Goal: Task Accomplishment & Management: Complete application form

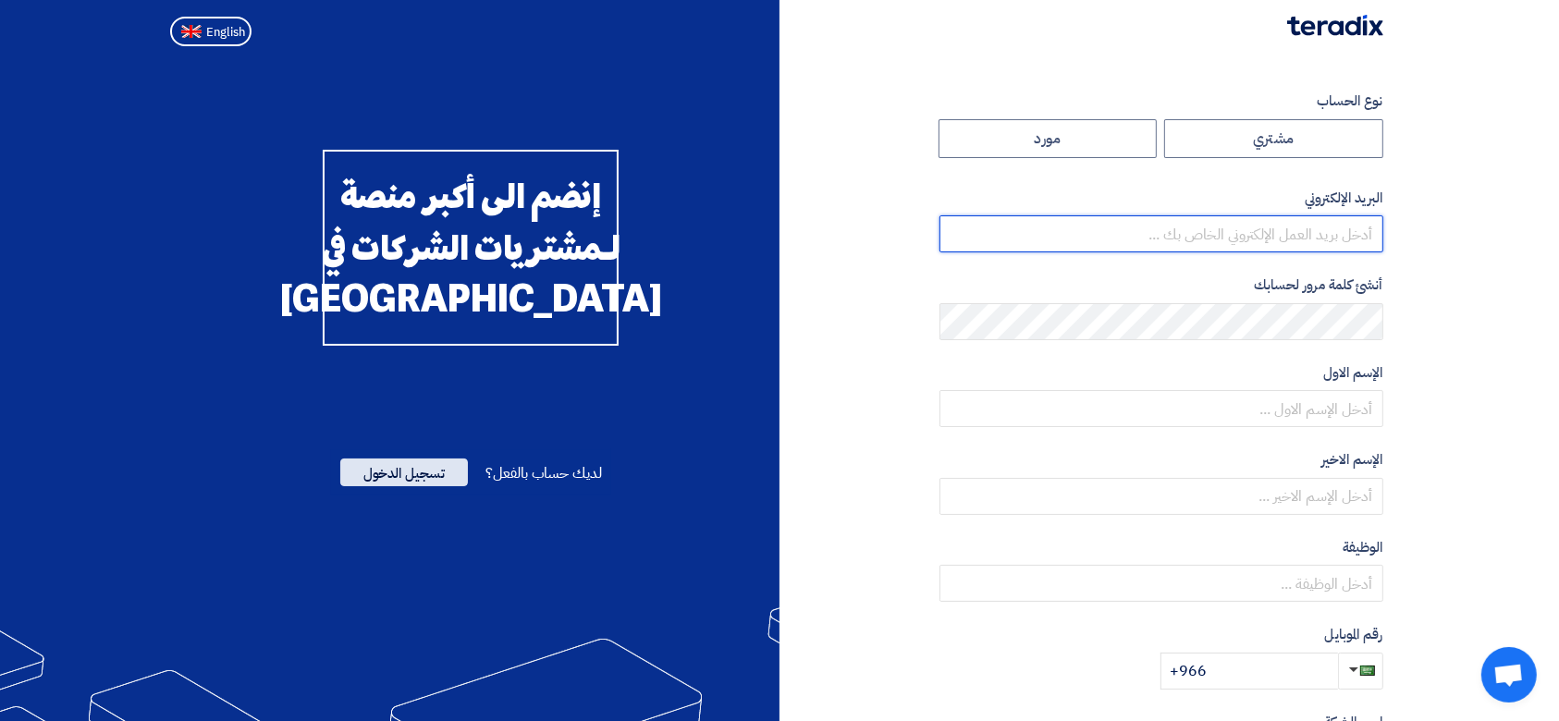
type input "[PERSON_NAME][EMAIL_ADDRESS][DOMAIN_NAME]"
click at [394, 486] on span "تسجيل الدخول" at bounding box center [404, 473] width 128 height 28
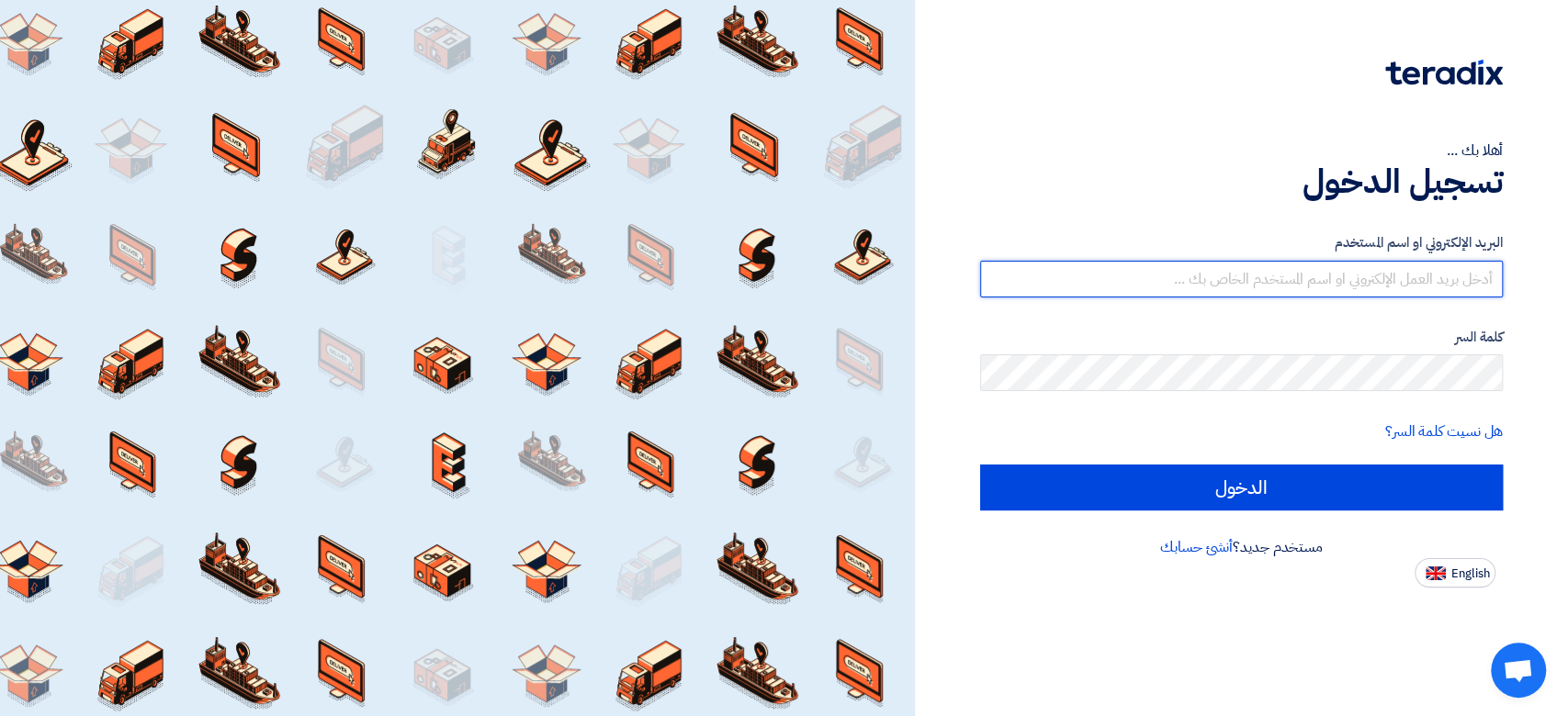
type input "[PERSON_NAME][EMAIL_ADDRESS][DOMAIN_NAME]"
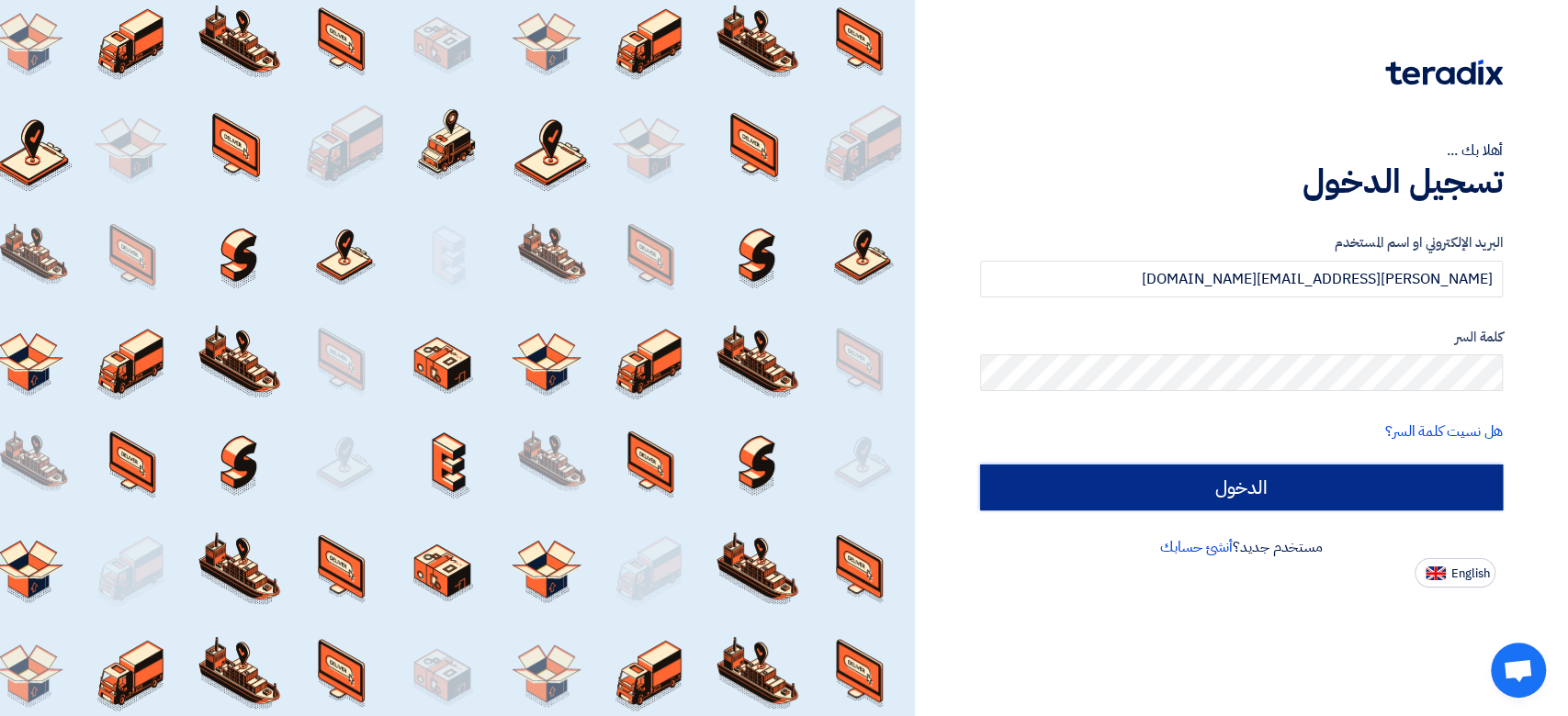
click at [1028, 492] on input "الدخول" at bounding box center [1241, 488] width 523 height 46
type input "Sign in"
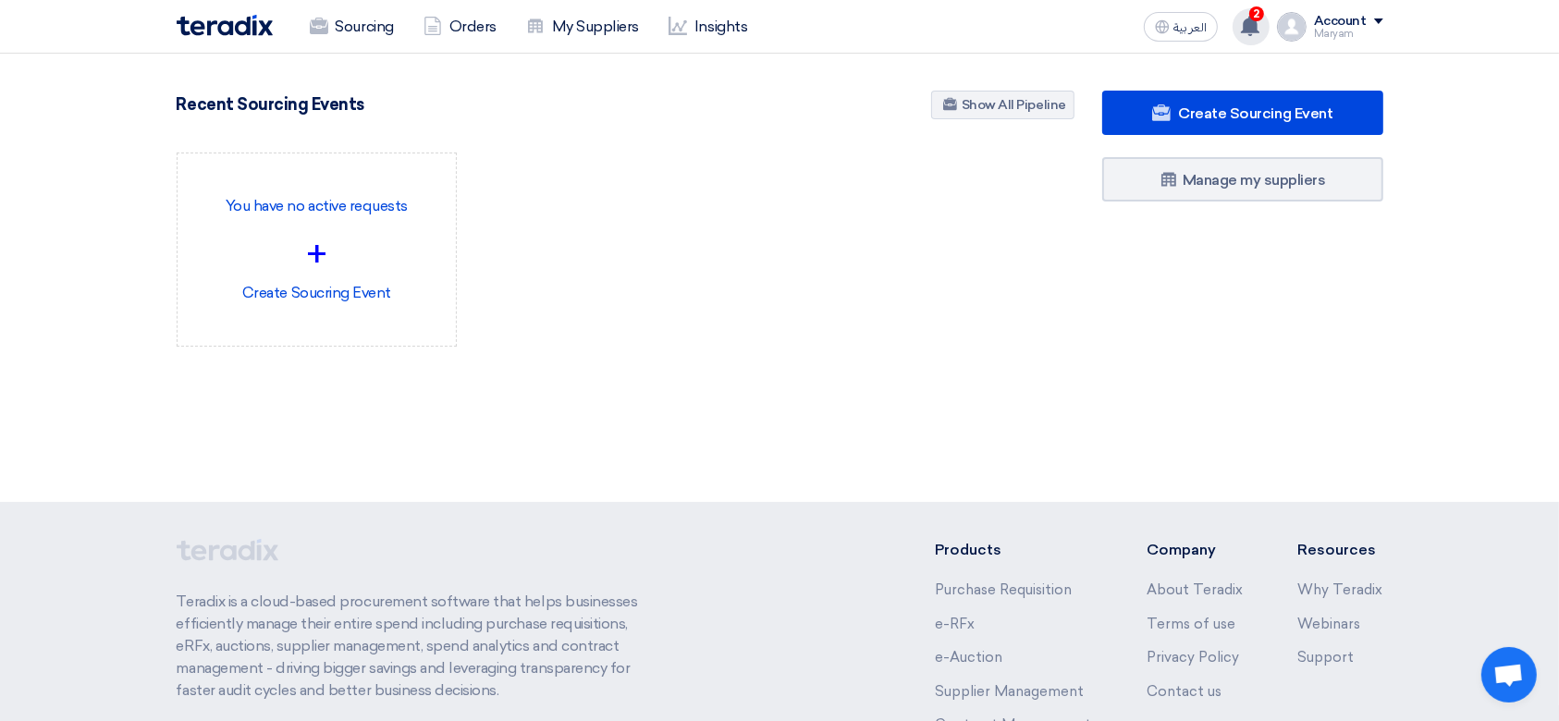
click at [1258, 16] on span "2" at bounding box center [1256, 13] width 15 height 15
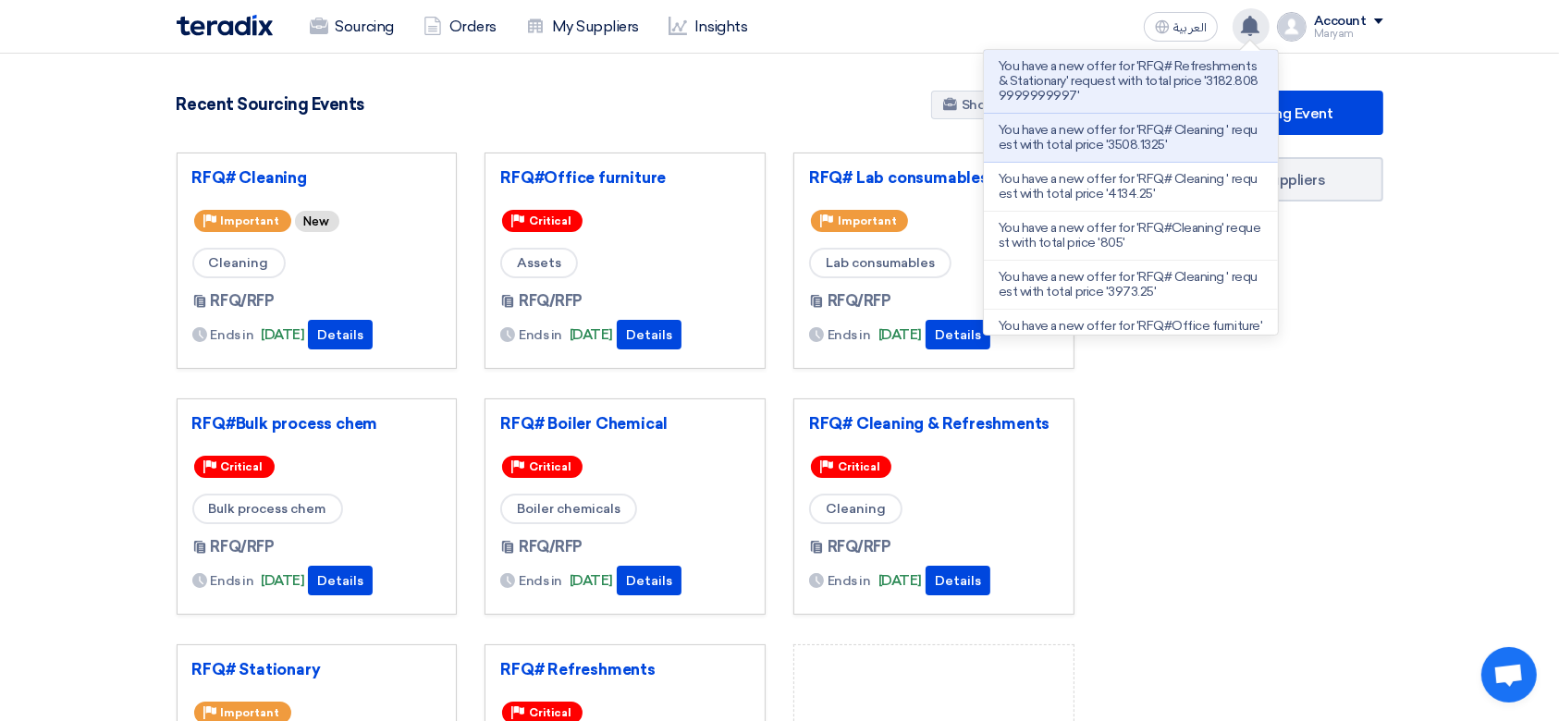
click at [1383, 478] on div "Create Sourcing Event Manage my suppliers" at bounding box center [1242, 513] width 309 height 844
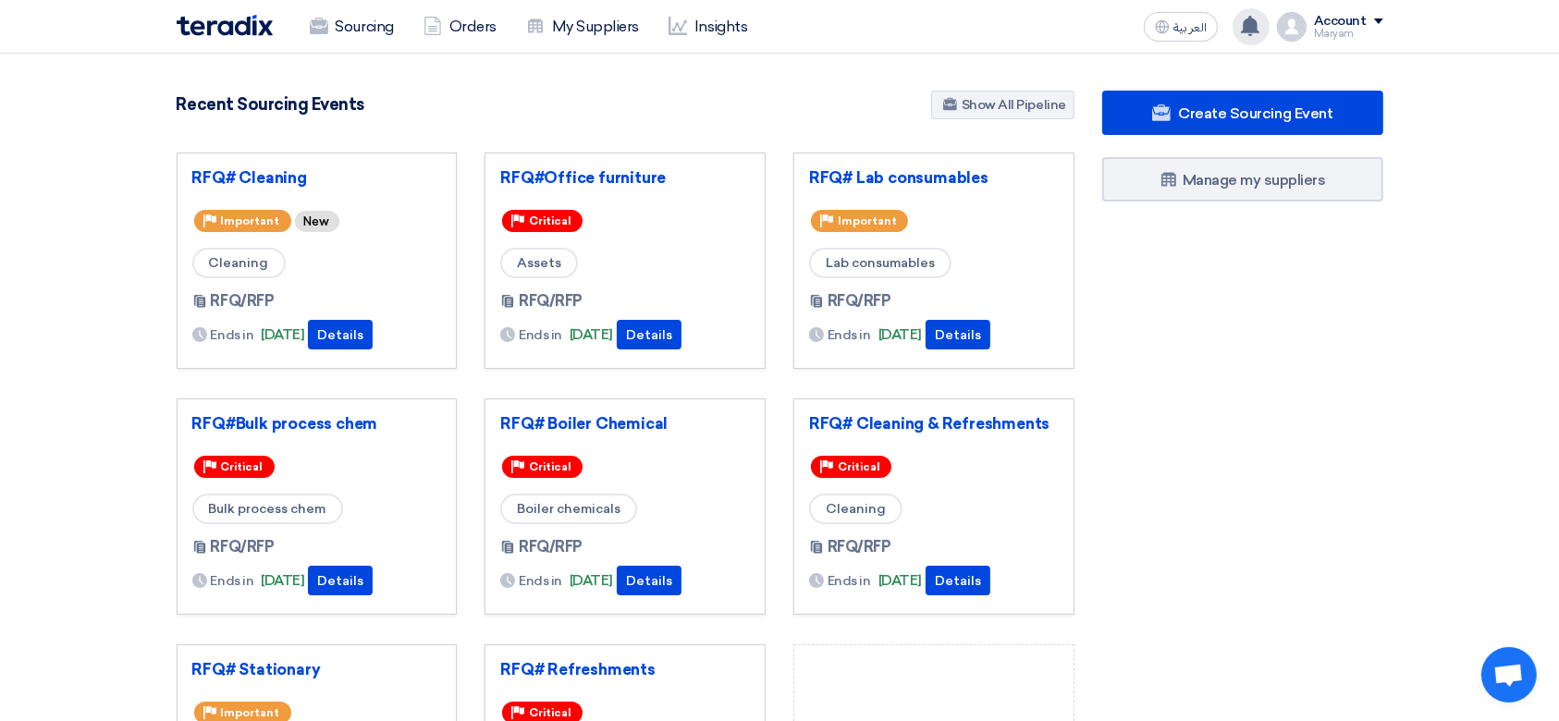
click at [251, 38] on div "Sourcing Orders My Suppliers Insights" at bounding box center [539, 26] width 724 height 41
click at [246, 29] on img at bounding box center [225, 25] width 96 height 21
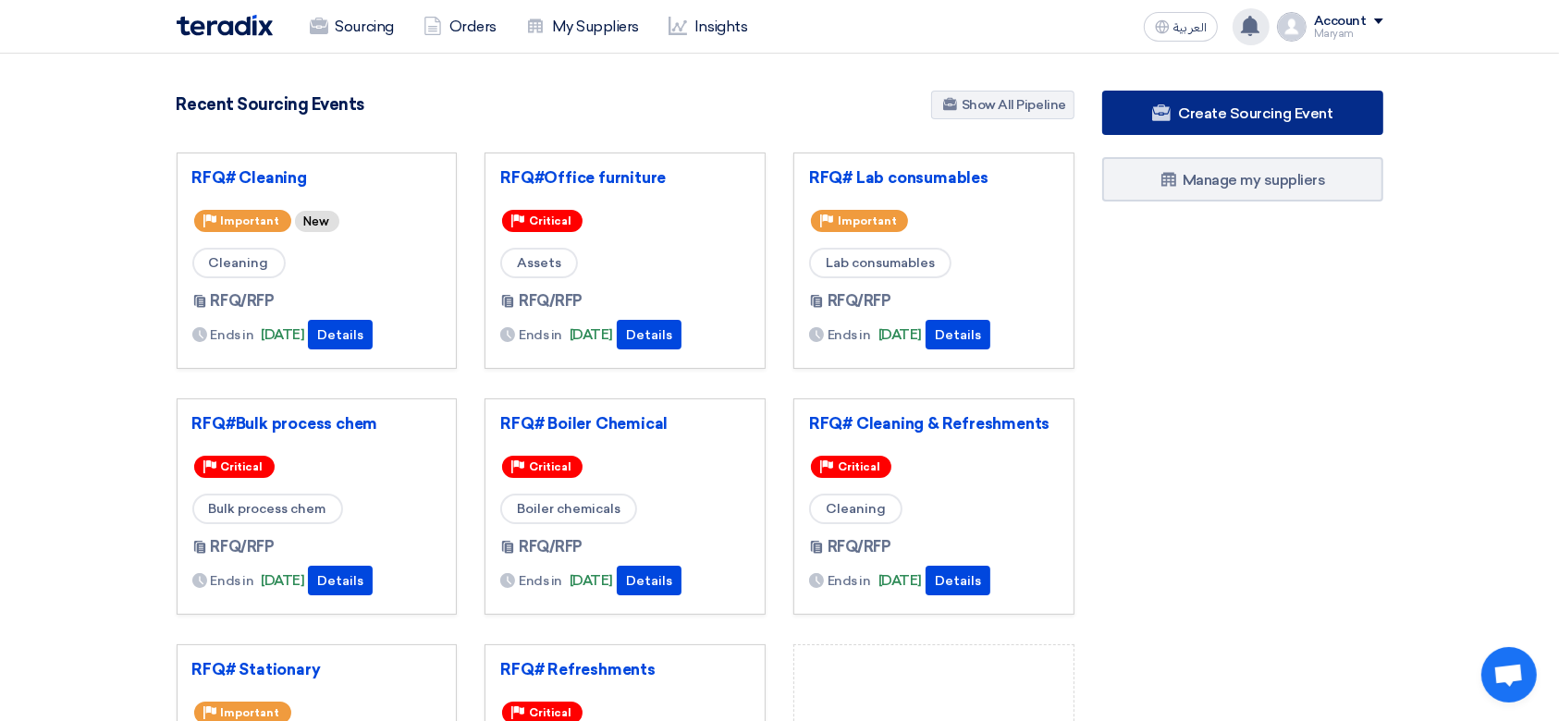
click at [1294, 126] on link "Create Sourcing Event" at bounding box center [1242, 113] width 281 height 44
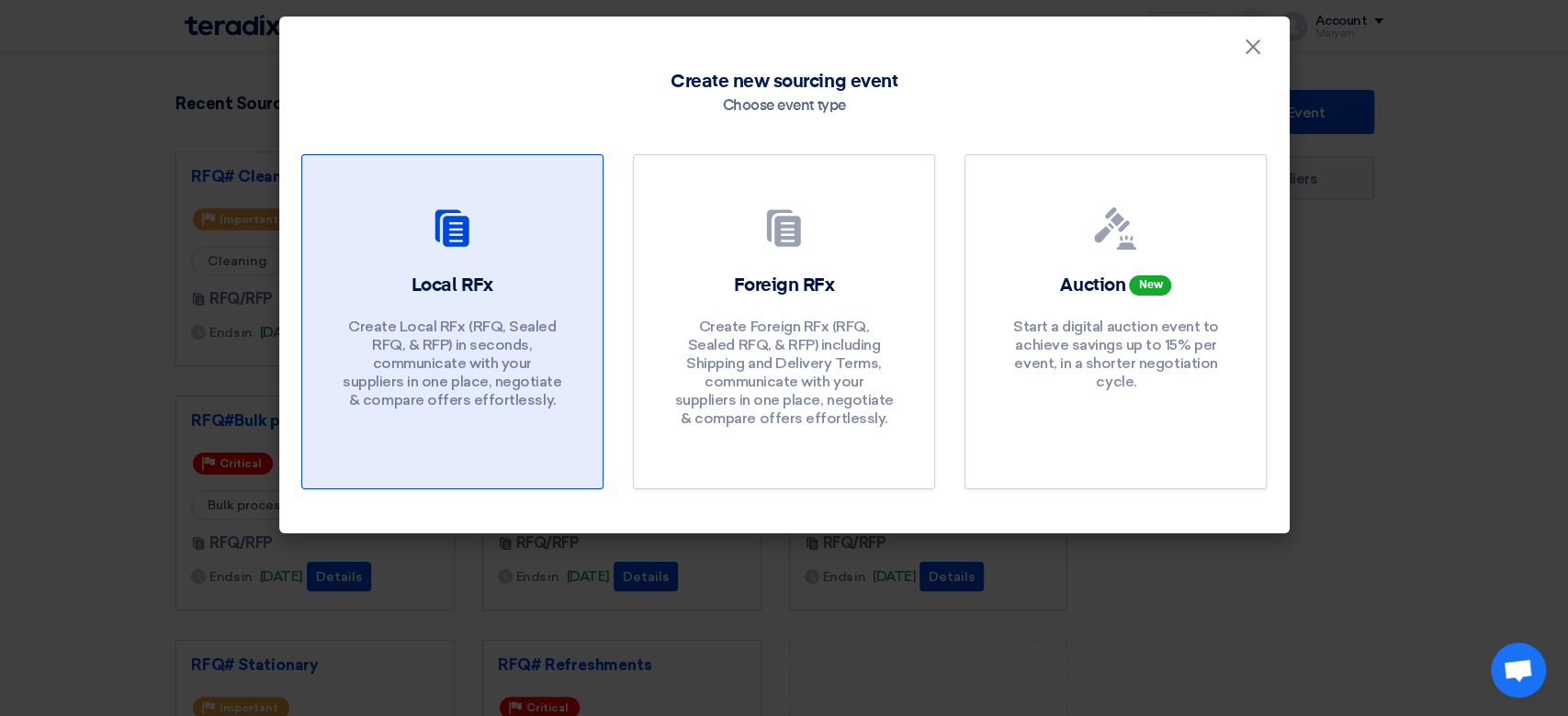
click at [500, 322] on p "Create Local RFx (RFQ, Sealed RFQ, & RFP) in seconds, communicate with your sup…" at bounding box center [452, 363] width 221 height 91
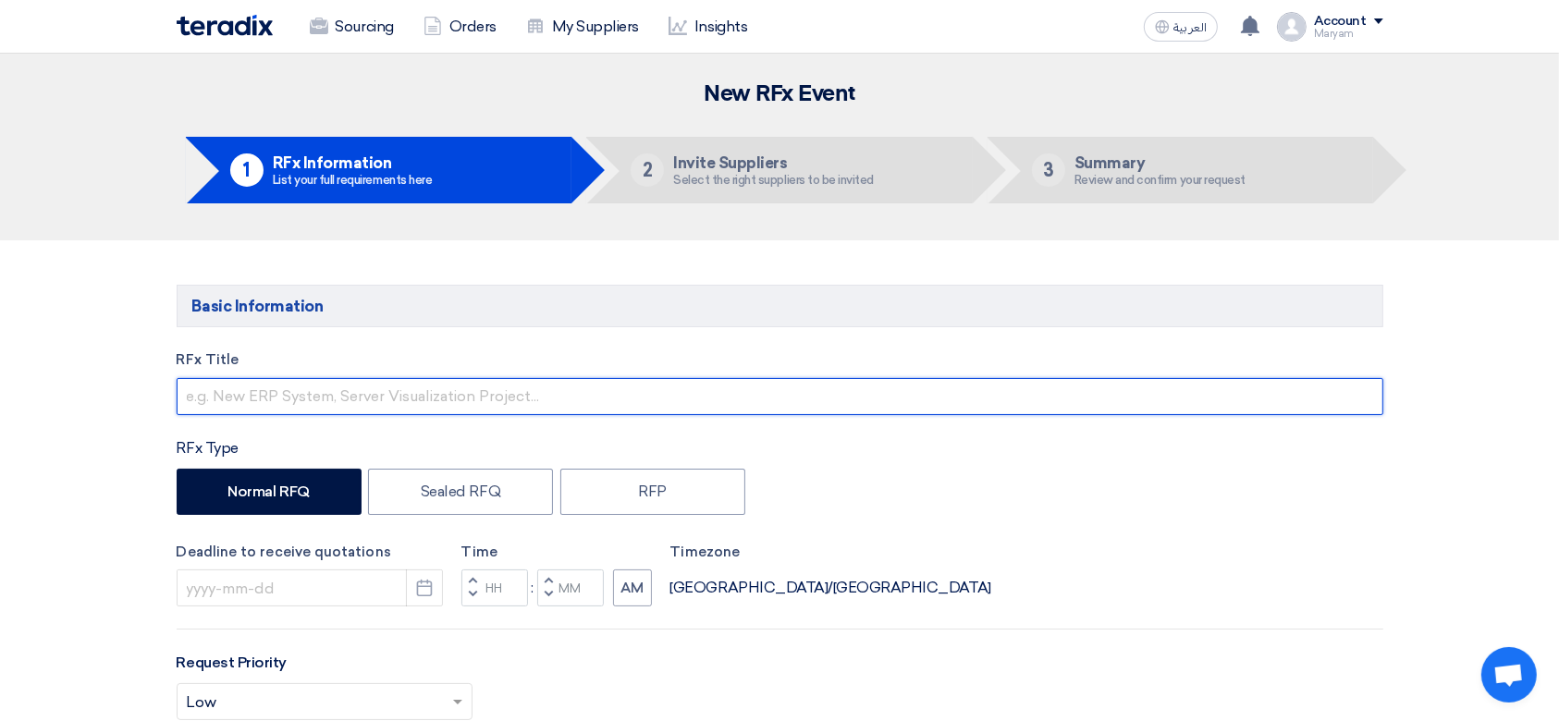
click at [259, 410] on input "text" at bounding box center [780, 396] width 1206 height 37
paste input "Refreshments"
click at [225, 400] on input "RFQ#Refreshments" at bounding box center [780, 396] width 1206 height 37
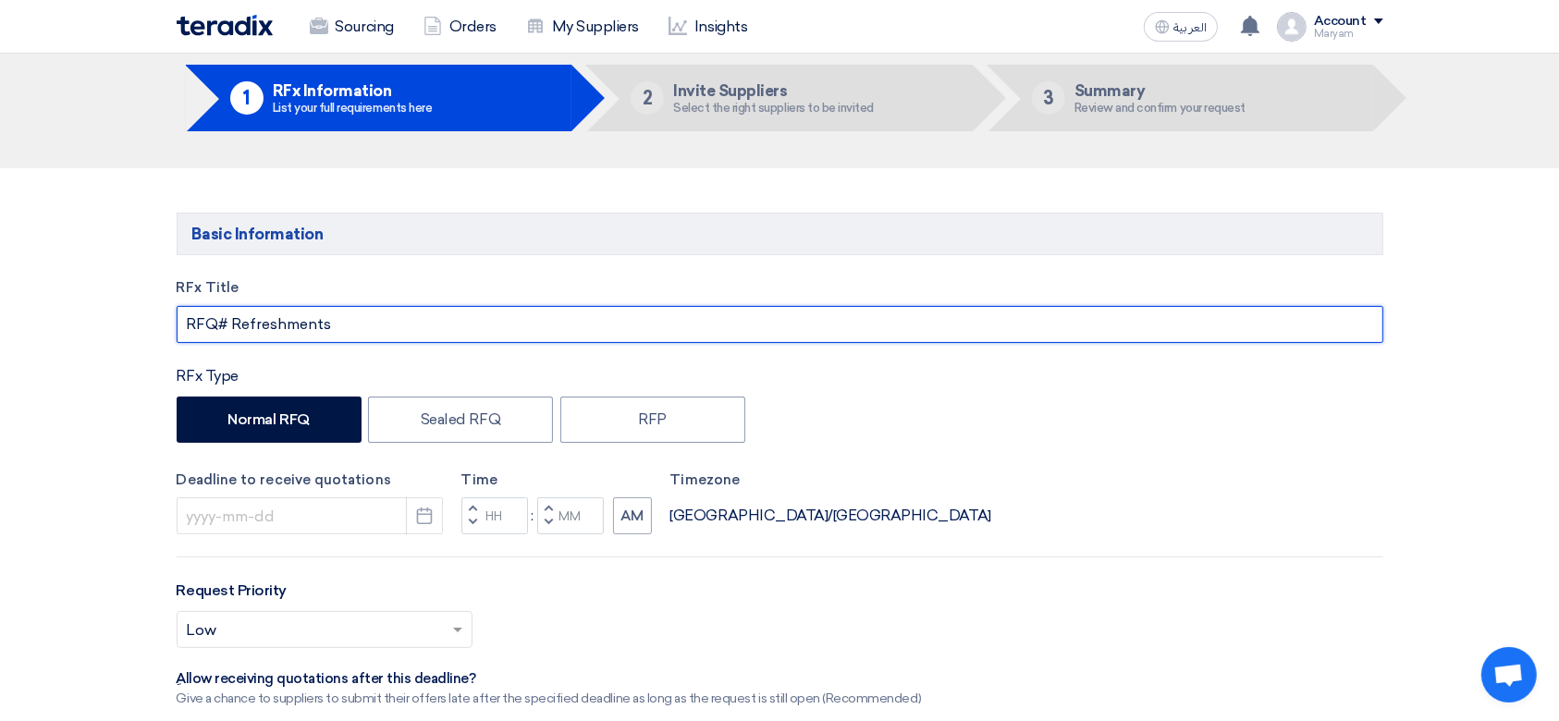
scroll to position [123, 0]
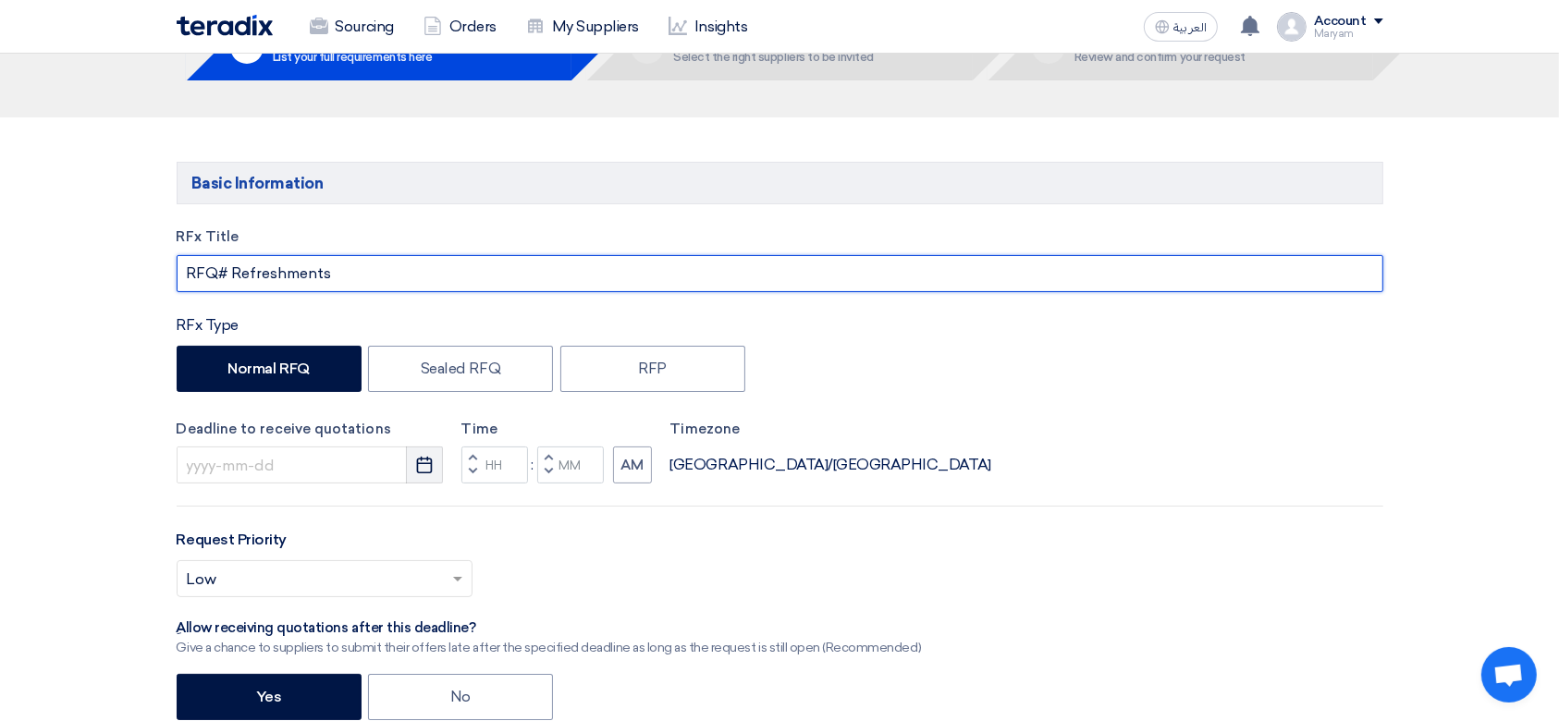
type input "RFQ# Refreshments"
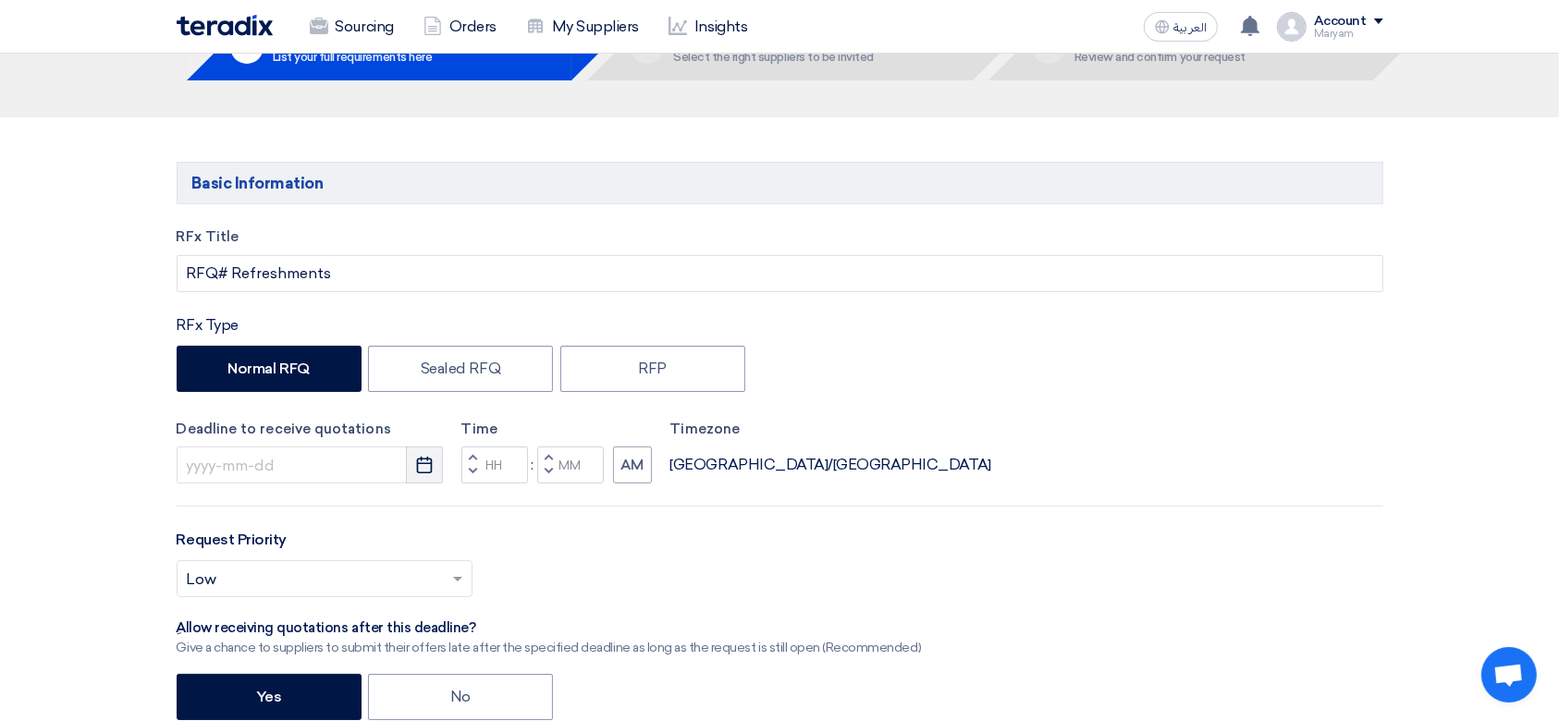
click at [421, 470] on icon "Pick a date" at bounding box center [424, 465] width 18 height 18
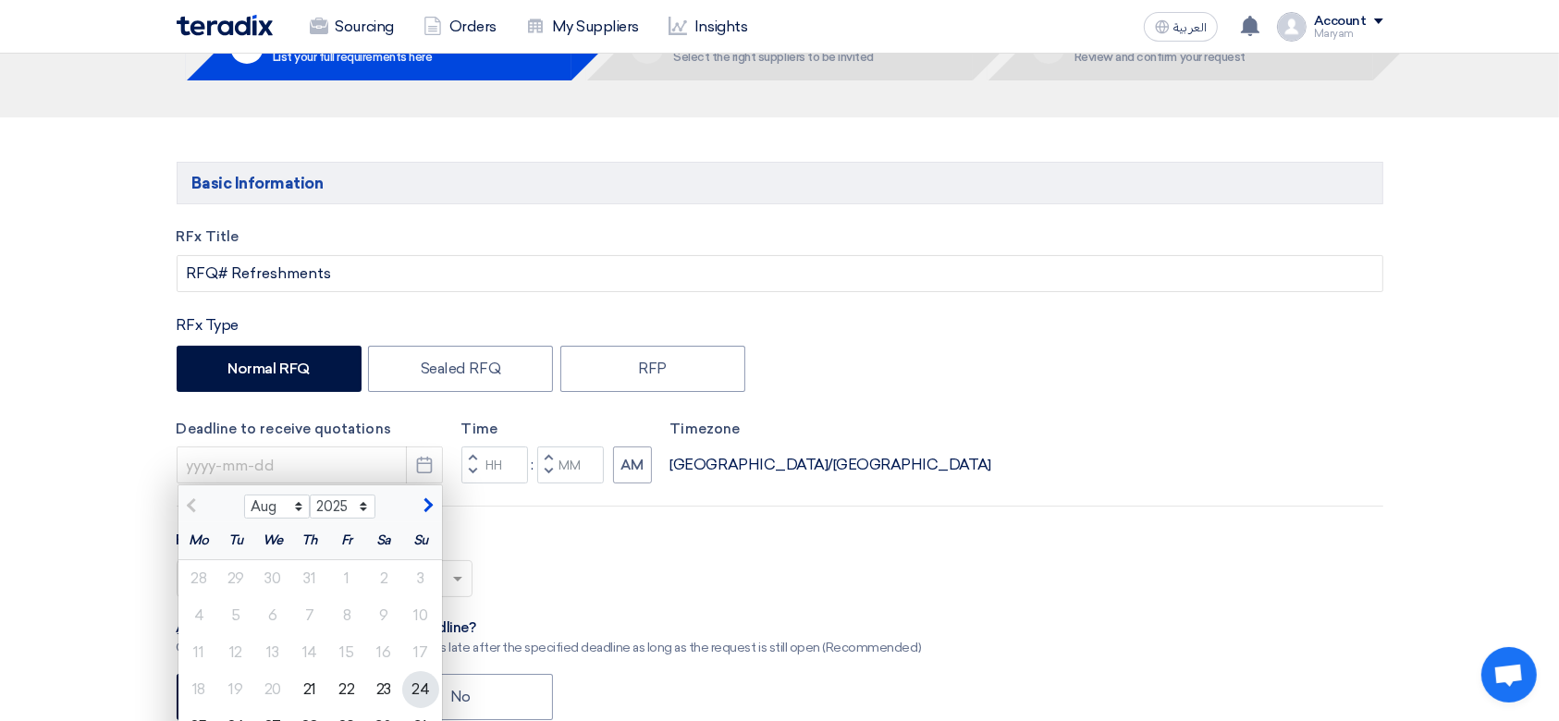
click at [418, 687] on div "24" at bounding box center [420, 689] width 37 height 37
type input "[DATE]"
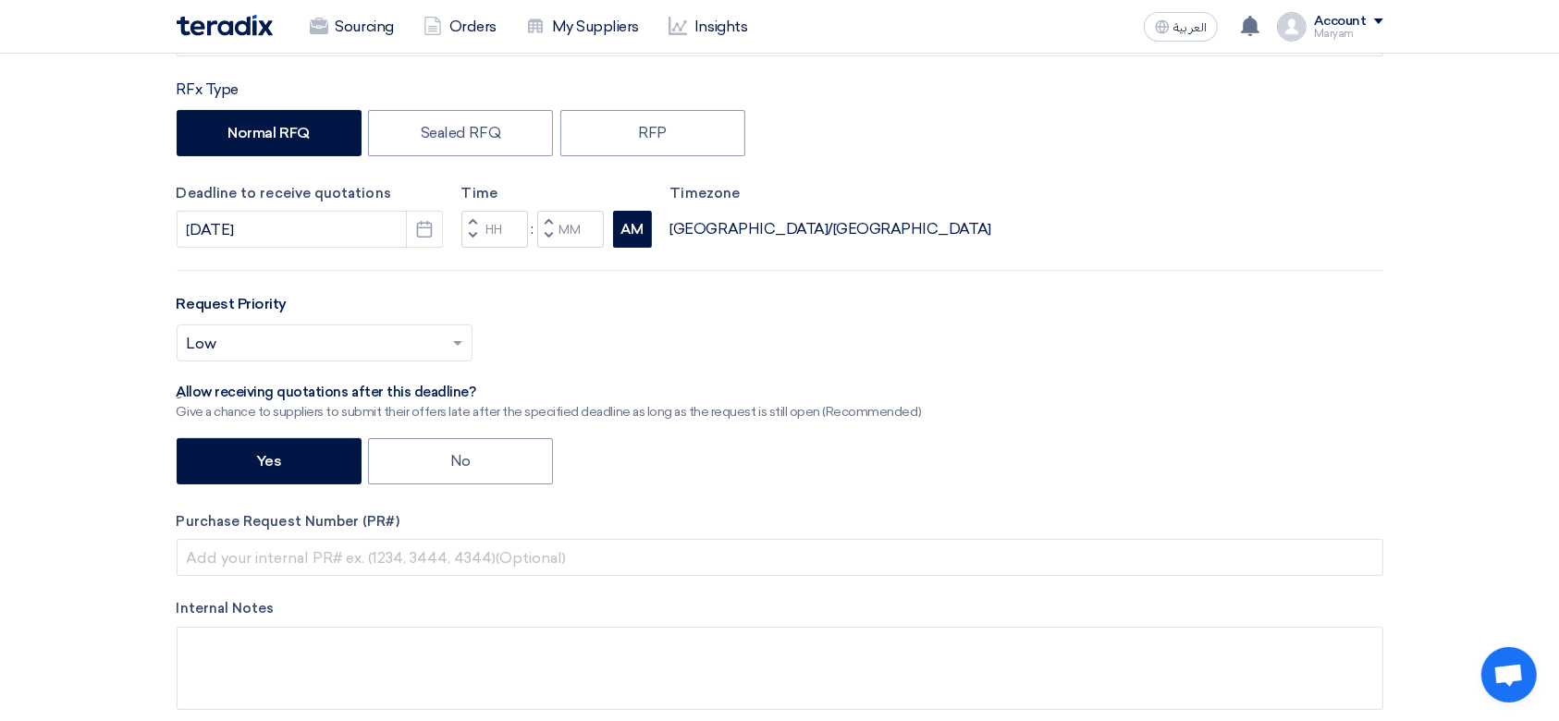
scroll to position [370, 0]
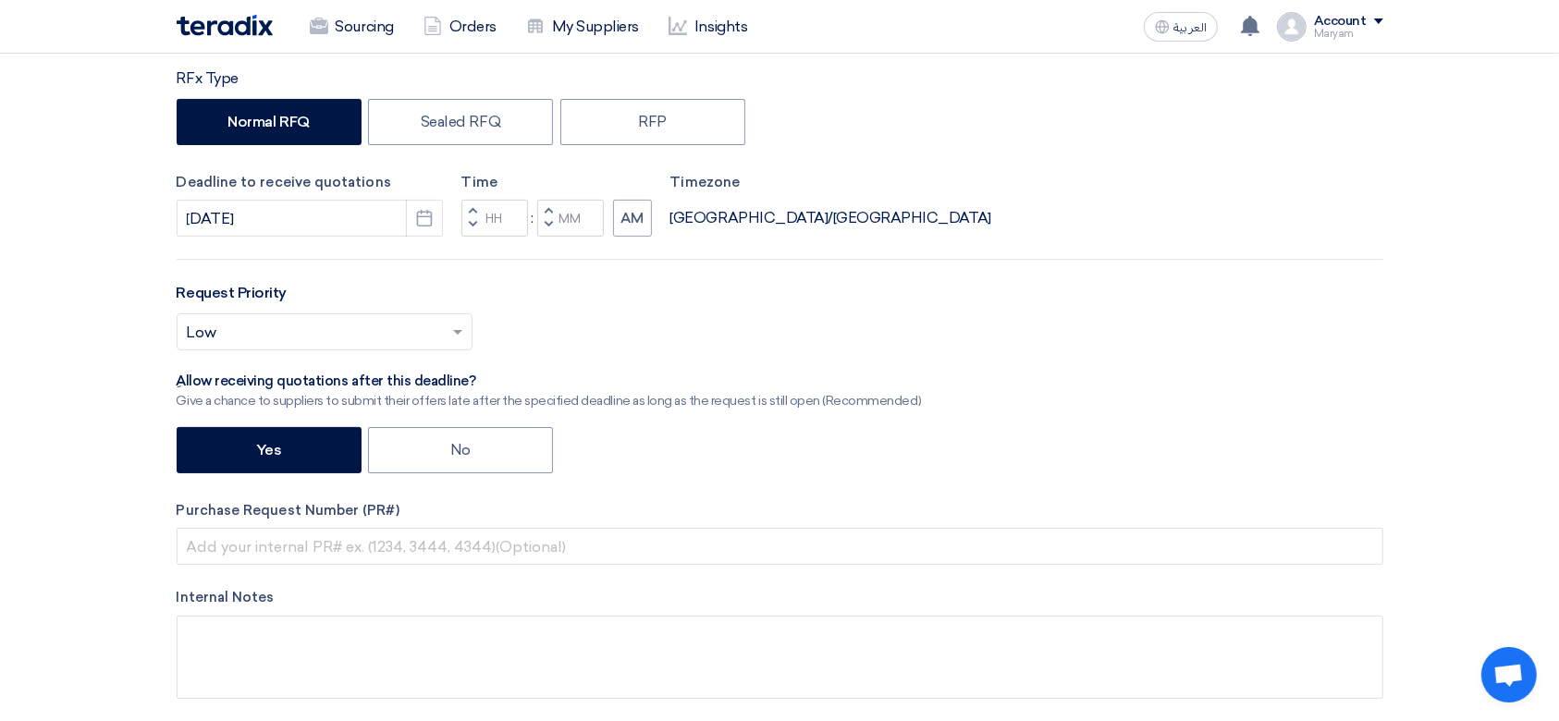
click at [477, 222] on button "Decrement hours" at bounding box center [472, 225] width 22 height 23
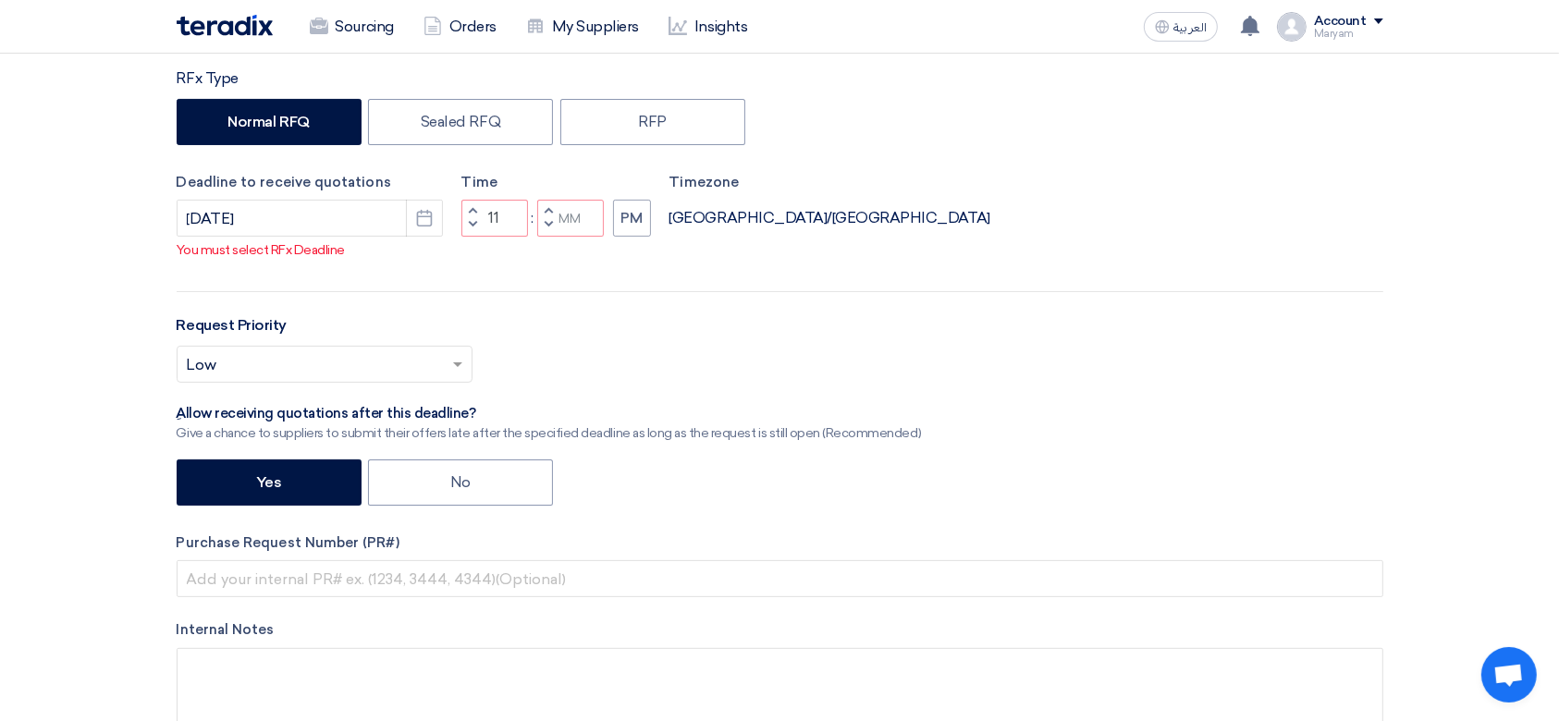
click at [551, 226] on button "Decrement minutes" at bounding box center [548, 225] width 22 height 23
type input "10"
type input "59"
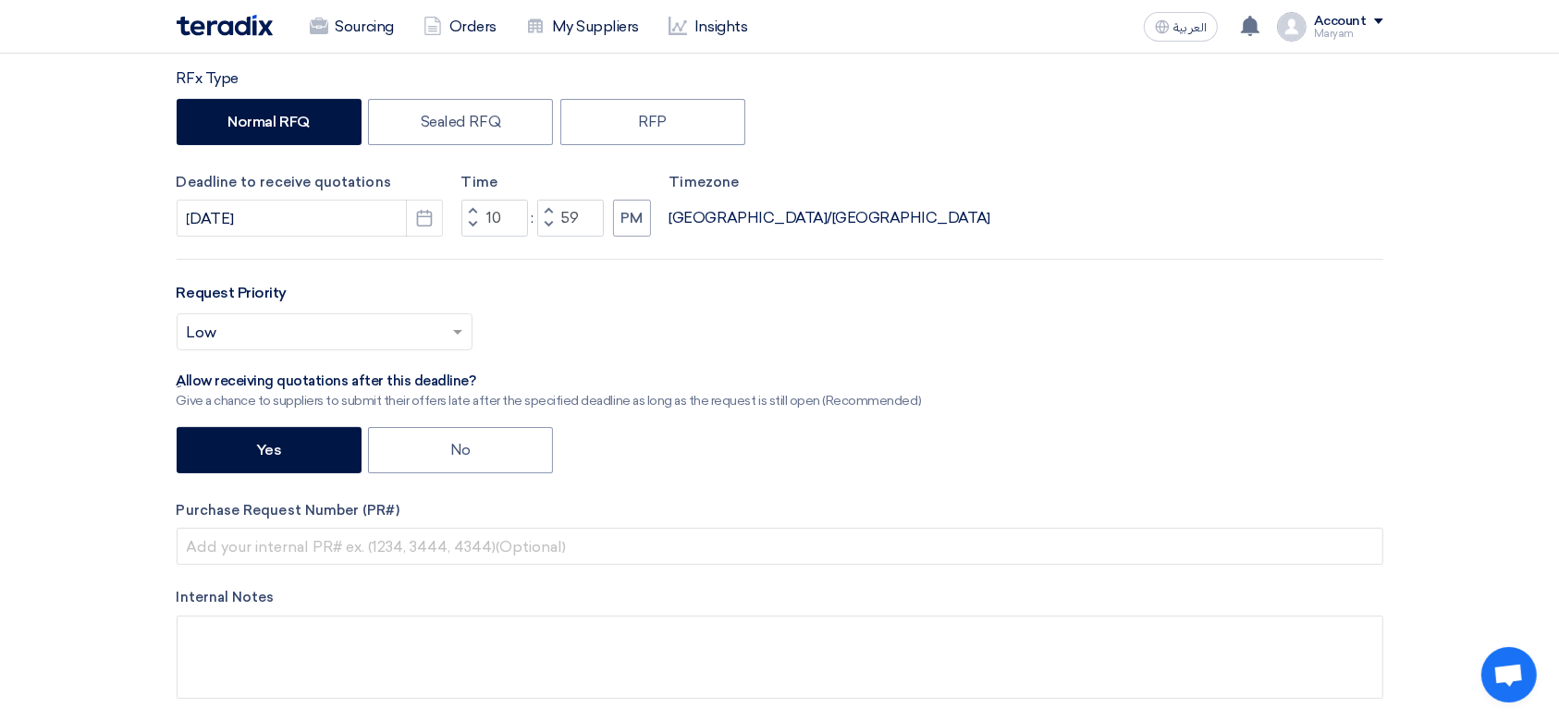
click at [325, 339] on input "text" at bounding box center [315, 334] width 257 height 31
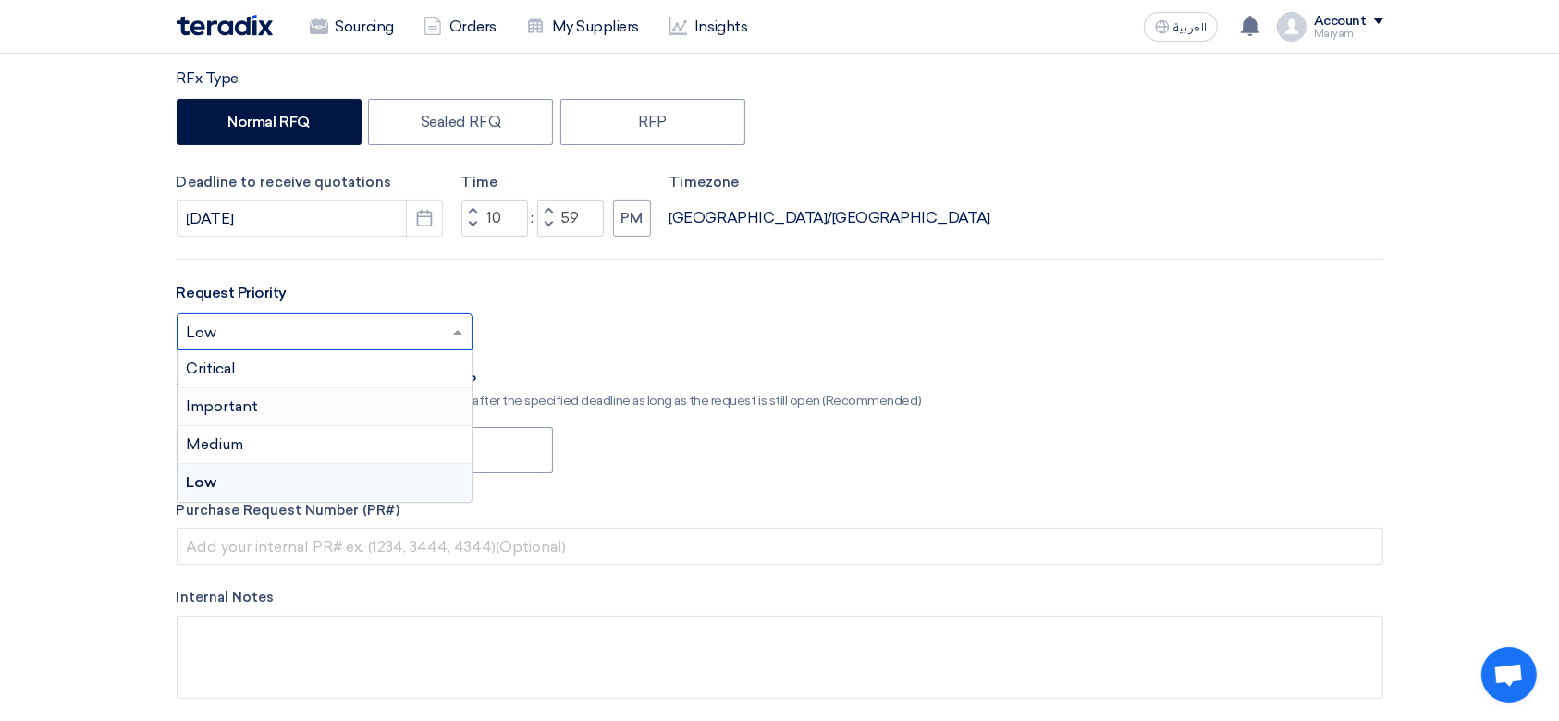
click at [259, 414] on div "Important" at bounding box center [324, 407] width 294 height 38
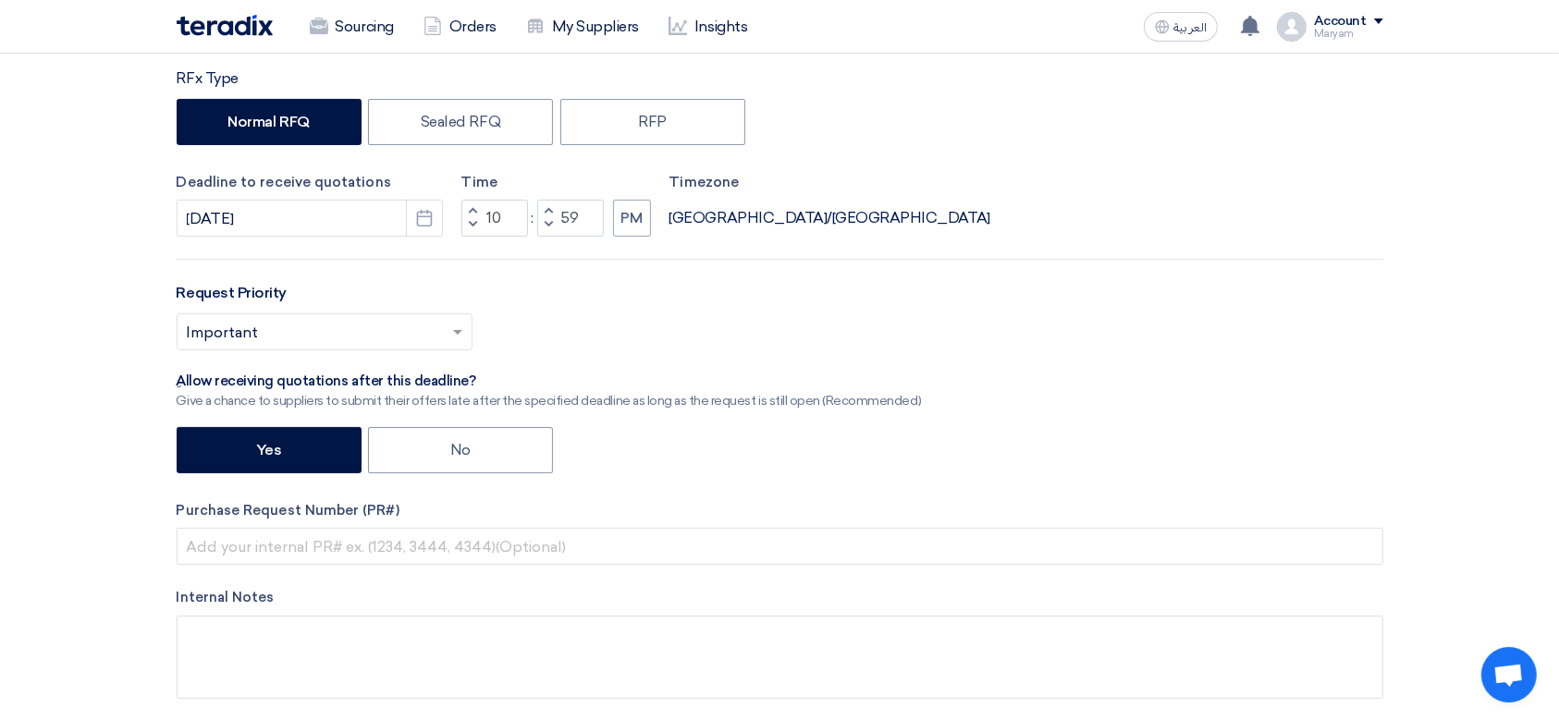
scroll to position [616, 0]
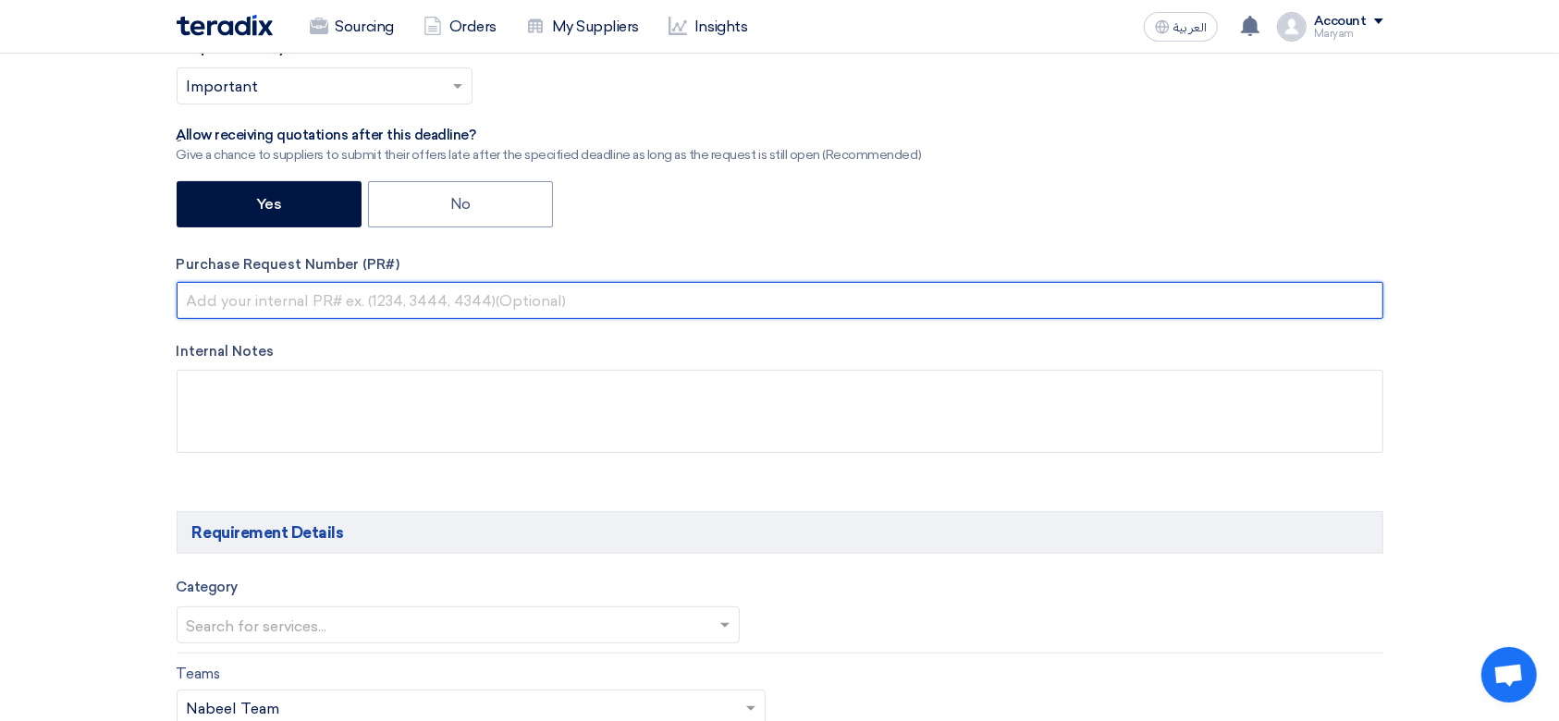
click at [237, 304] on input "text" at bounding box center [780, 300] width 1206 height 37
paste input "Refreshments"
type input "R"
paste input "2100008278"
type input "2100008278"
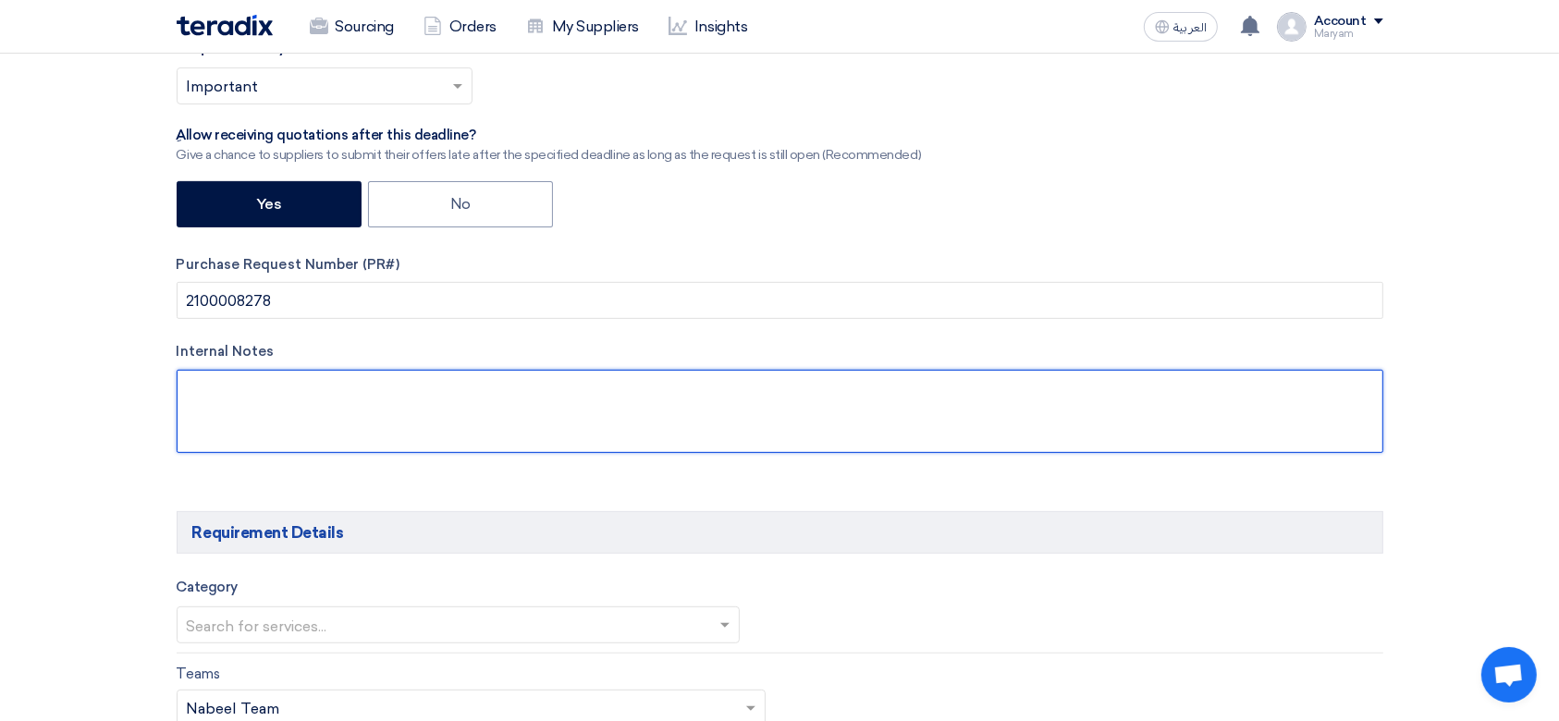
click at [282, 393] on textarea at bounding box center [780, 411] width 1206 height 83
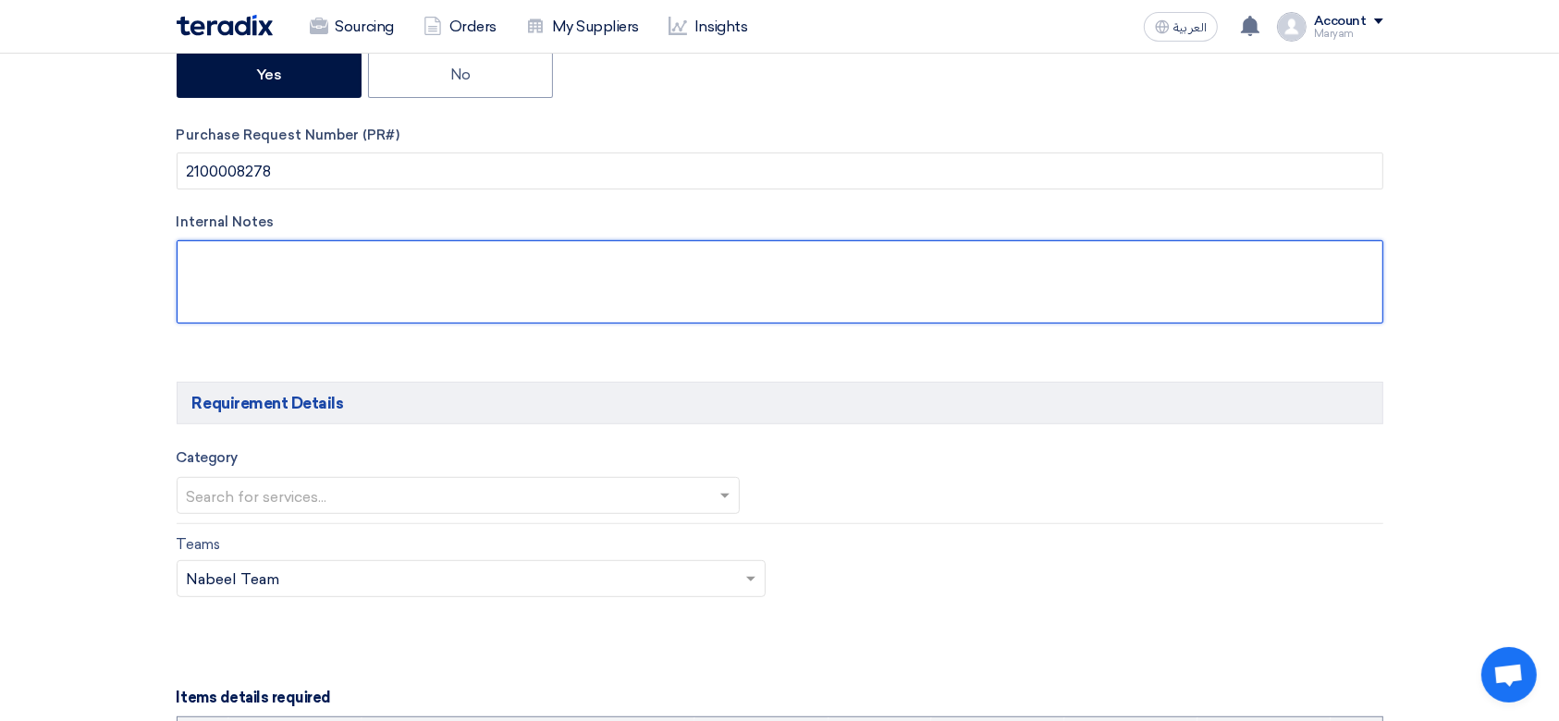
scroll to position [862, 0]
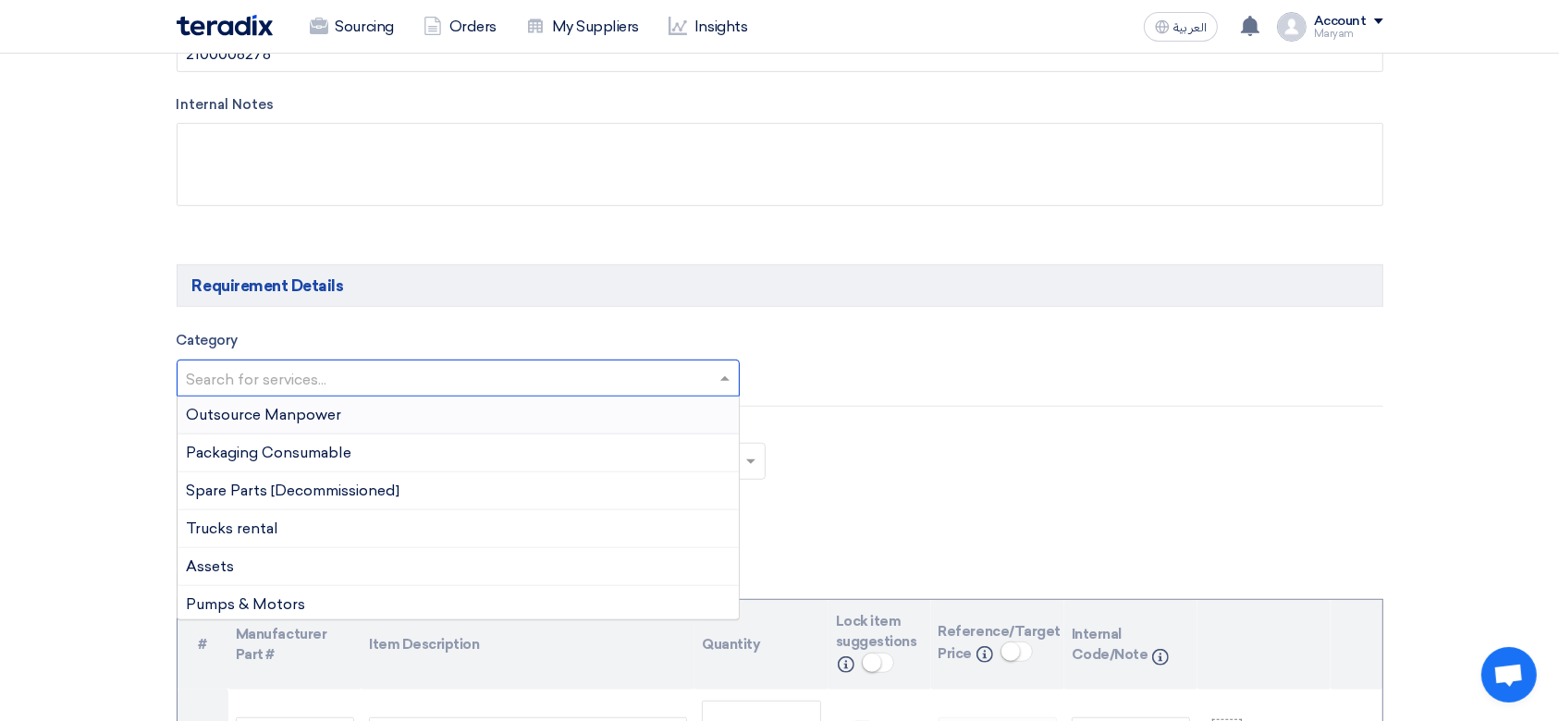
click at [276, 391] on input "text" at bounding box center [449, 380] width 525 height 31
type input "ref"
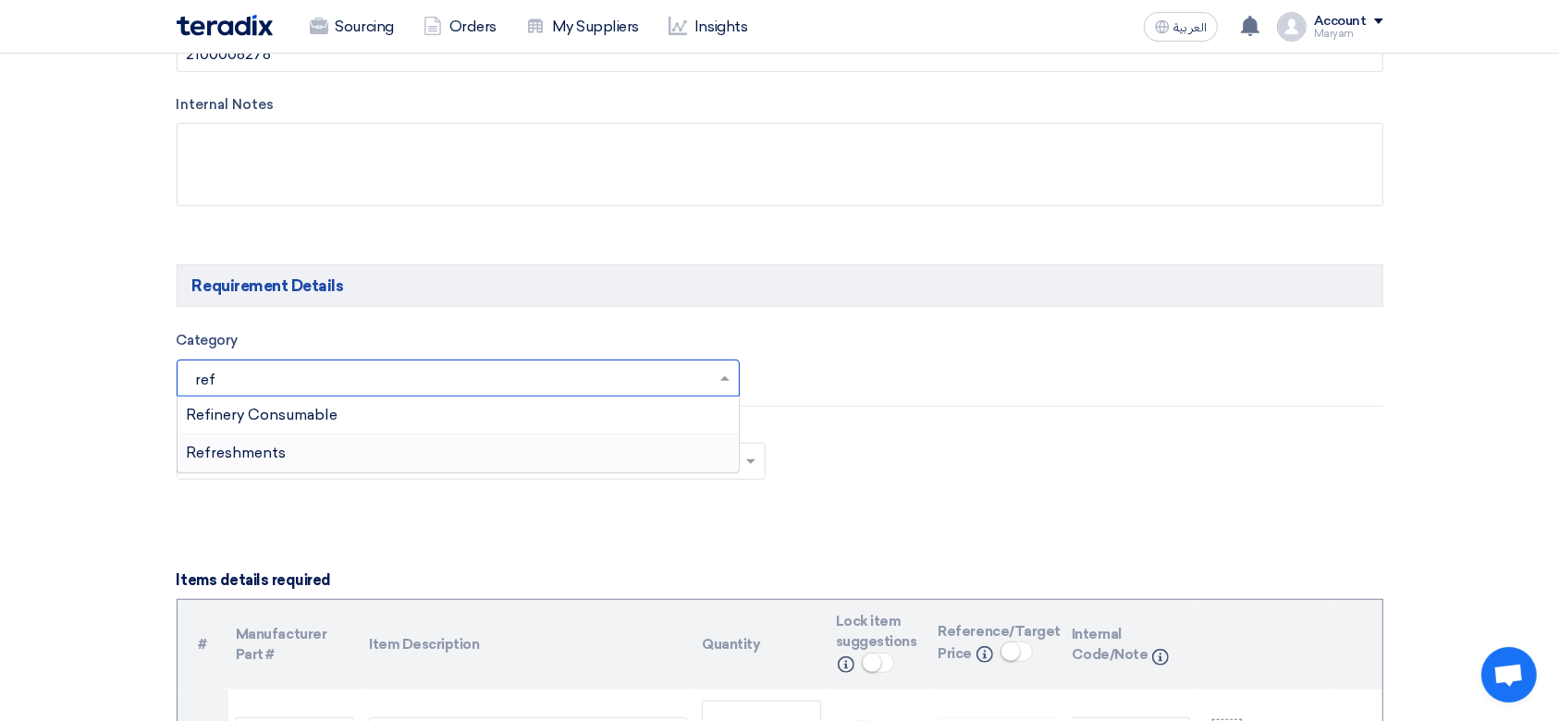
click at [203, 454] on span "Refreshments" at bounding box center [237, 453] width 100 height 18
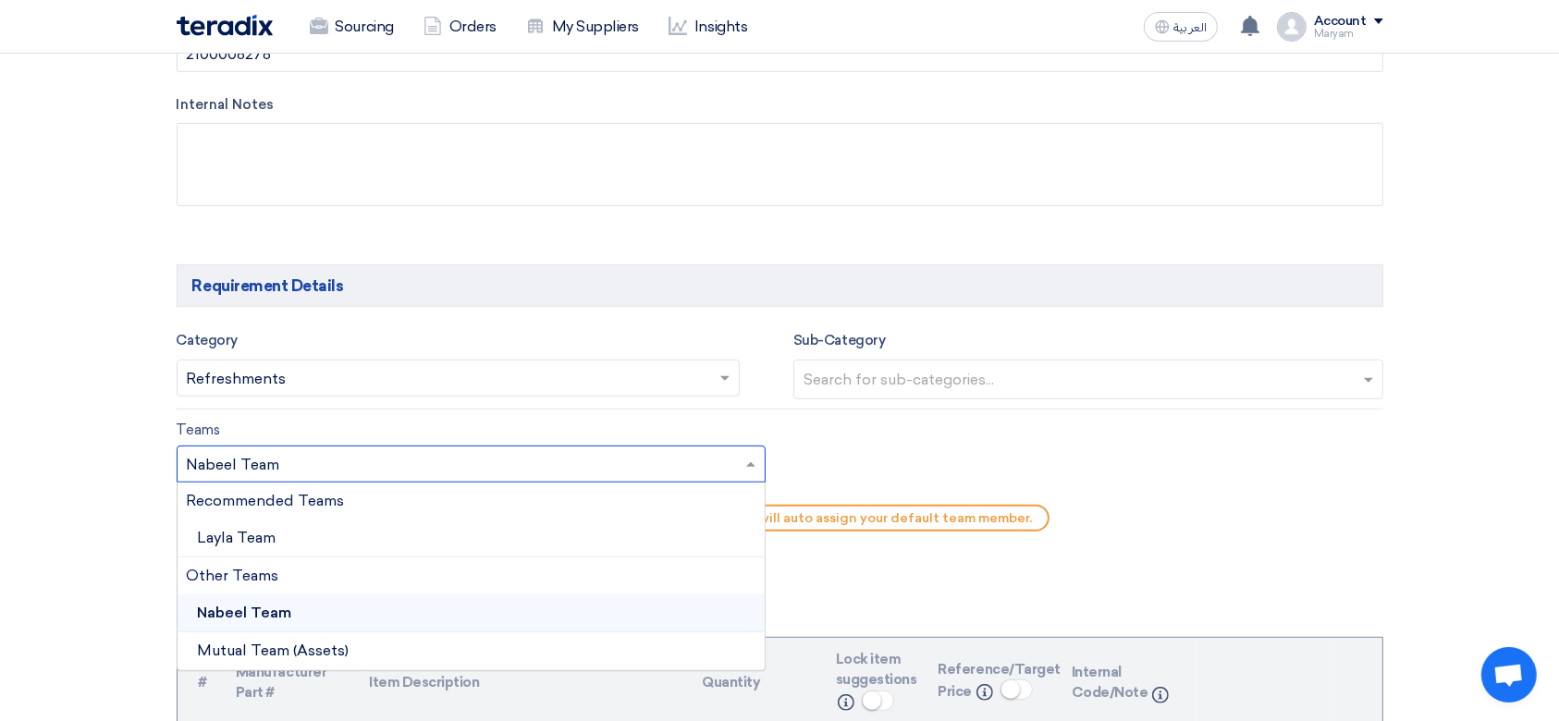
click at [333, 464] on input "text" at bounding box center [462, 465] width 551 height 31
click at [288, 540] on div "Layla Team" at bounding box center [471, 539] width 588 height 38
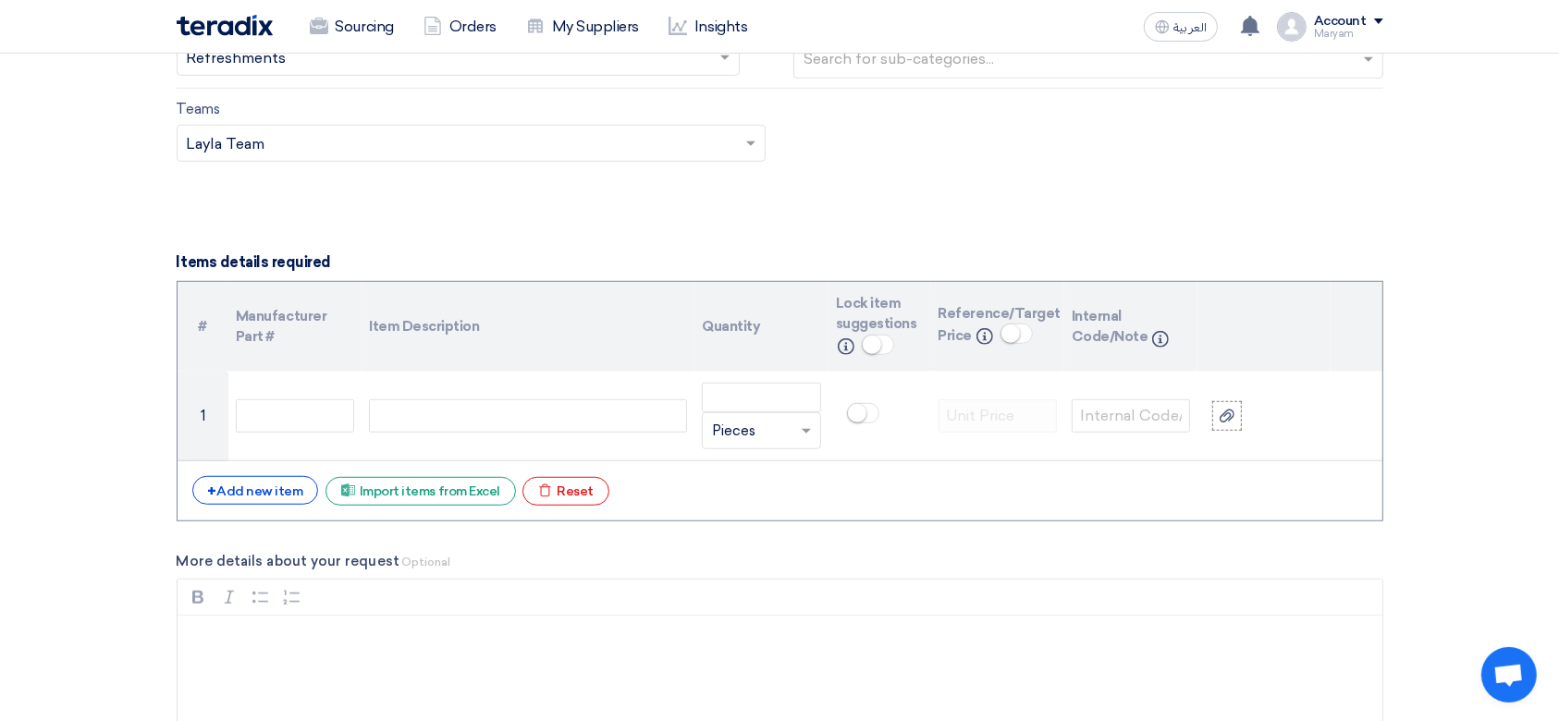
scroll to position [1232, 0]
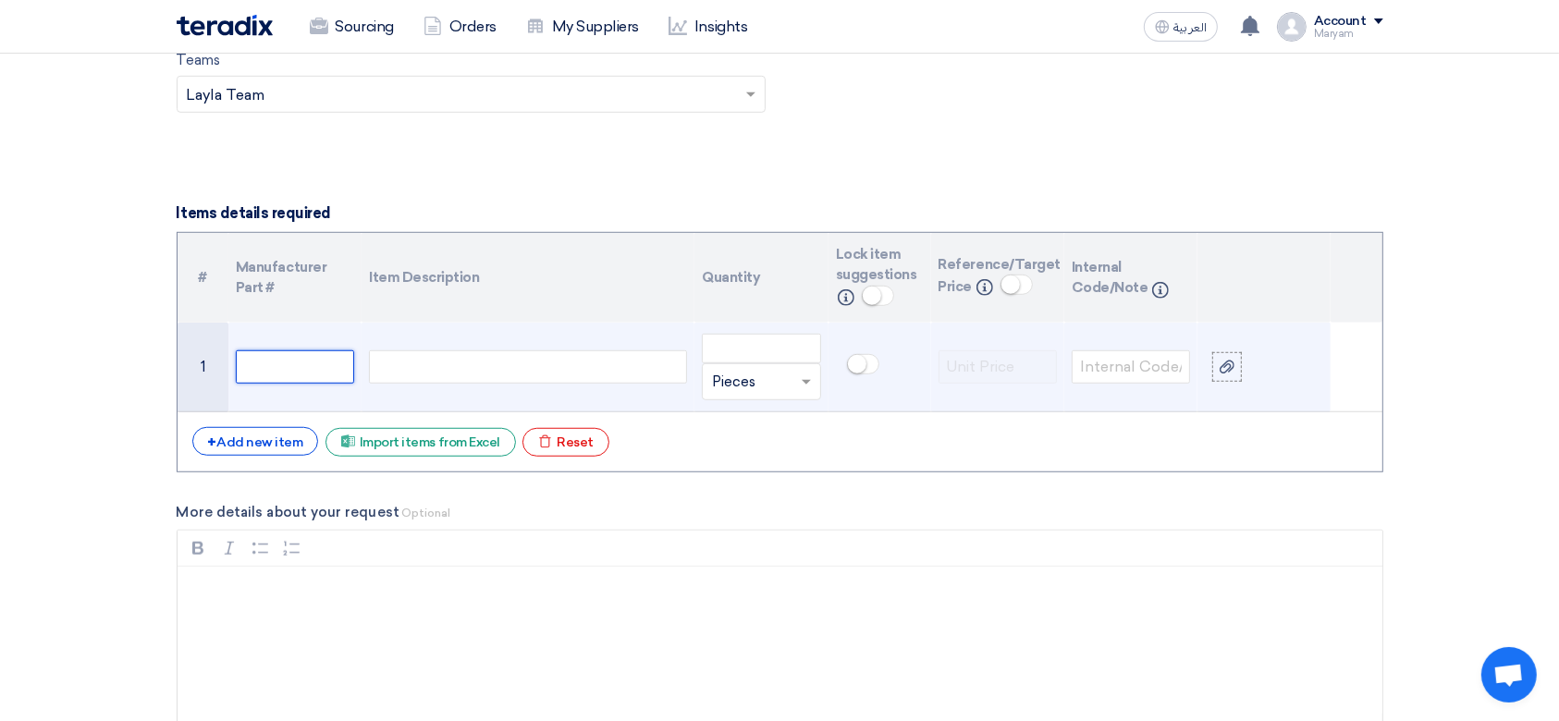
click at [333, 363] on input "text" at bounding box center [295, 366] width 118 height 33
paste input "10000658"
type input "10000658"
click at [525, 374] on div at bounding box center [528, 366] width 318 height 33
paste div
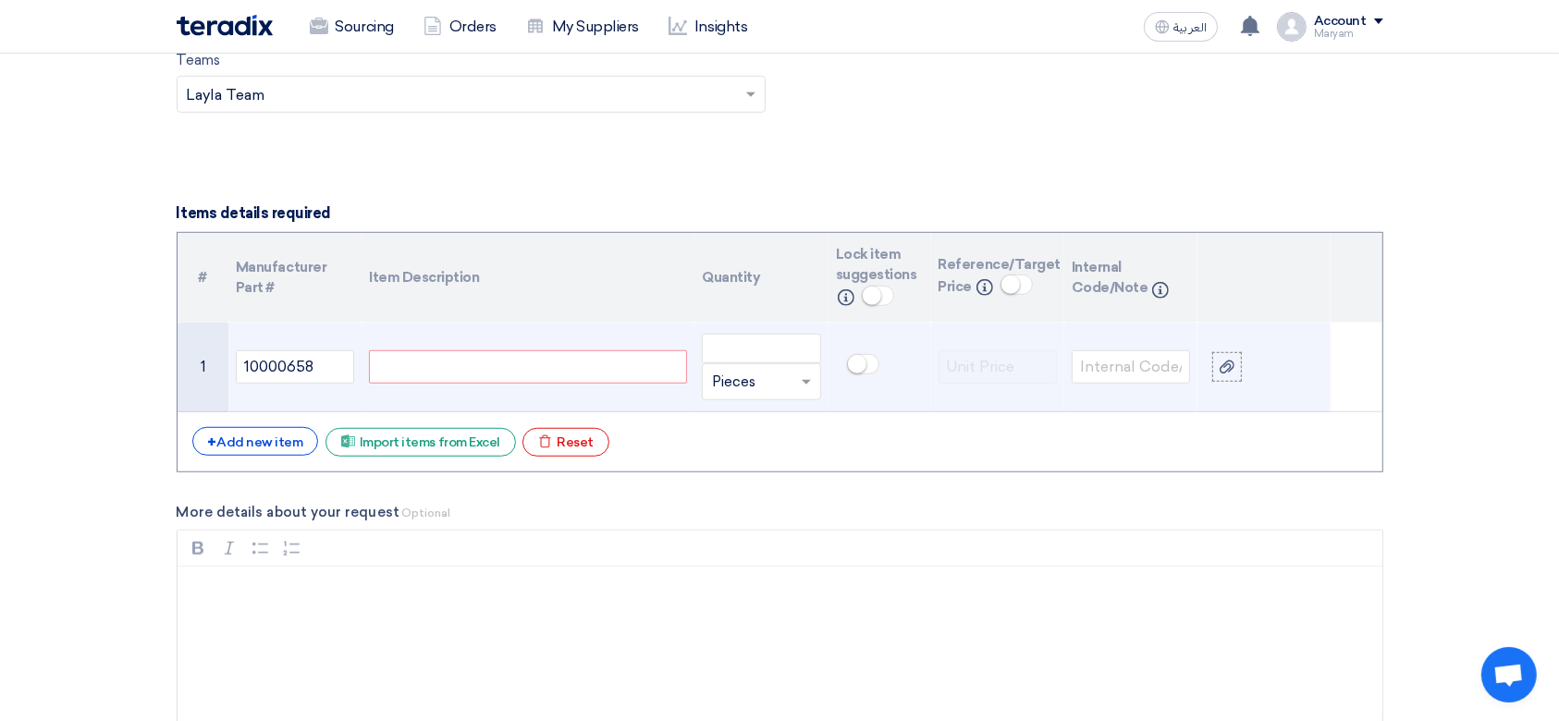
scroll to position [1222, 0]
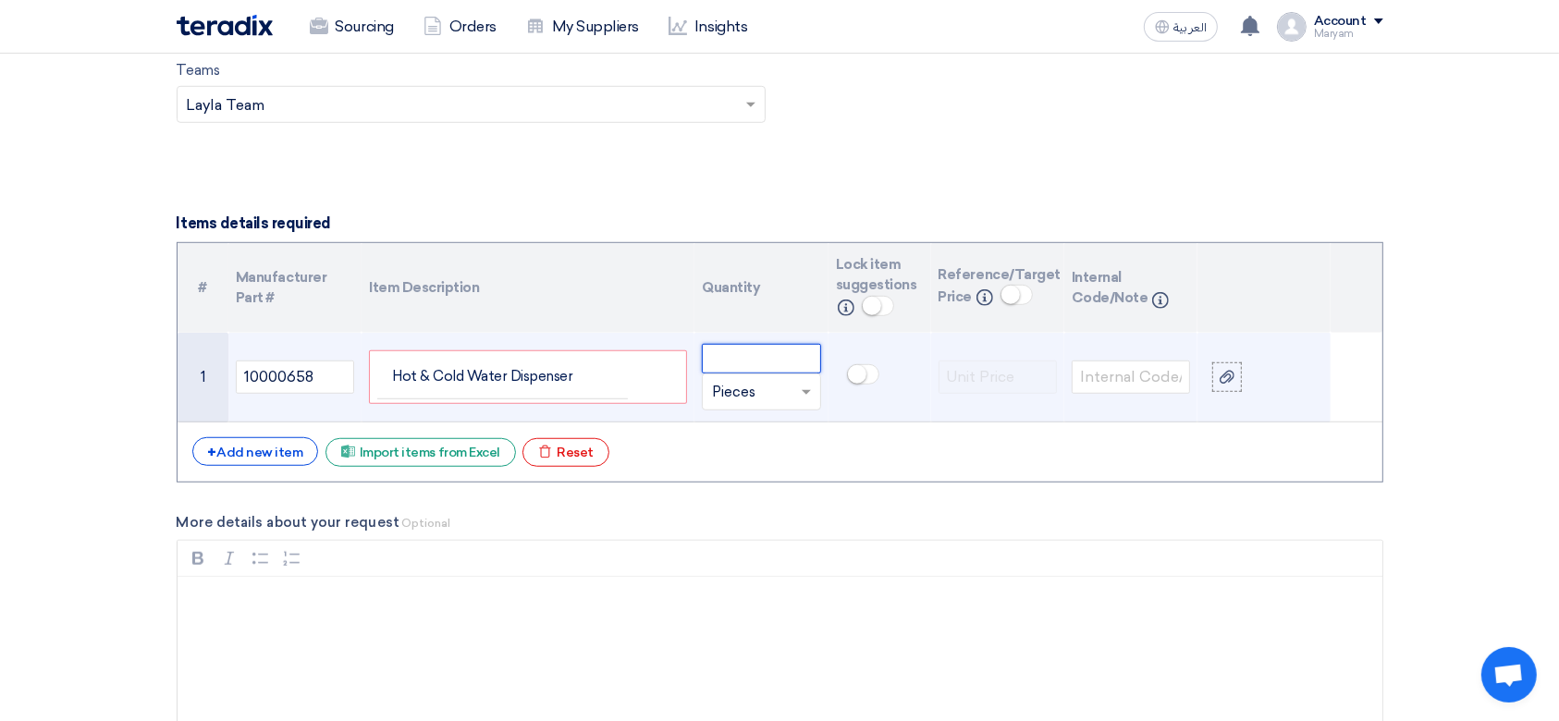
click at [780, 366] on input "number" at bounding box center [761, 359] width 118 height 30
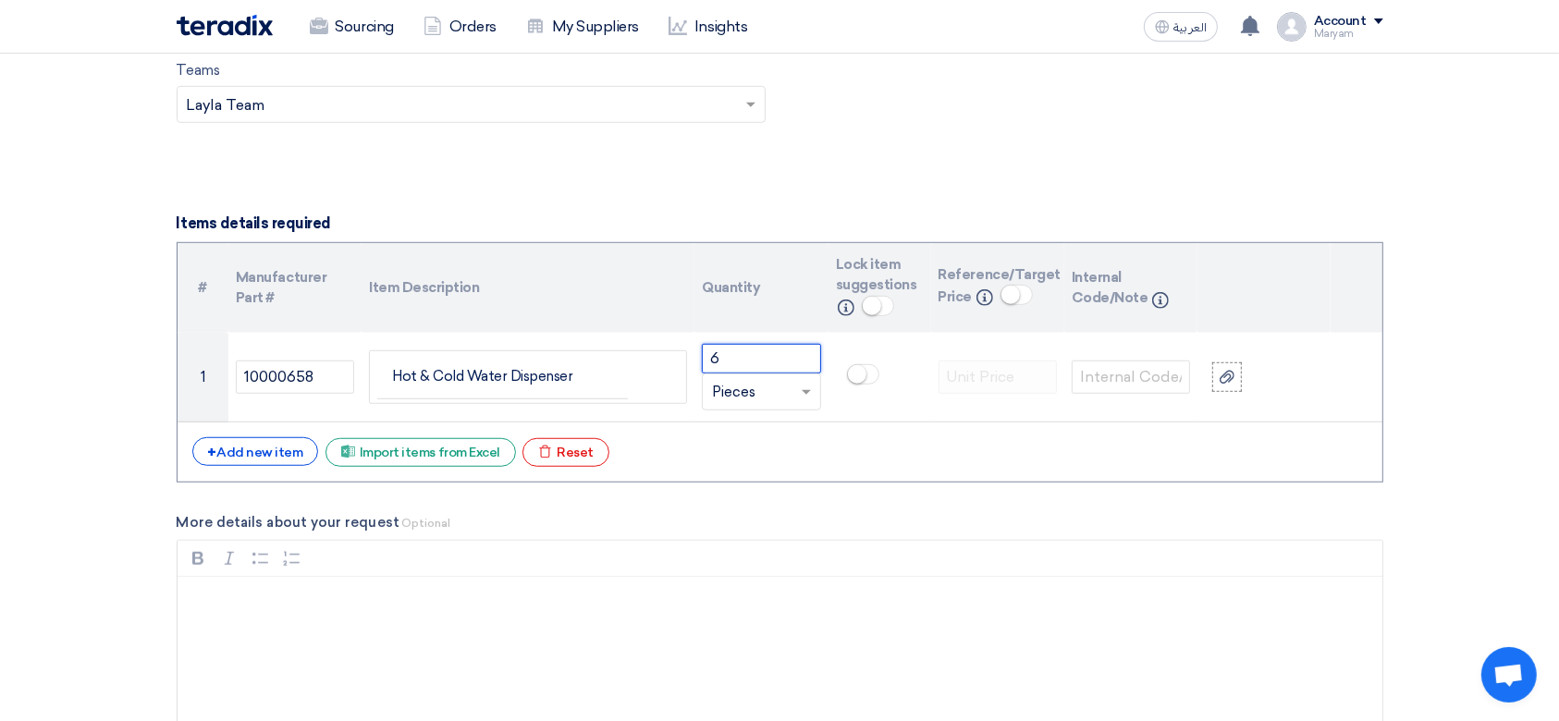
type input "6"
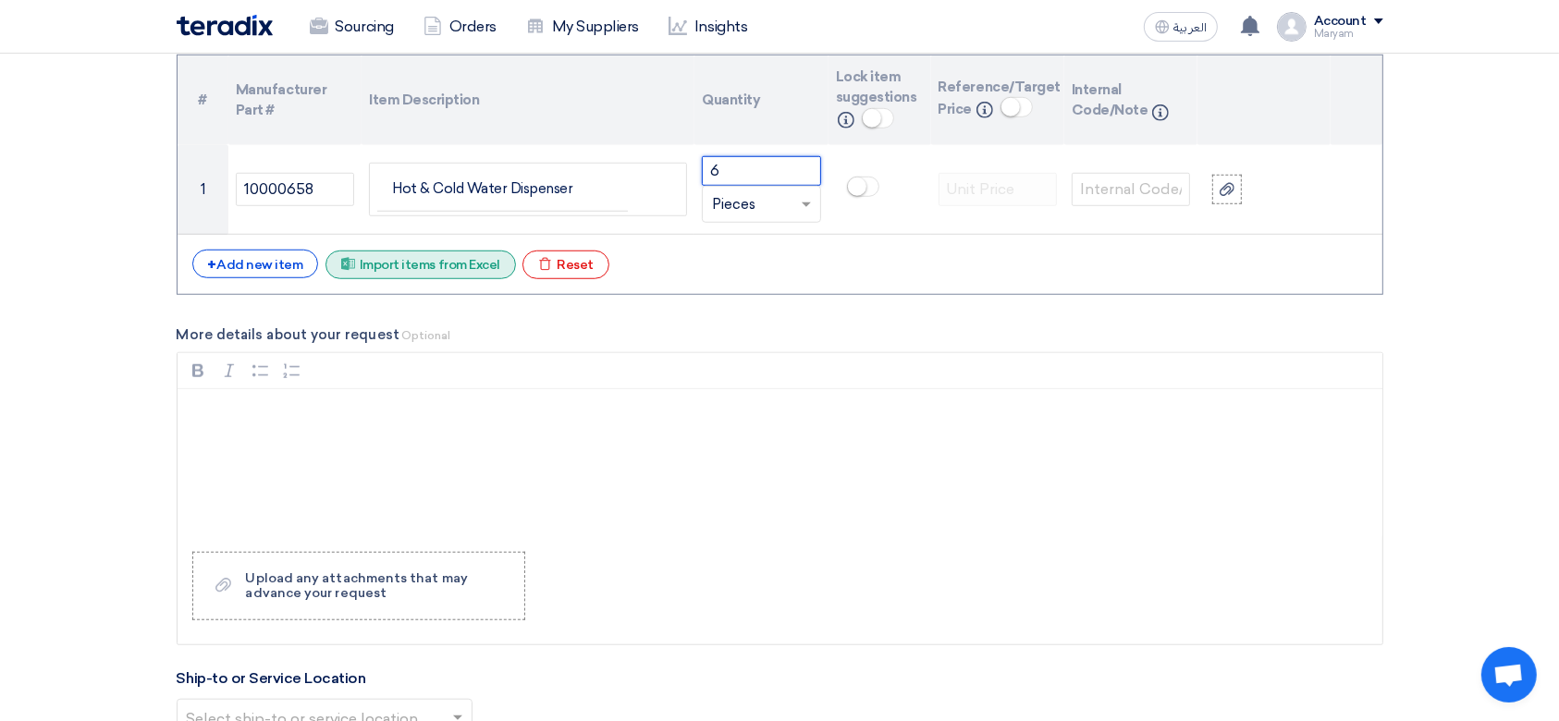
scroll to position [1592, 0]
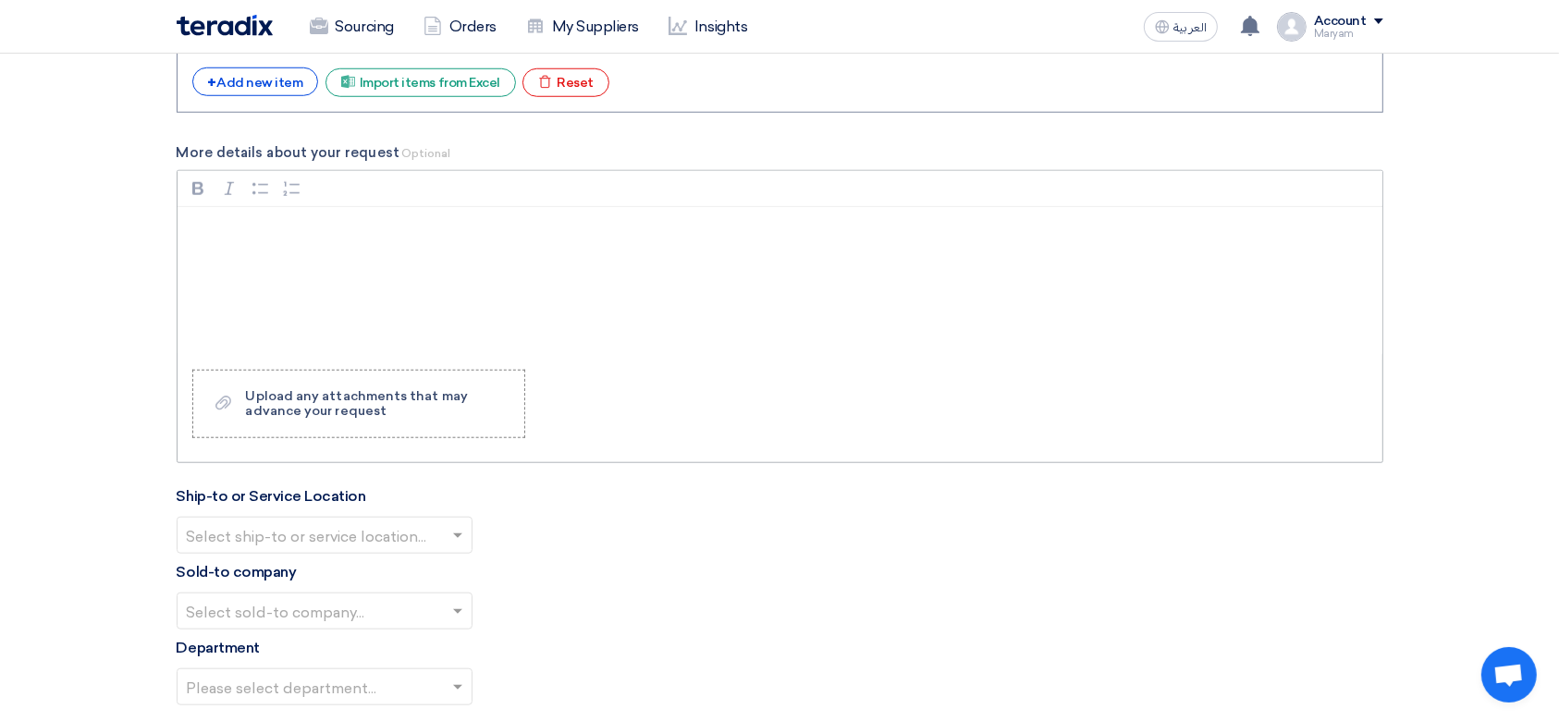
click at [256, 226] on p "Rich Text Editor, main" at bounding box center [786, 231] width 1173 height 22
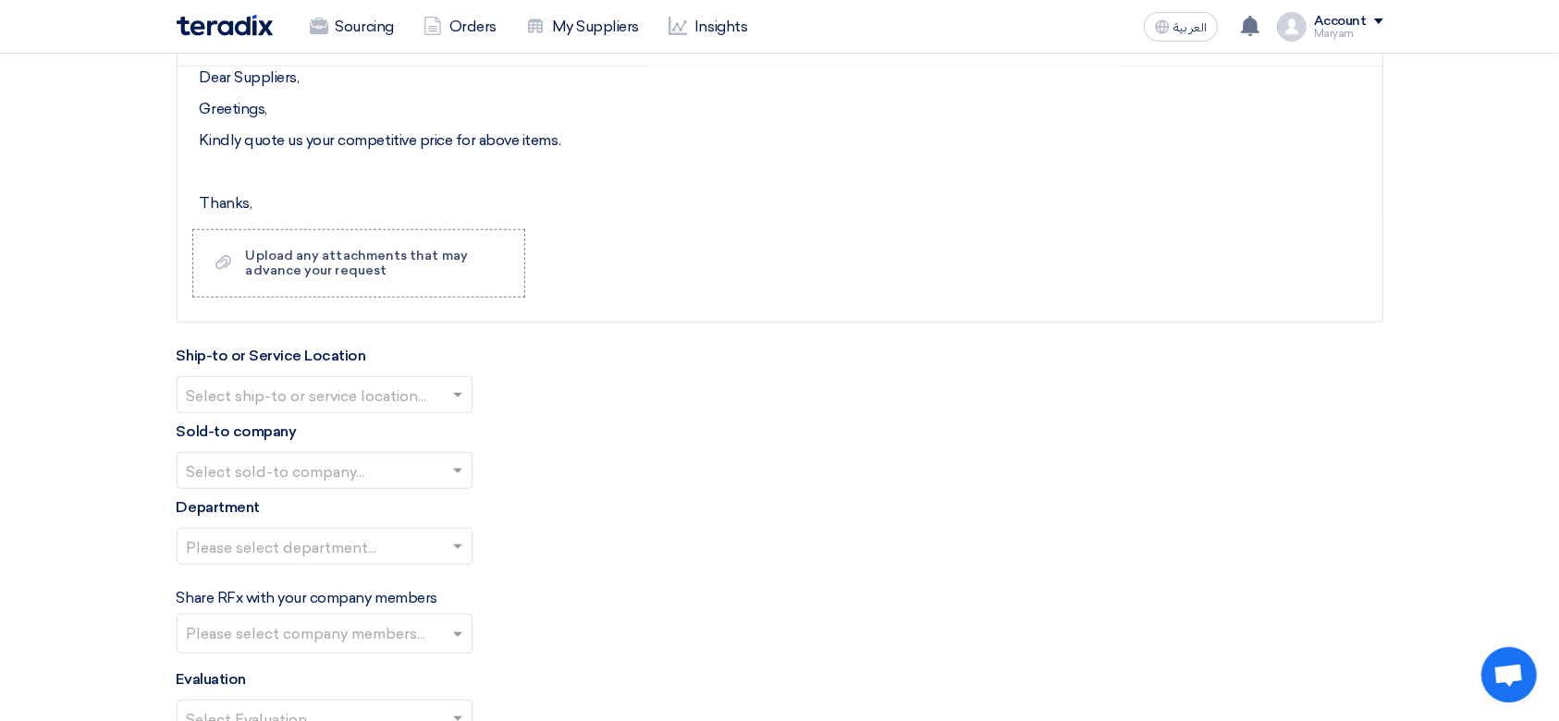
scroll to position [1839, 0]
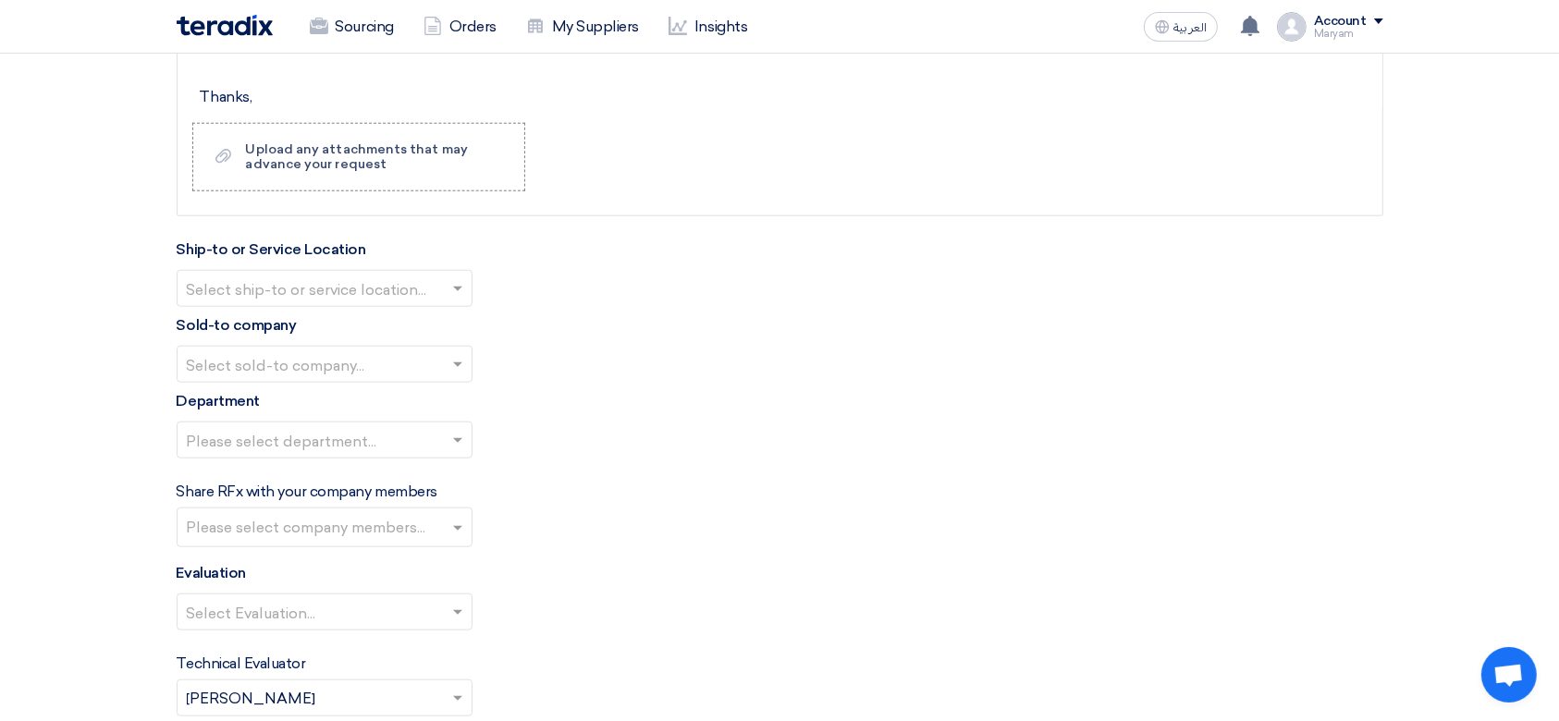
click at [307, 270] on div "Select ship-to or service location..." at bounding box center [325, 288] width 296 height 37
click at [305, 317] on span "[PERSON_NAME] Advanced Development Company" at bounding box center [376, 325] width 378 height 18
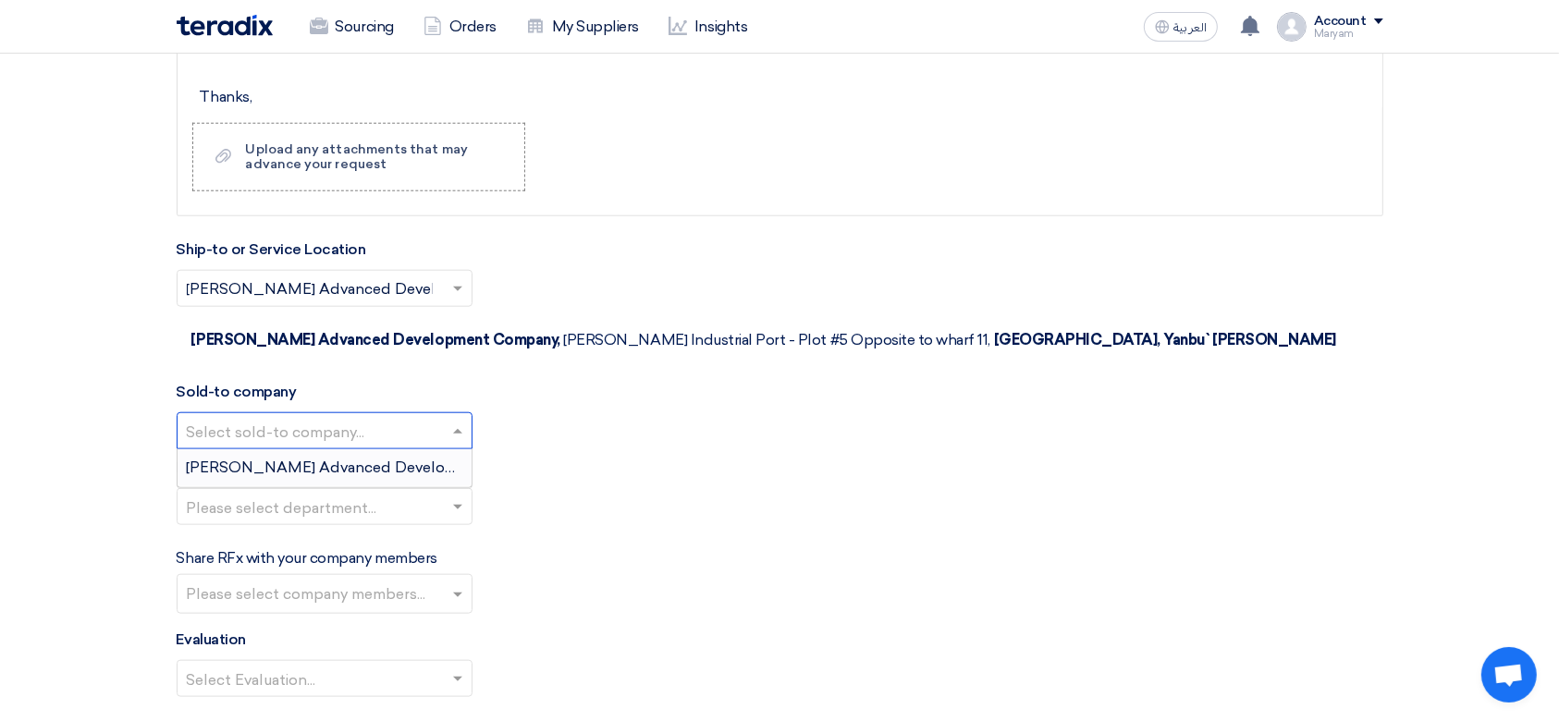
click at [271, 418] on input "text" at bounding box center [315, 433] width 257 height 31
click at [275, 459] on span "[PERSON_NAME] Advanced Development Company" at bounding box center [376, 468] width 378 height 18
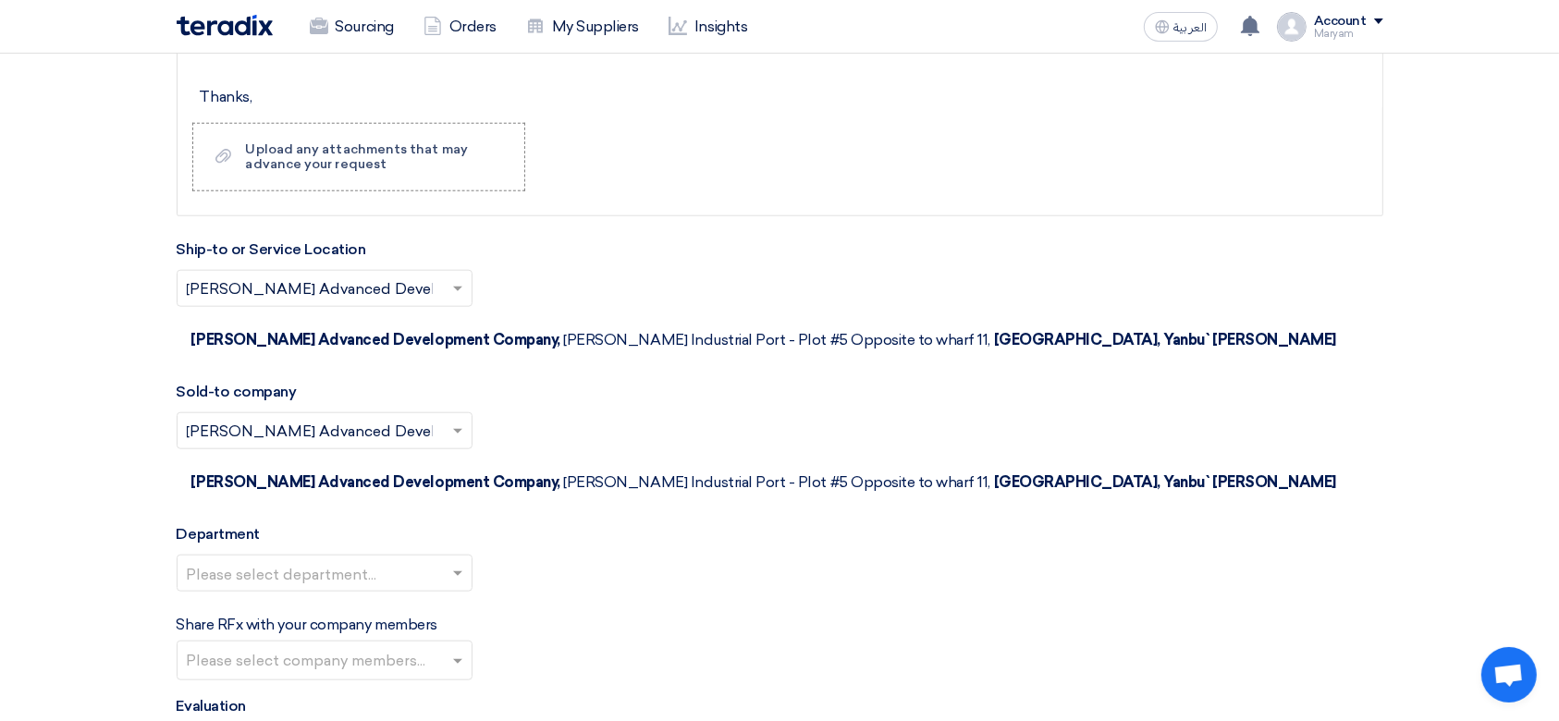
click at [268, 560] on input "text" at bounding box center [315, 575] width 257 height 31
click at [266, 601] on span "Default team" at bounding box center [233, 610] width 92 height 18
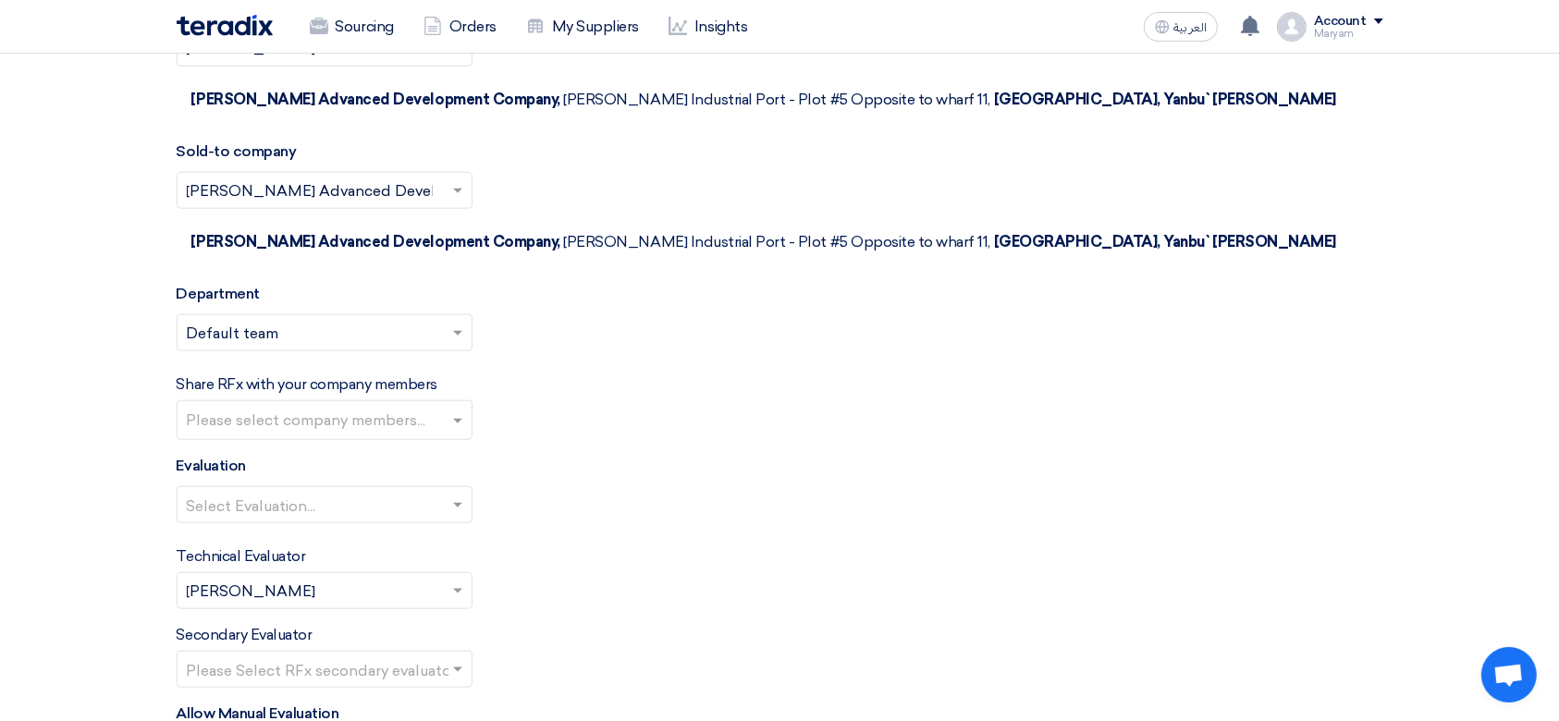
scroll to position [2085, 0]
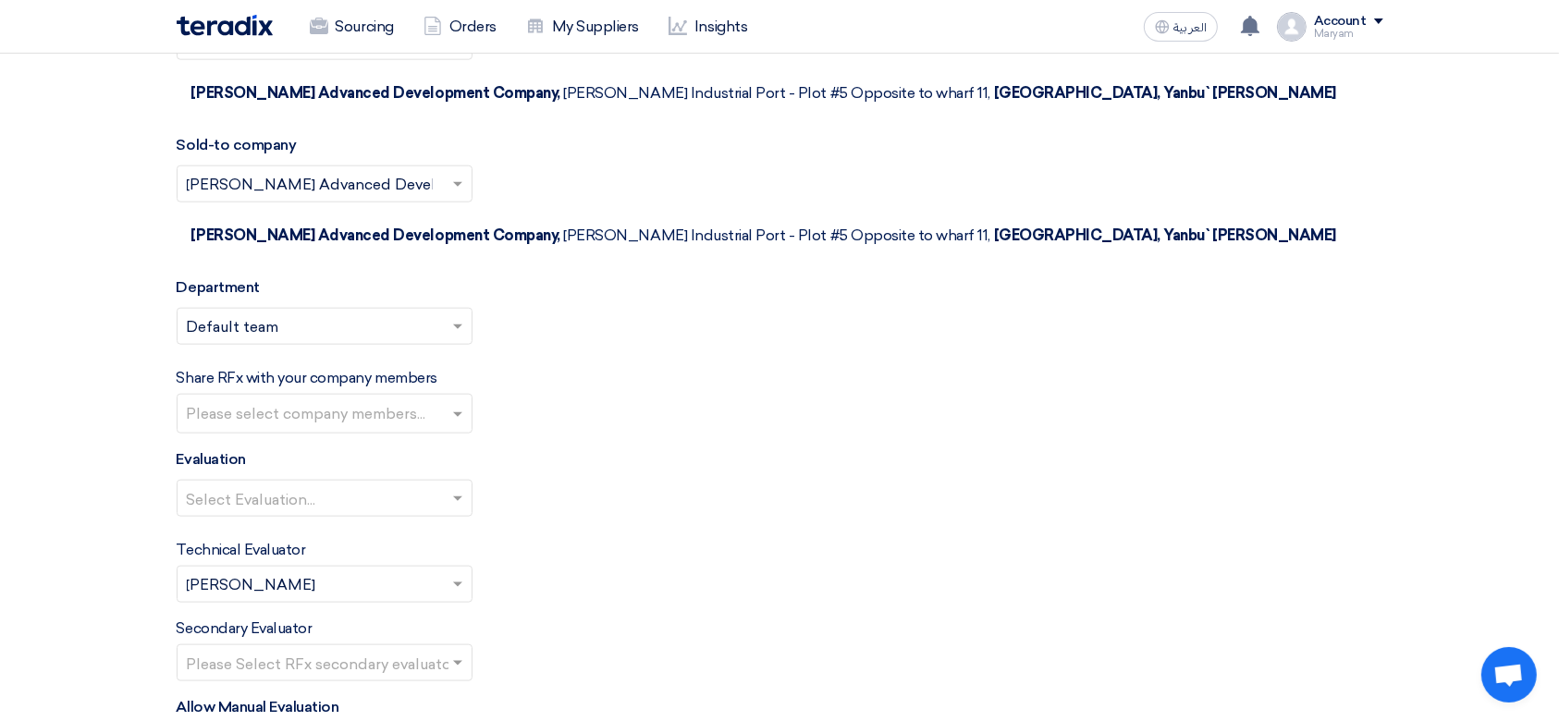
click at [317, 400] on input "text" at bounding box center [327, 415] width 280 height 31
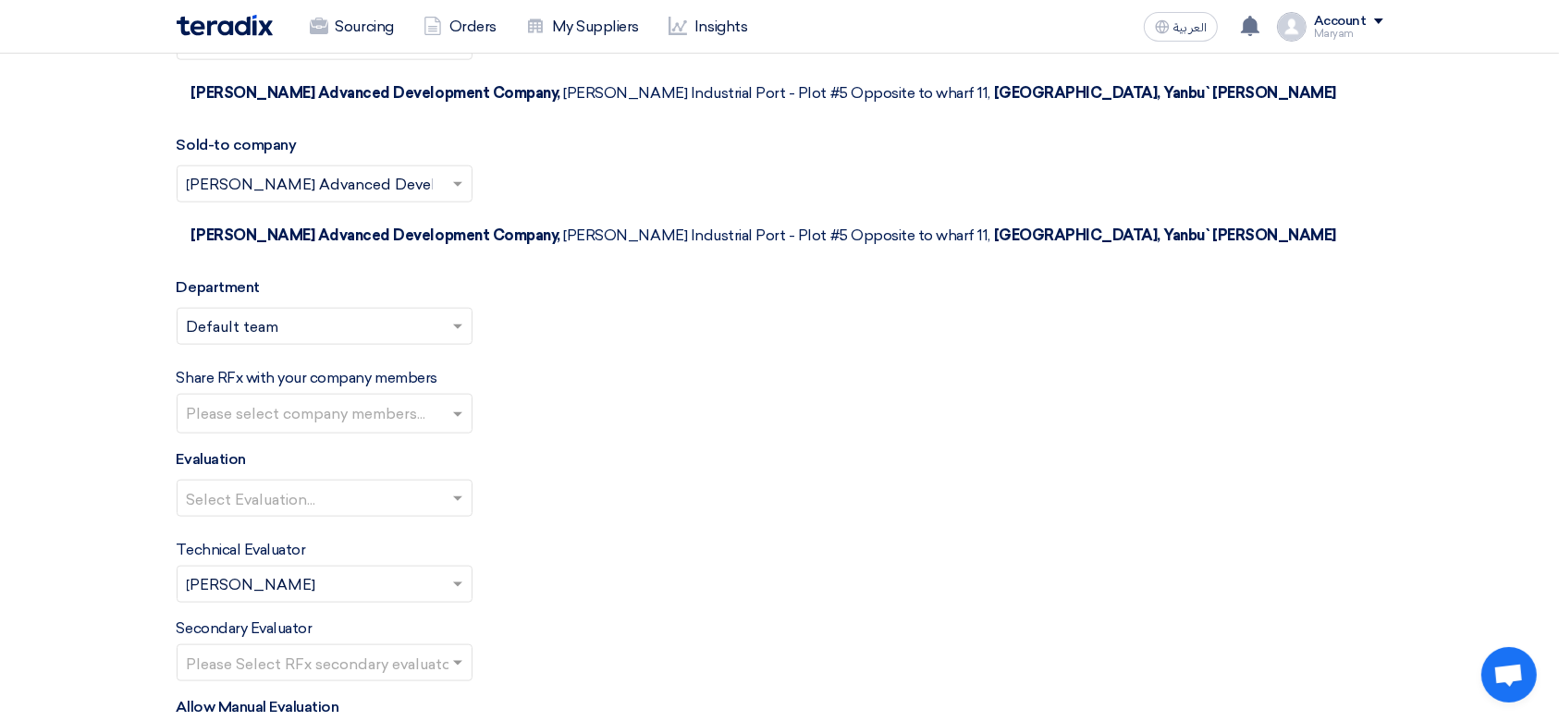
click at [299, 485] on input "text" at bounding box center [315, 500] width 257 height 31
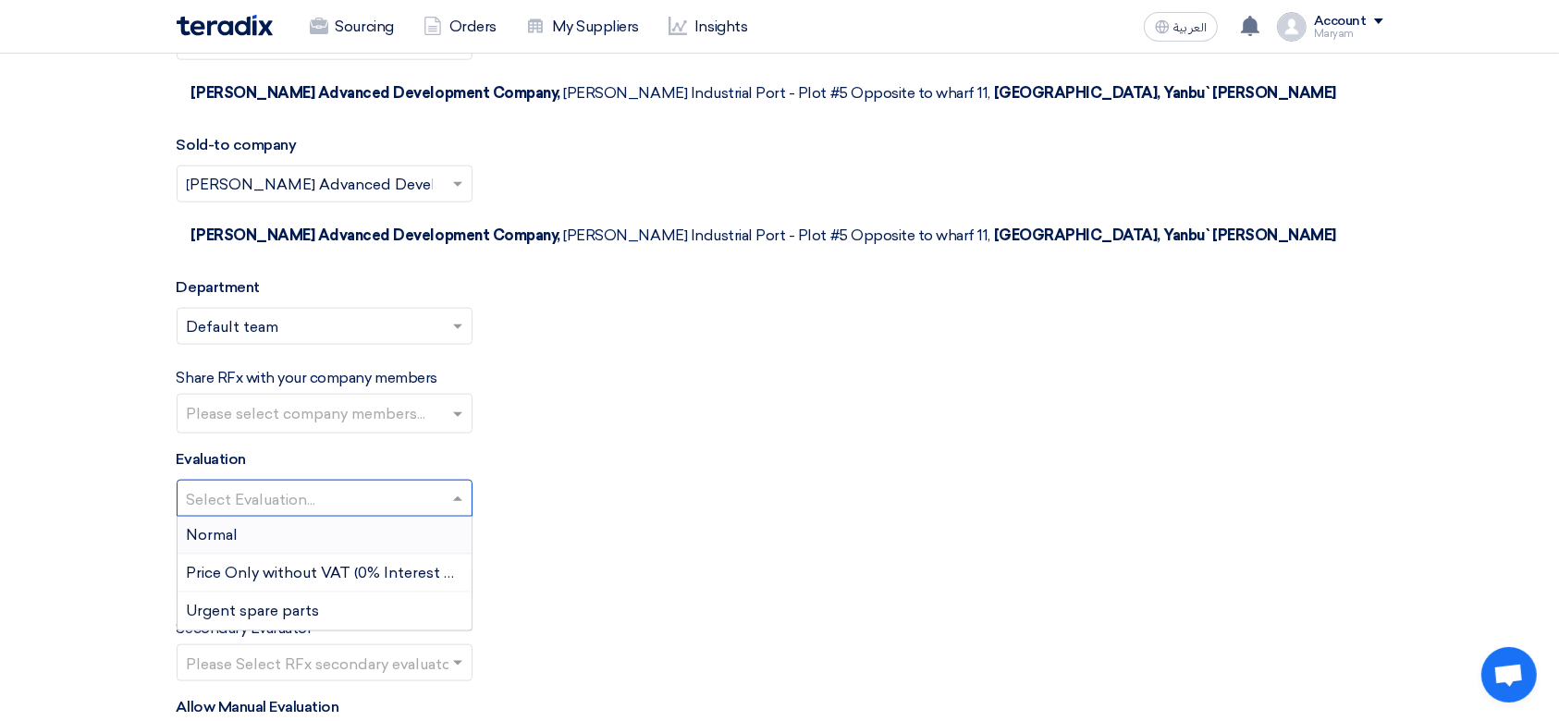
click at [293, 517] on div "Normal" at bounding box center [324, 536] width 294 height 38
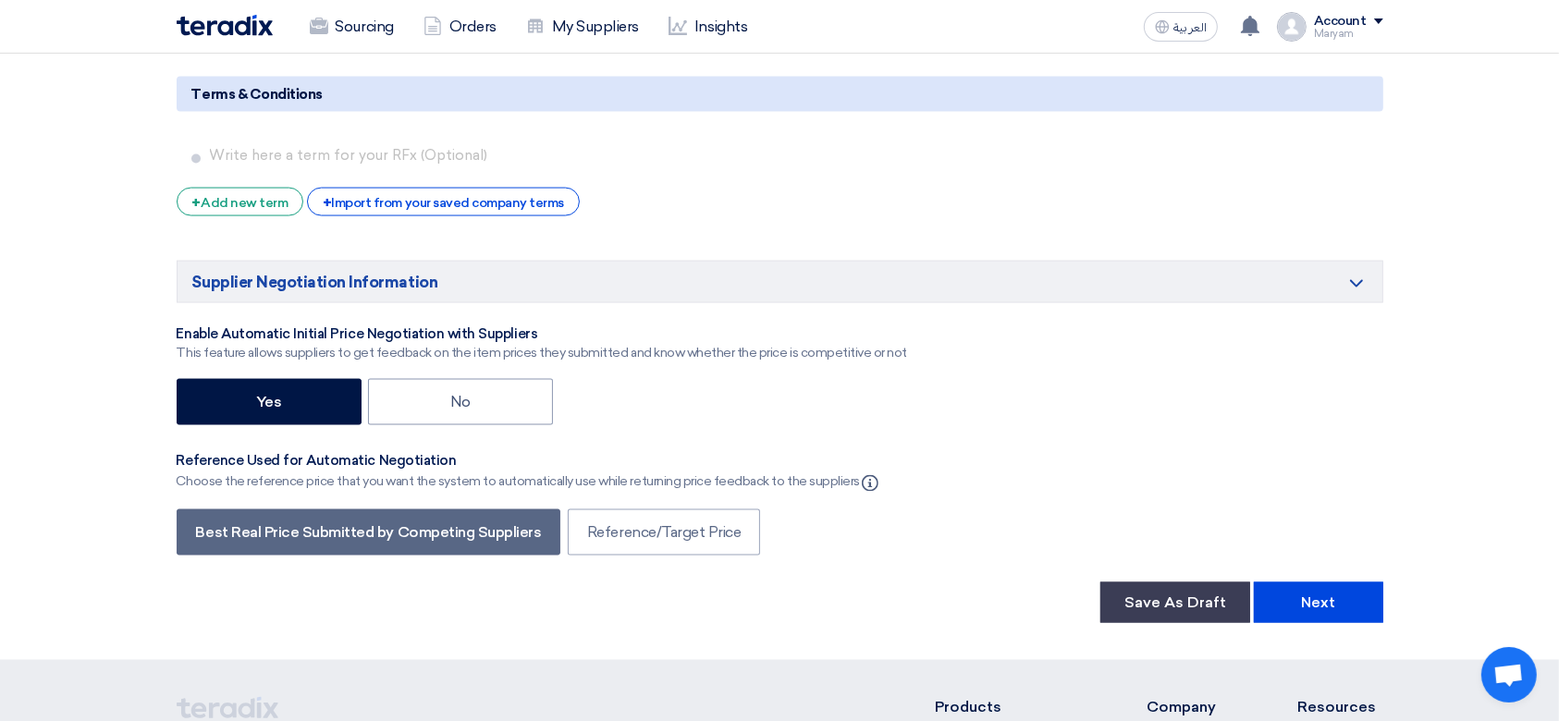
scroll to position [3071, 0]
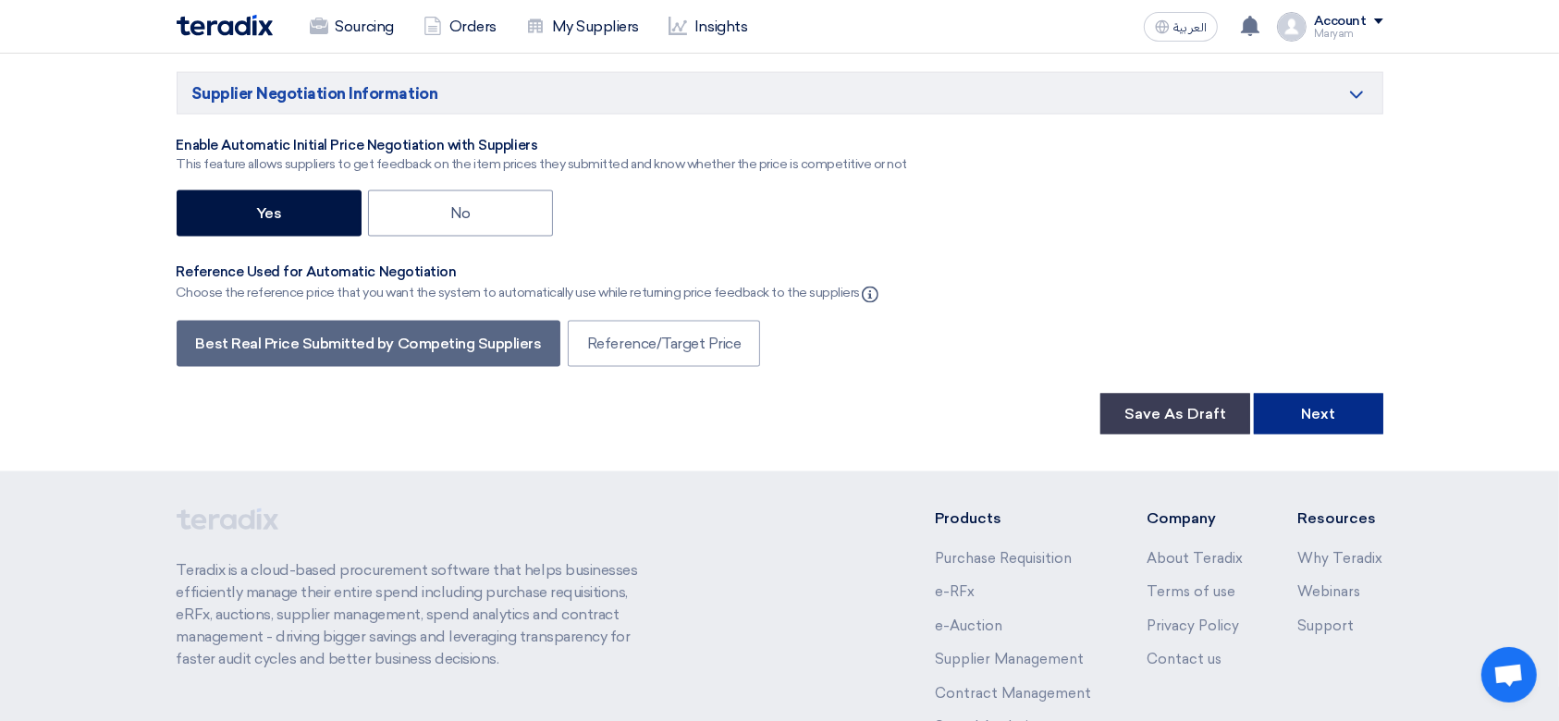
click at [1296, 394] on button "Next" at bounding box center [1317, 414] width 129 height 41
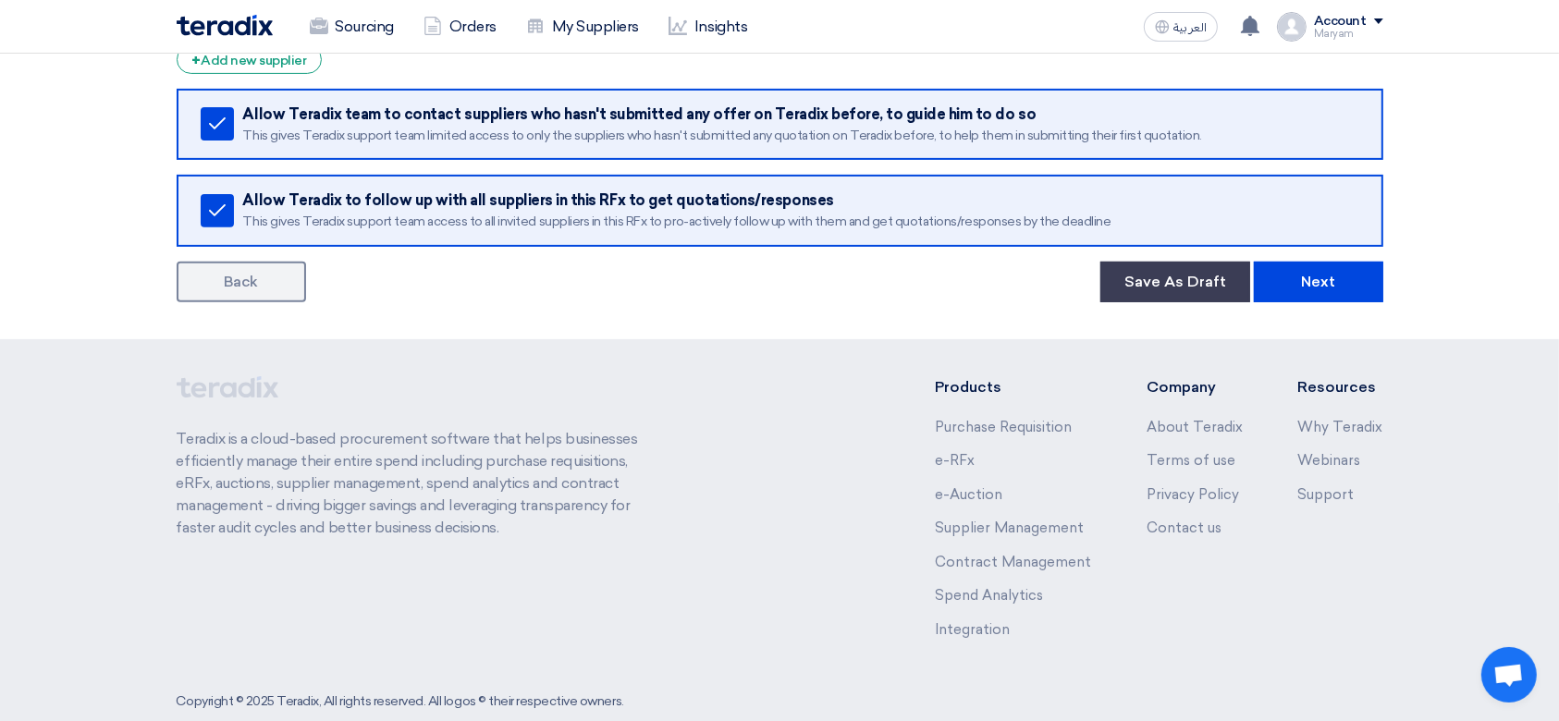
scroll to position [703, 0]
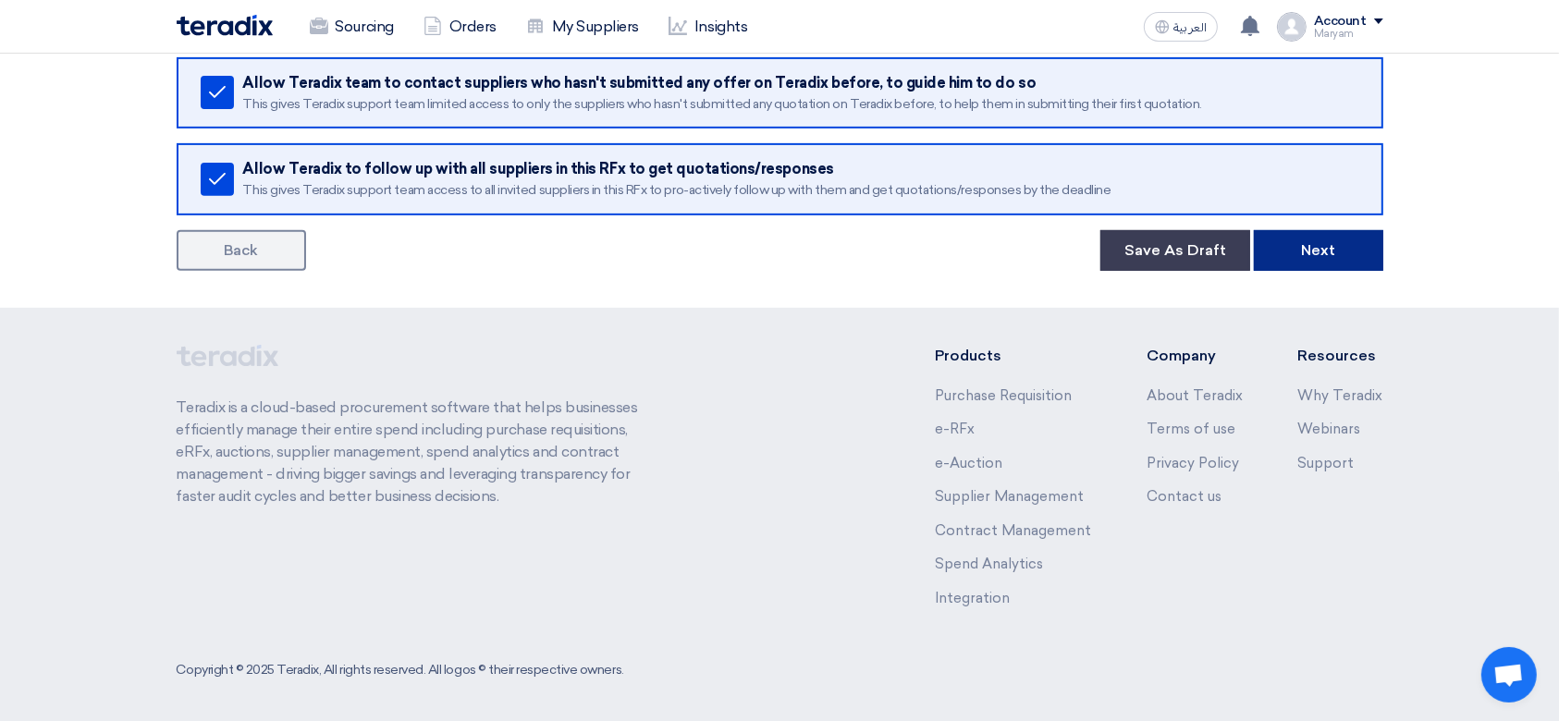
click at [1280, 231] on button "Next" at bounding box center [1317, 250] width 129 height 41
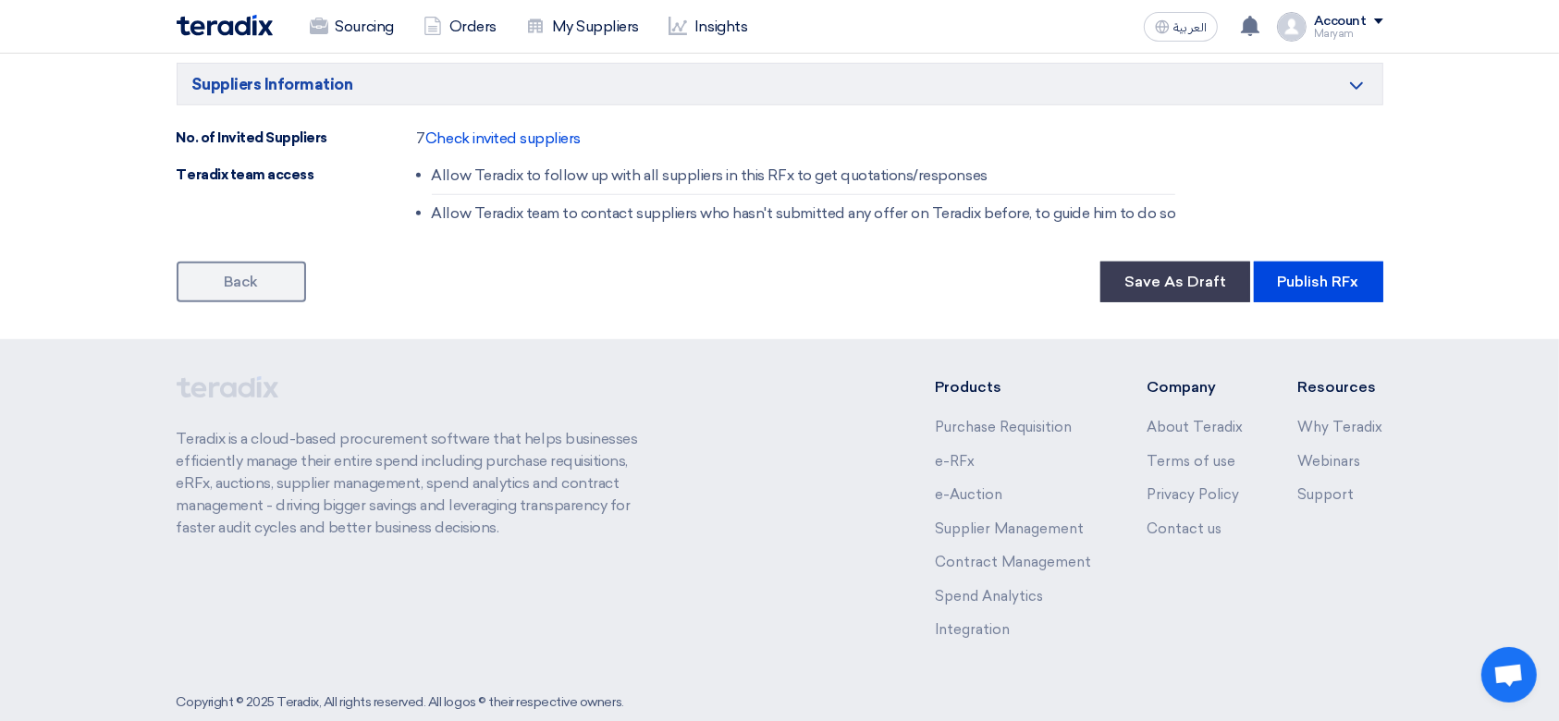
scroll to position [1346, 0]
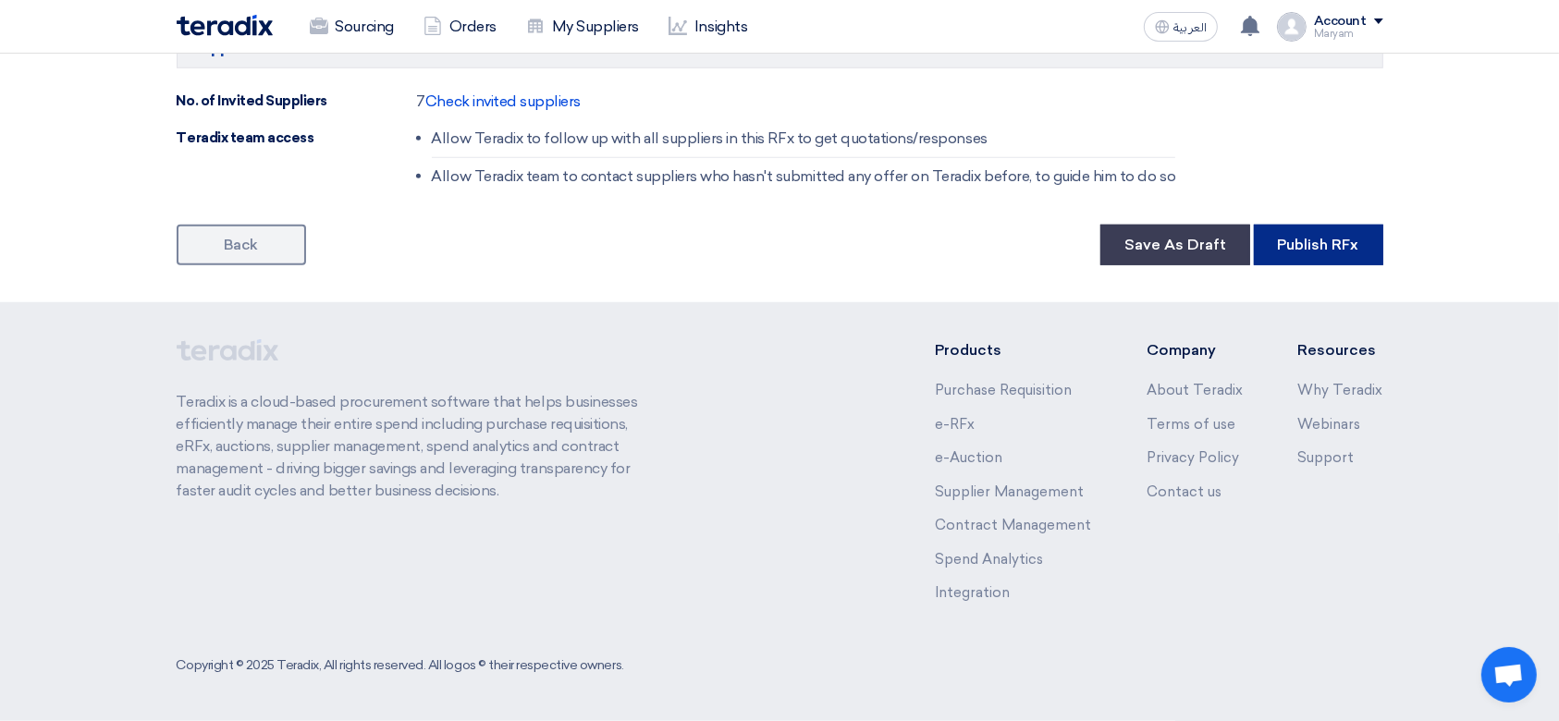
click at [1298, 246] on button "Publish RFx" at bounding box center [1317, 245] width 129 height 41
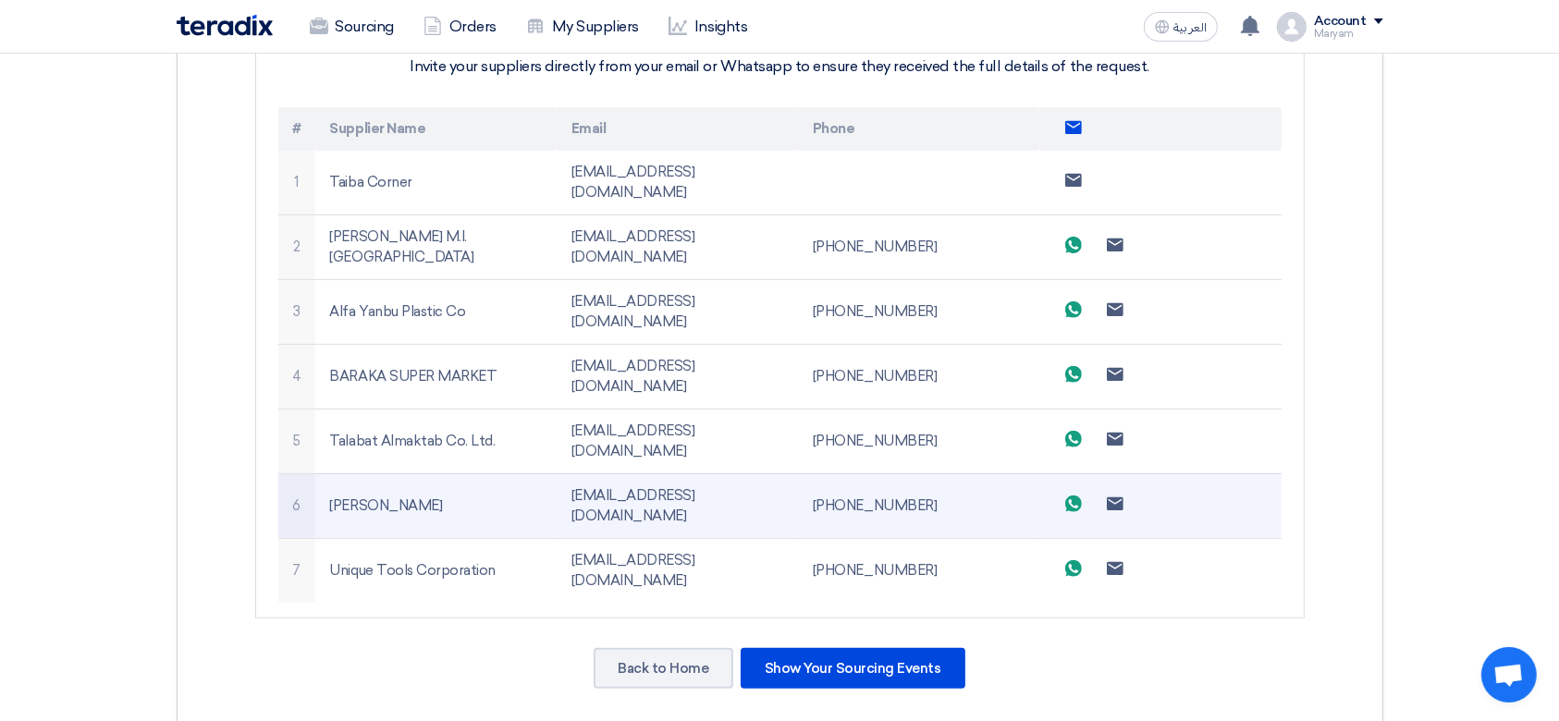
scroll to position [0, 0]
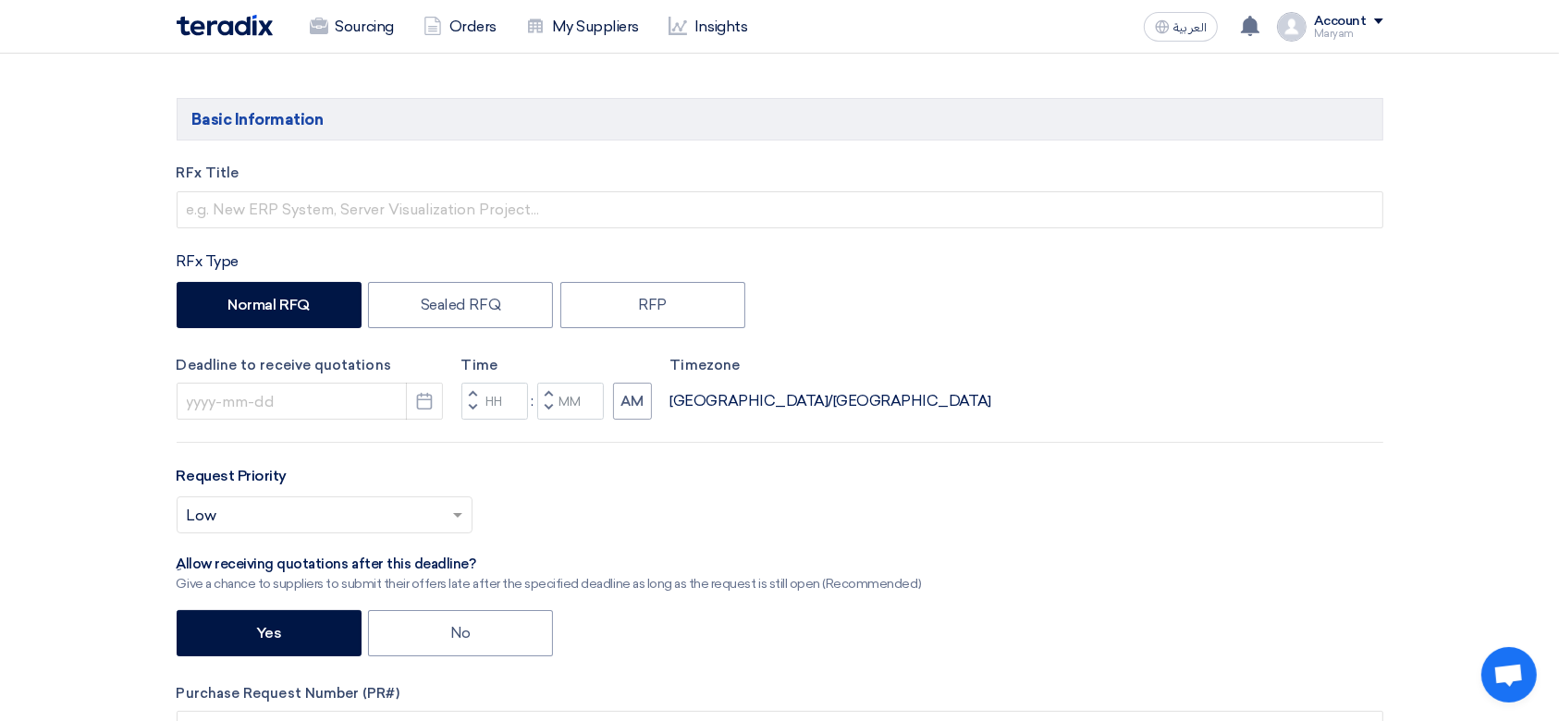
click at [212, 33] on img at bounding box center [225, 25] width 96 height 21
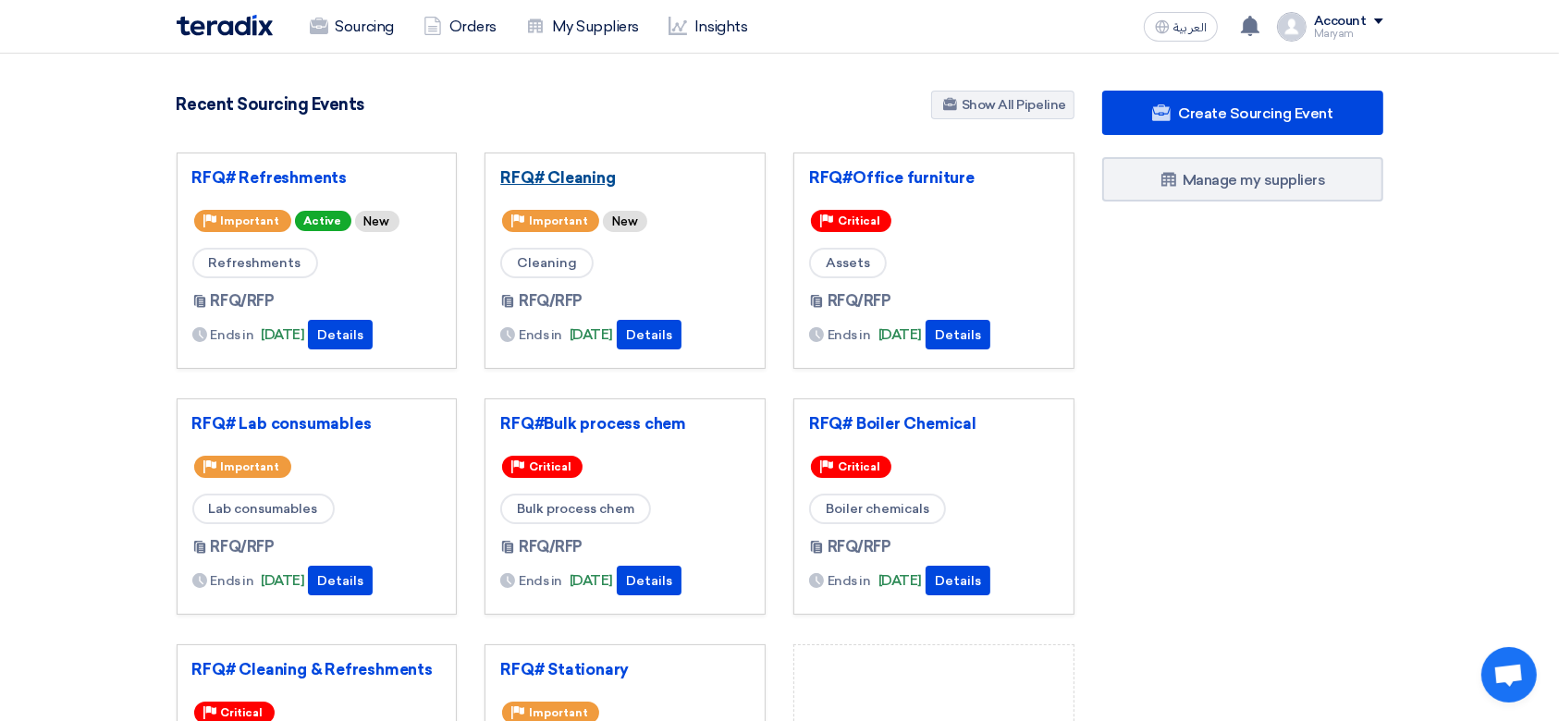
click at [584, 177] on link "RFQ# Cleaning" at bounding box center [625, 177] width 250 height 18
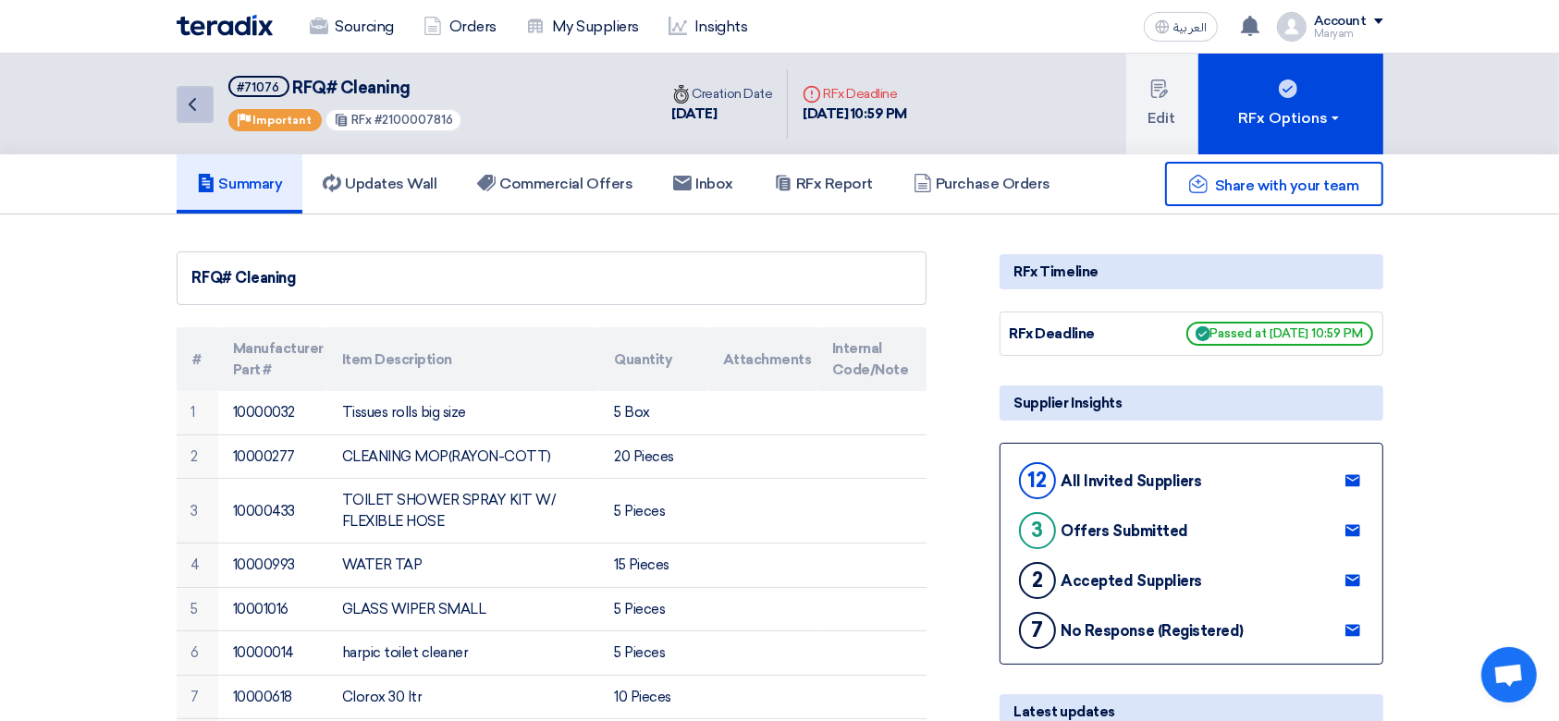
click at [182, 107] on icon "Back" at bounding box center [192, 104] width 22 height 22
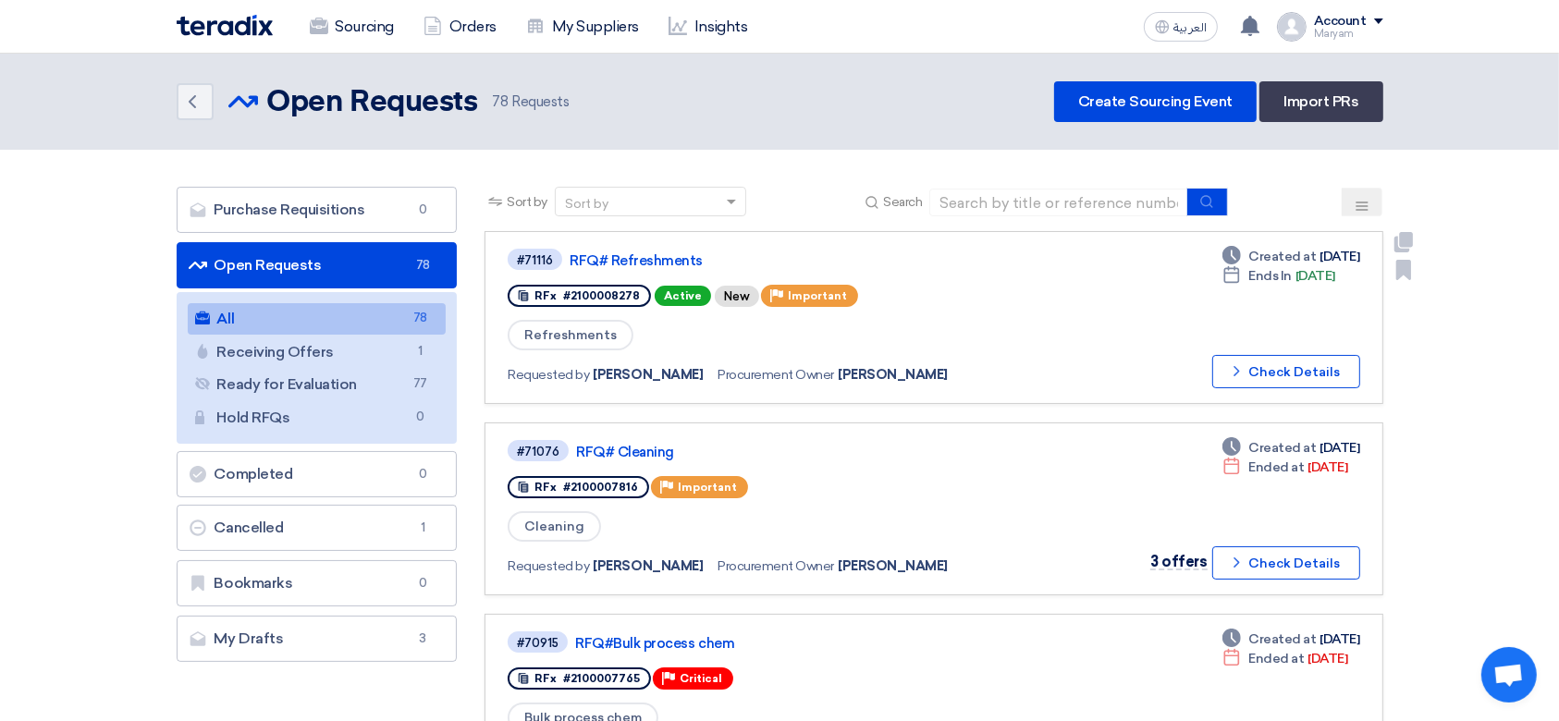
scroll to position [123, 0]
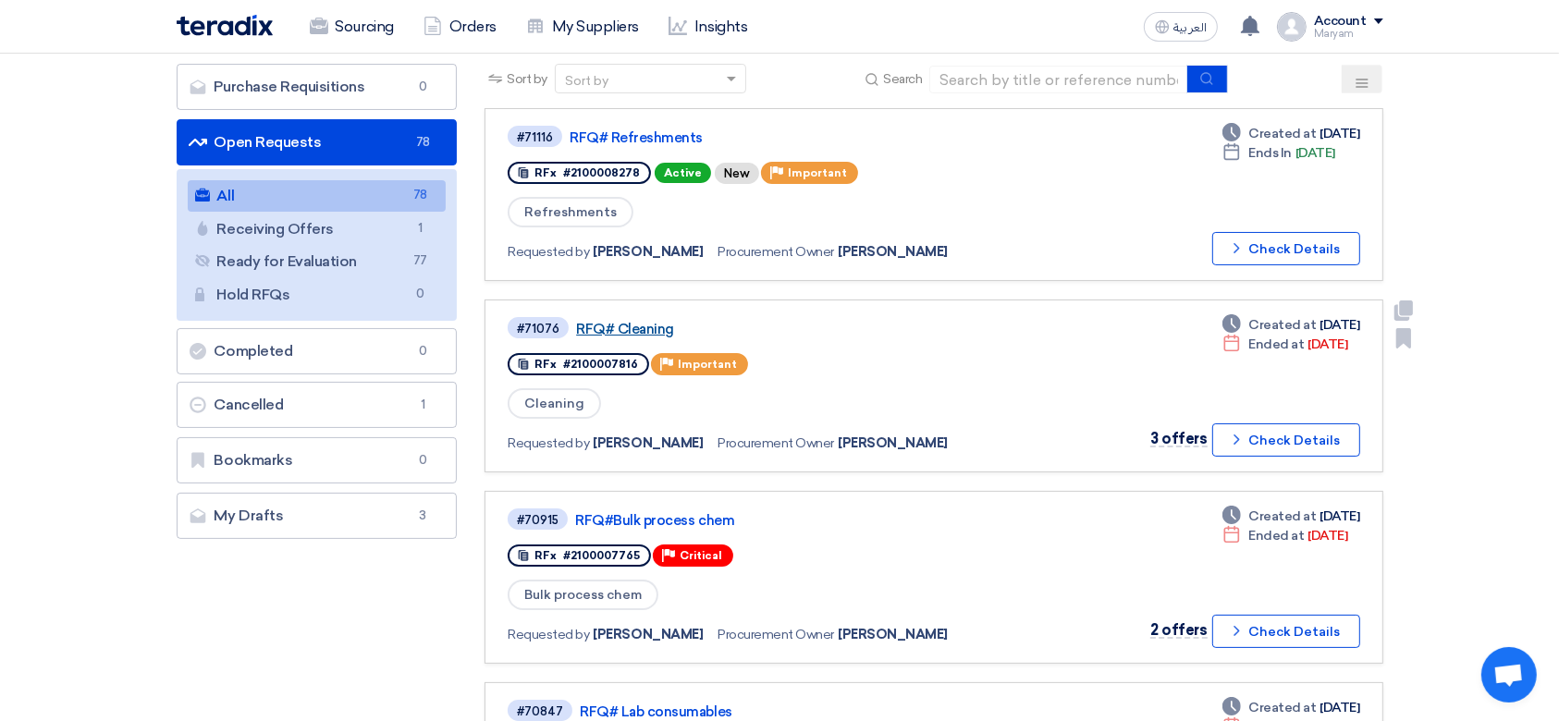
click at [635, 322] on link "RFQ# Cleaning" at bounding box center [807, 329] width 462 height 17
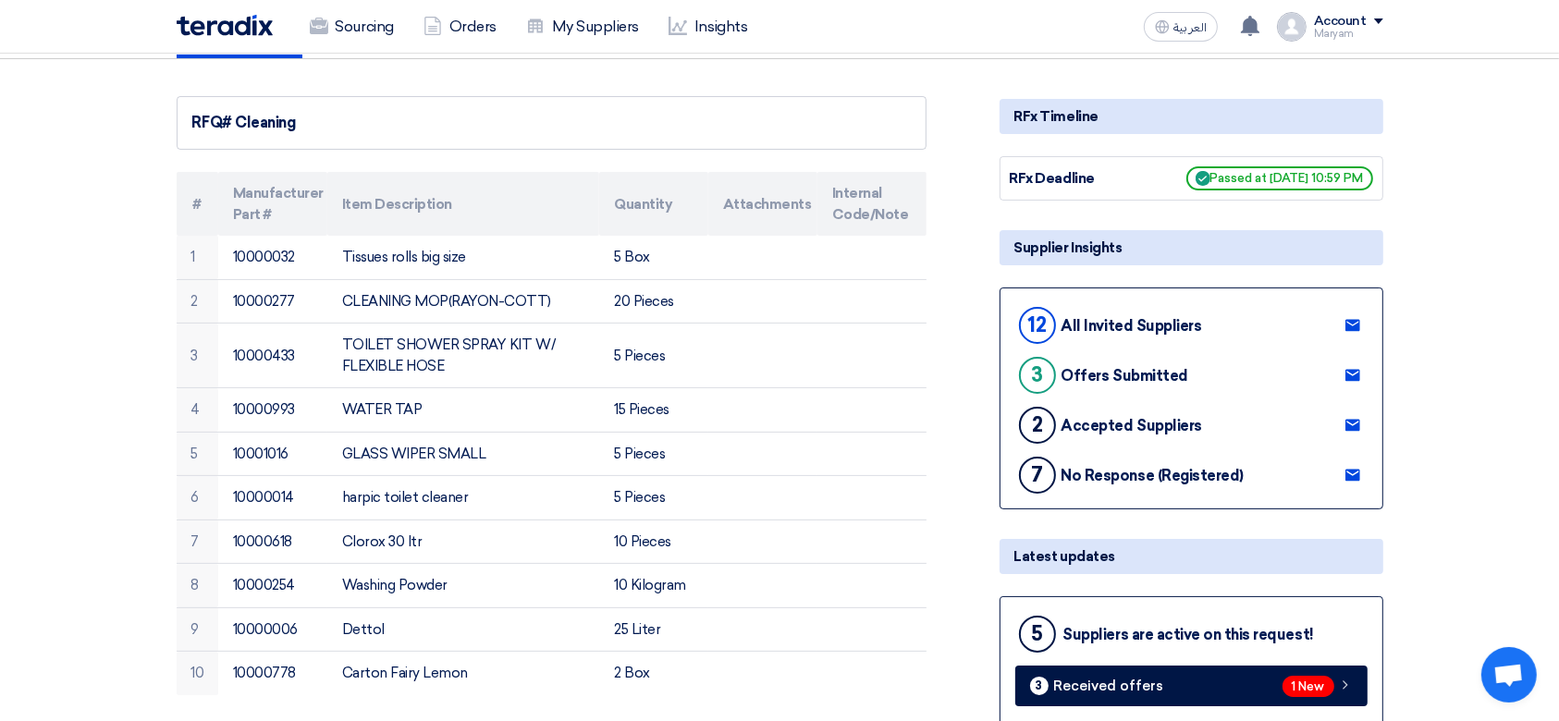
scroll to position [0, 0]
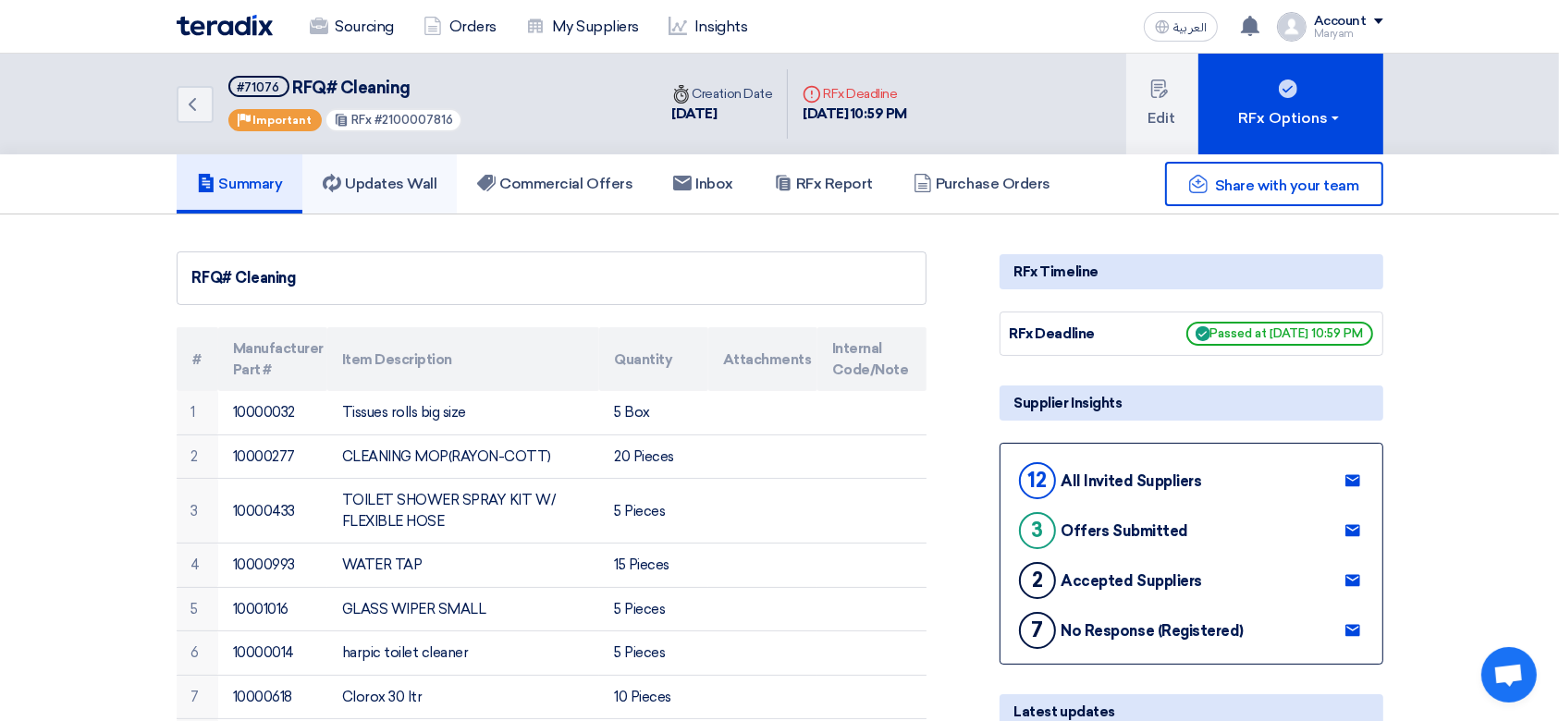
click at [407, 187] on h5 "Updates Wall" at bounding box center [380, 184] width 114 height 18
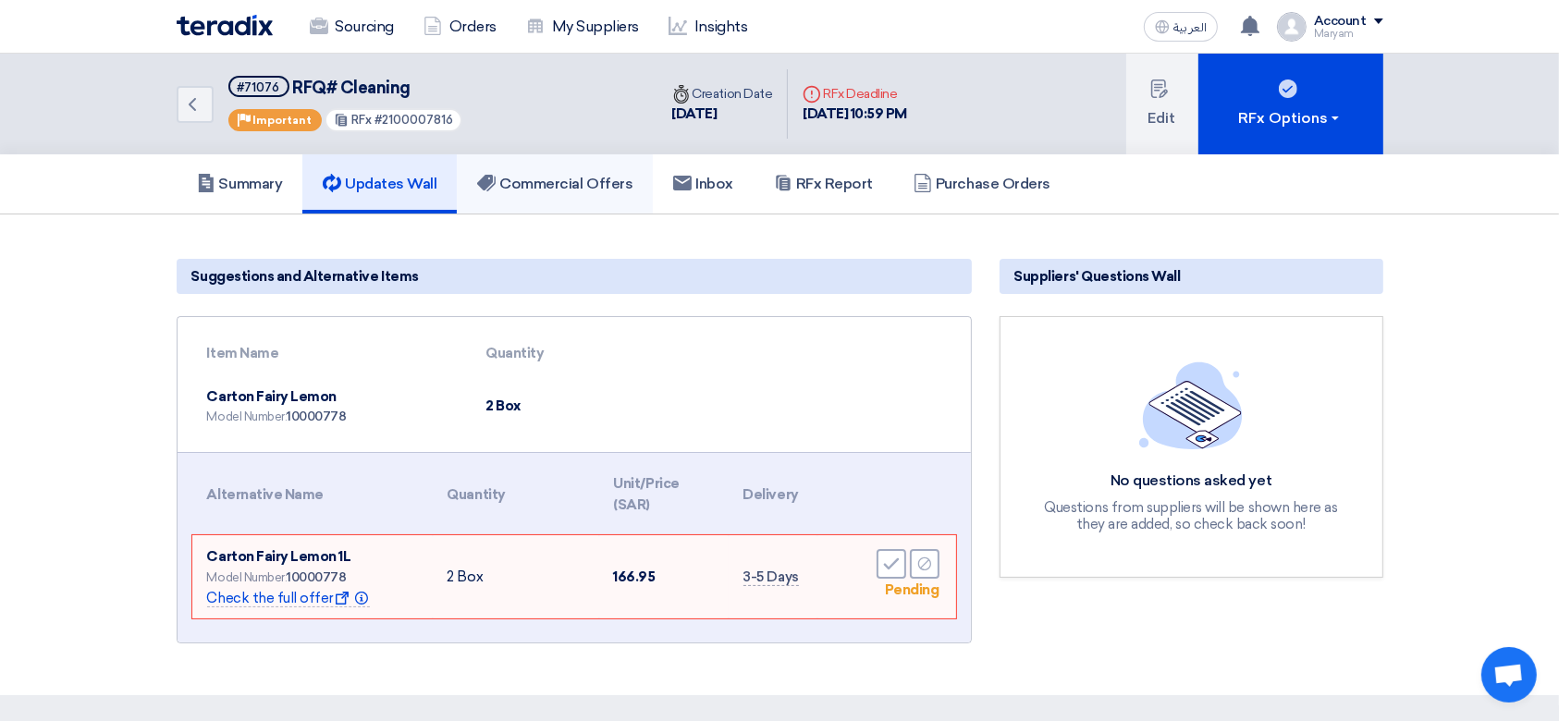
click at [569, 187] on h5 "Commercial Offers" at bounding box center [554, 184] width 155 height 18
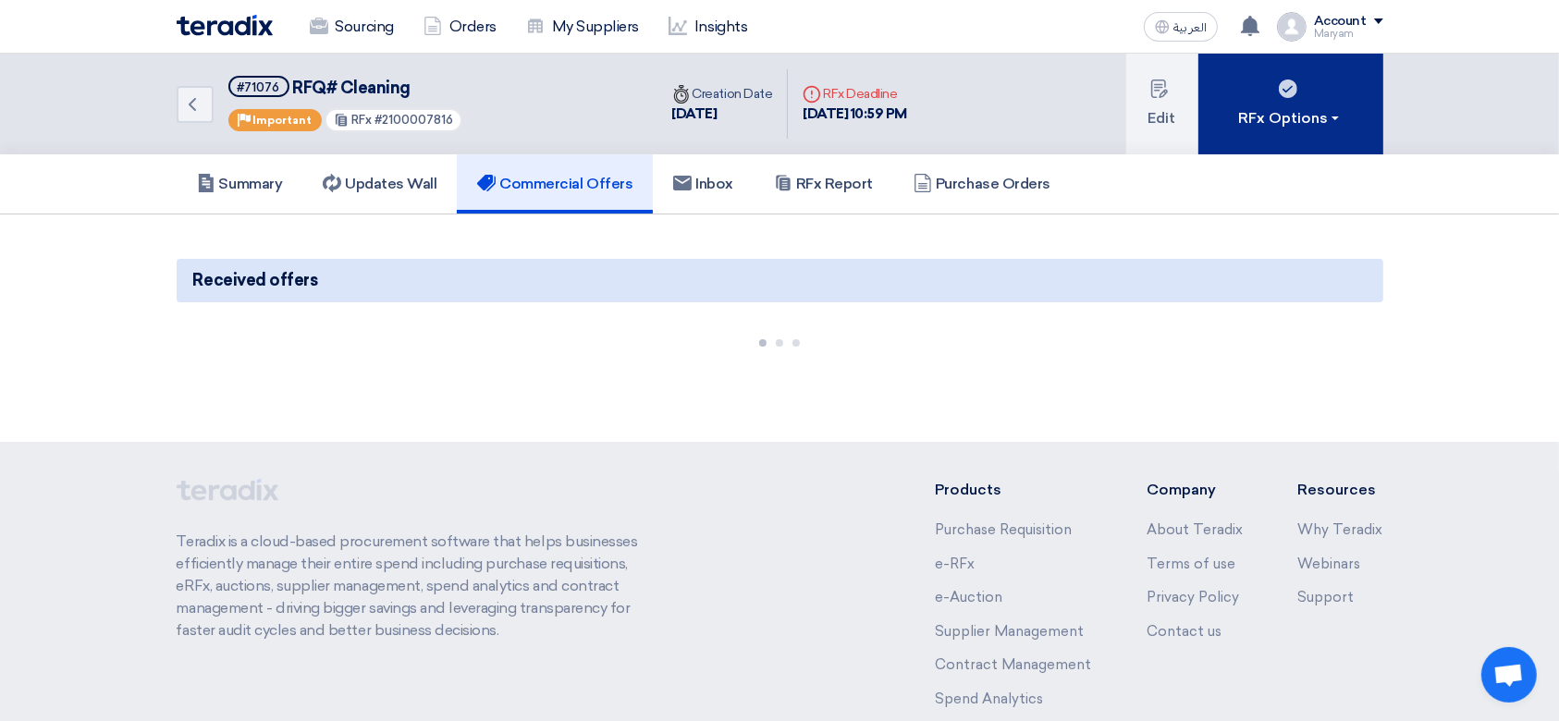
click at [1315, 117] on div "RFx Options" at bounding box center [1290, 118] width 104 height 22
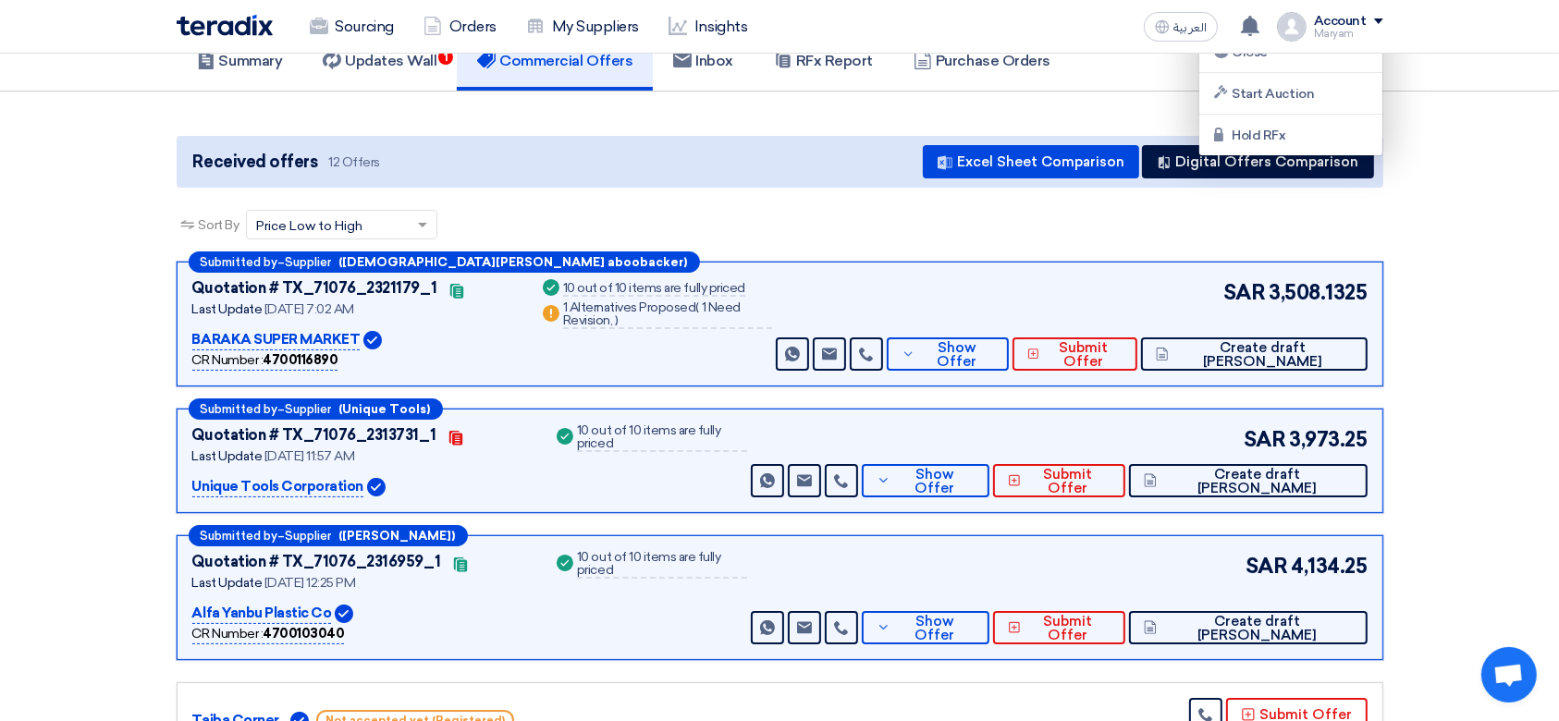
scroll to position [246, 0]
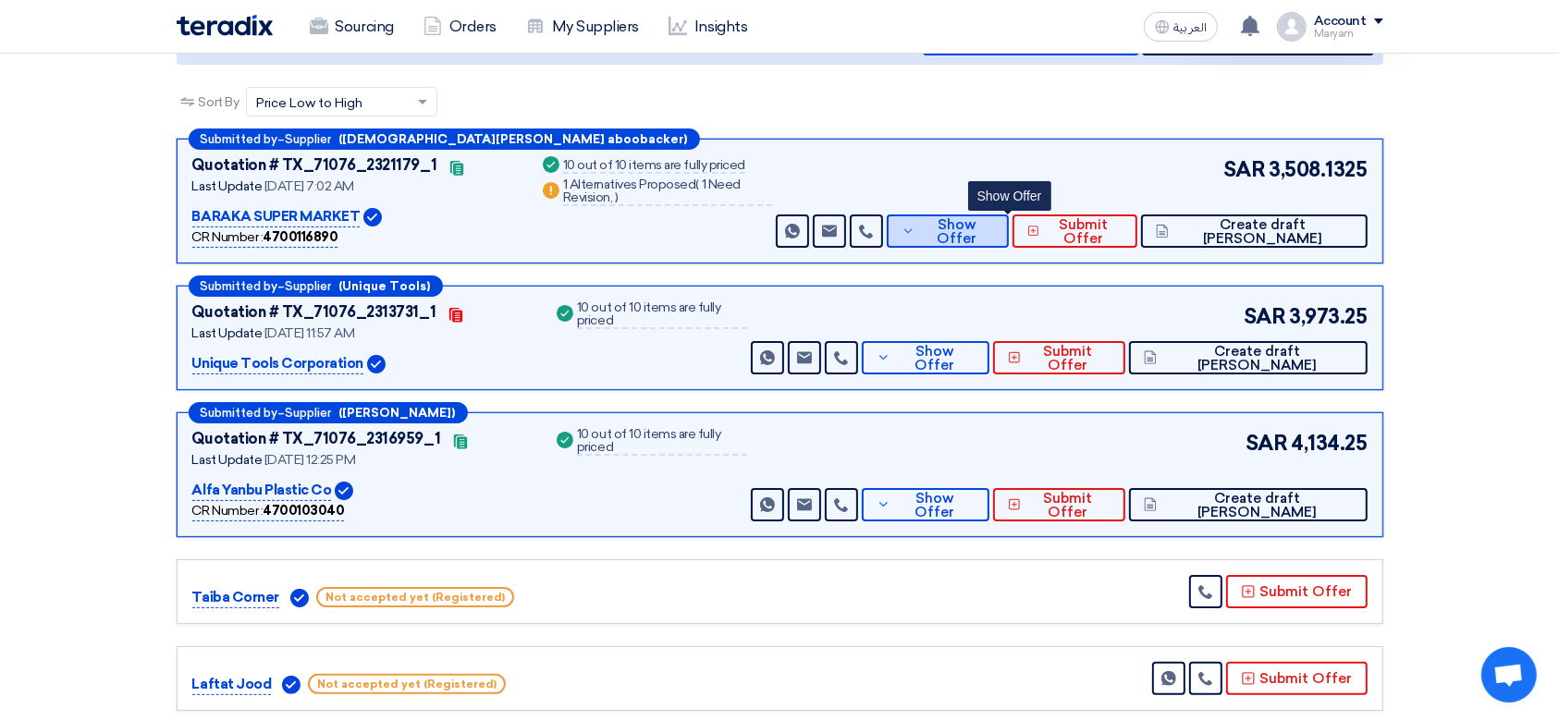
click at [994, 220] on span "Show Offer" at bounding box center [957, 232] width 74 height 28
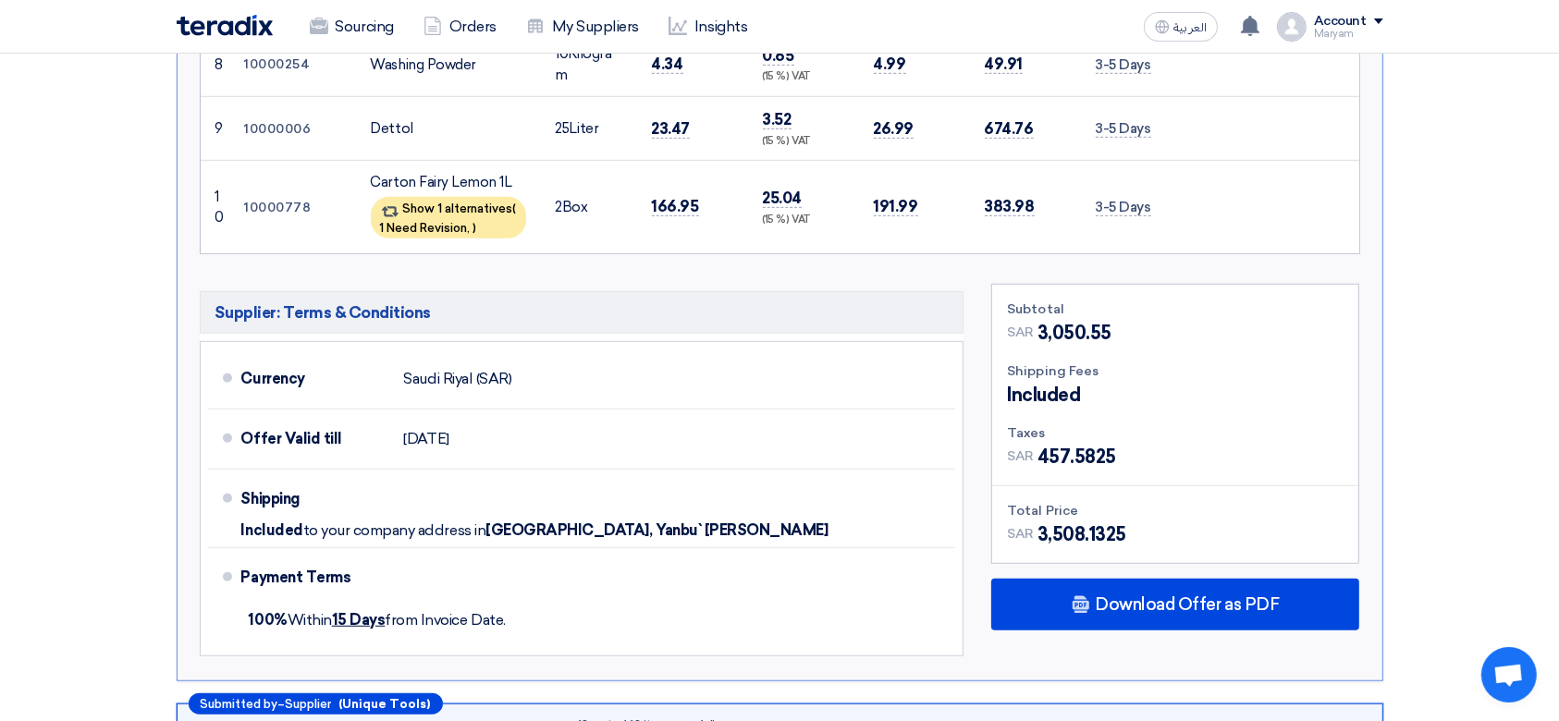
scroll to position [1109, 0]
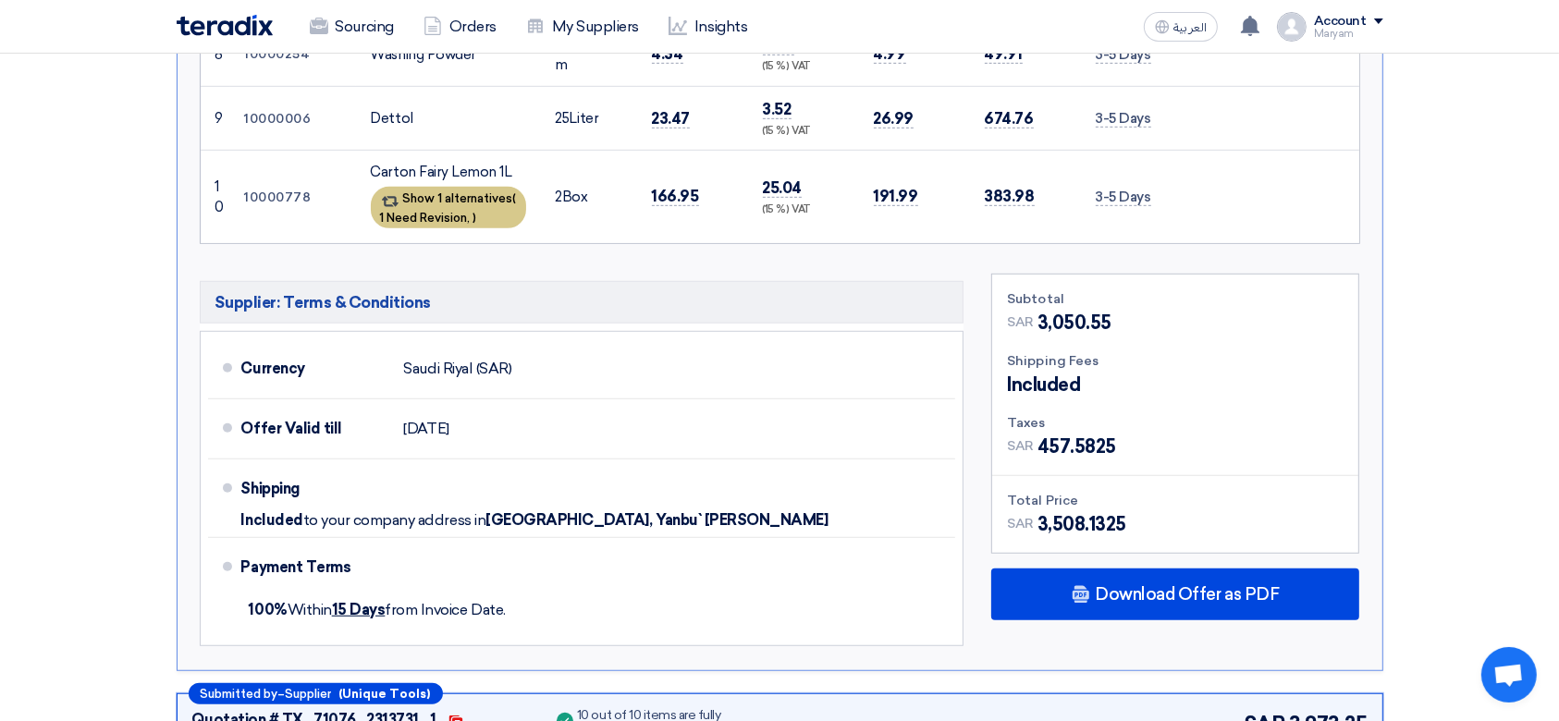
click at [450, 211] on span "1 Need Revision," at bounding box center [425, 218] width 91 height 14
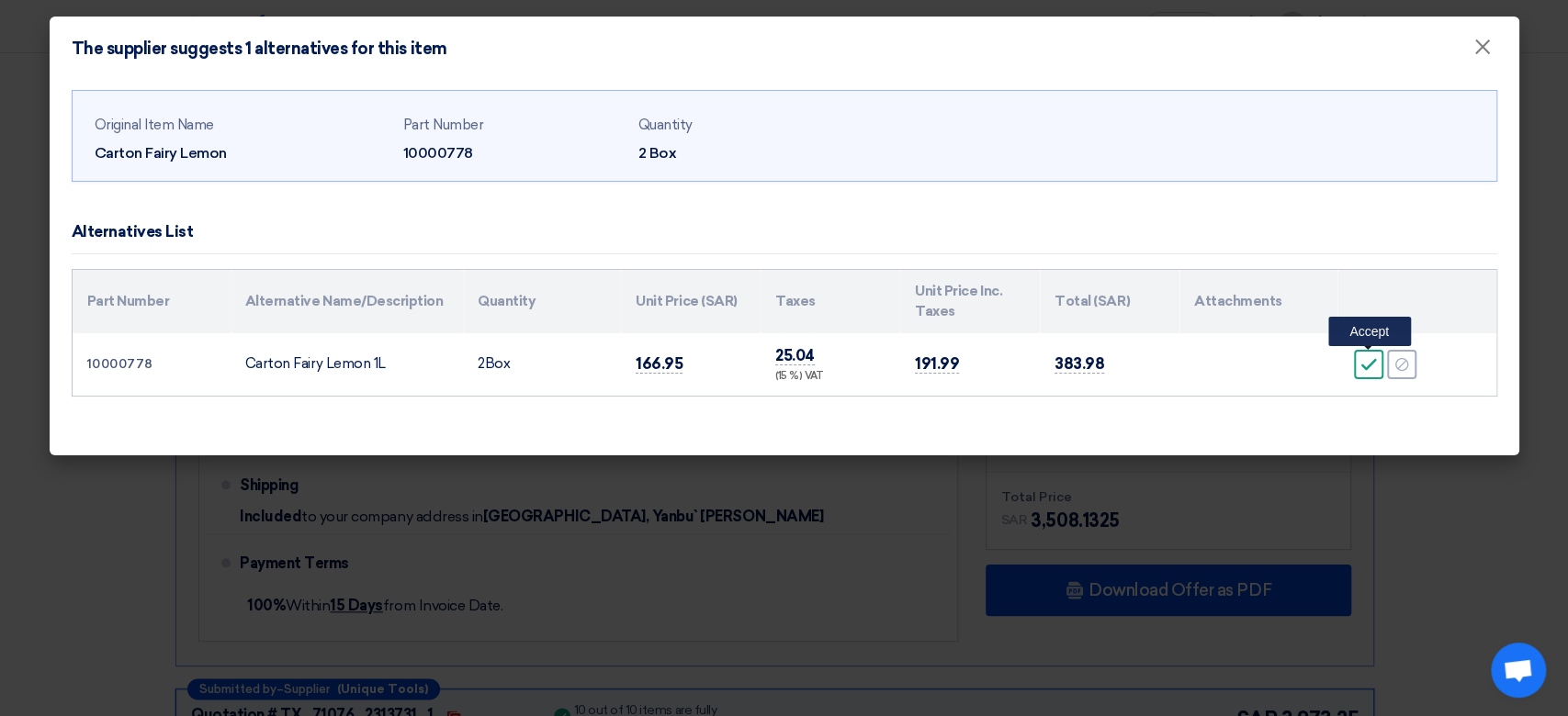
click at [1374, 370] on icon "Accept" at bounding box center [1368, 364] width 17 height 17
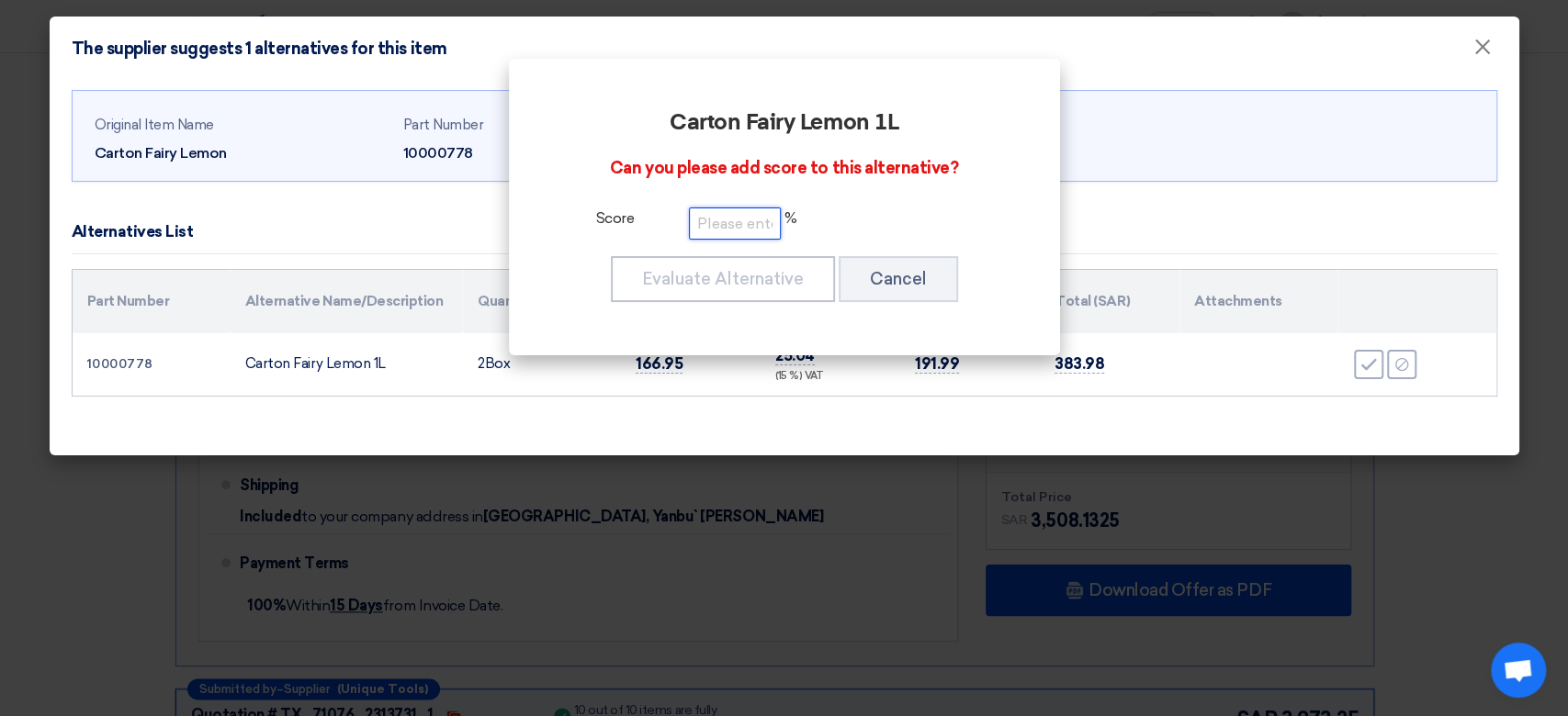
click at [757, 227] on input "number" at bounding box center [734, 223] width 91 height 32
type input "1"
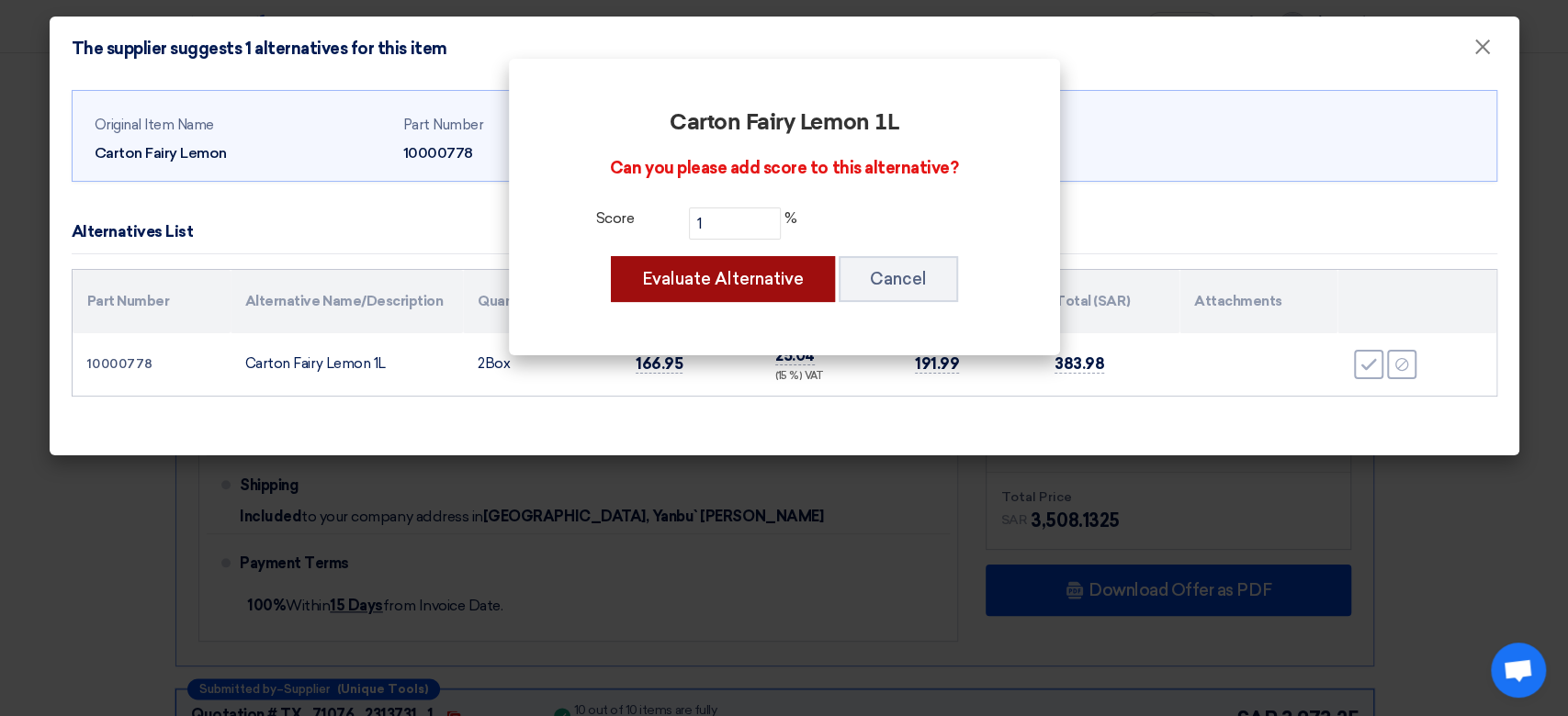
click at [716, 285] on button "Evaluate Alternative" at bounding box center [723, 279] width 225 height 46
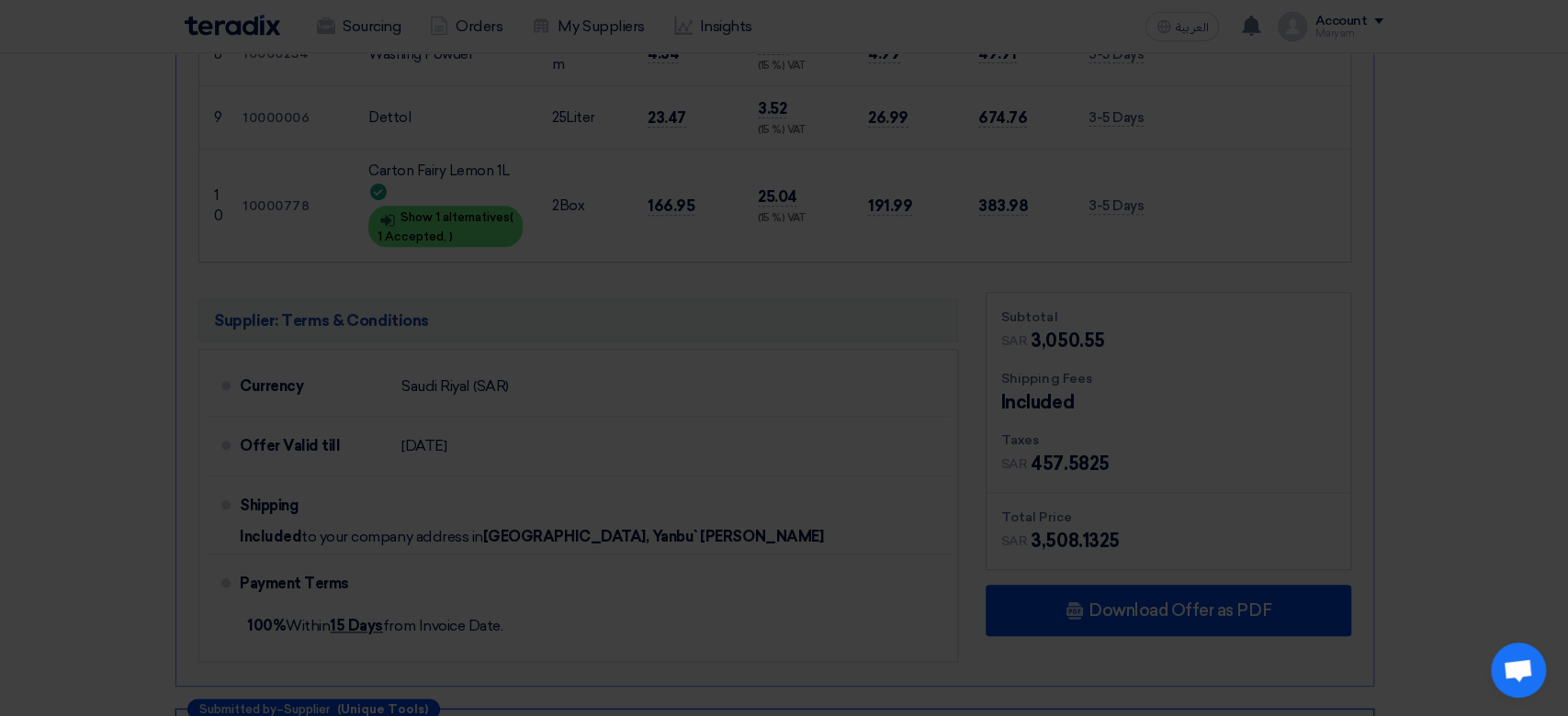
click at [1483, 52] on div "Original Item Name Carton Fairy Lemon Part Number 10000778 Quantity 2 Box Alter…" at bounding box center [784, 221] width 1470 height 374
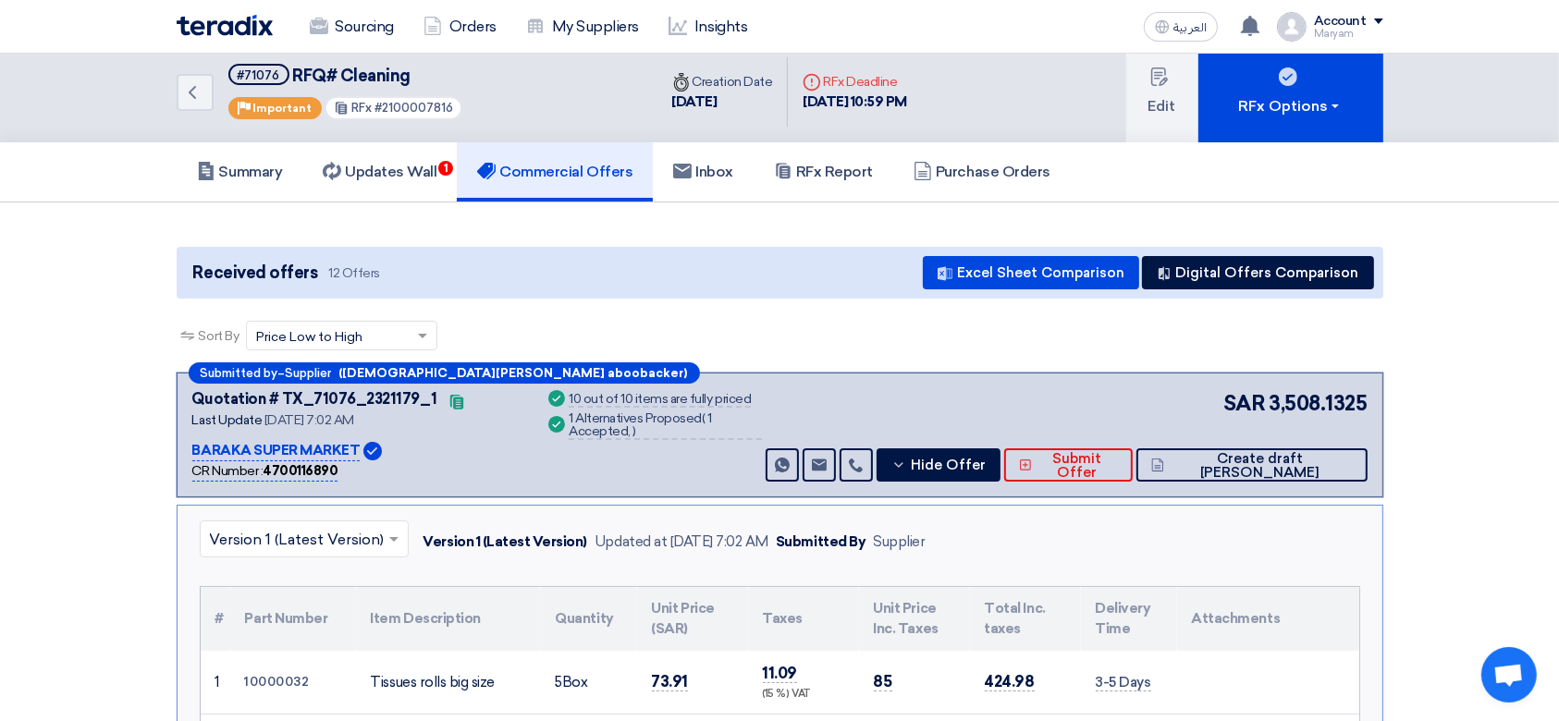
scroll to position [0, 0]
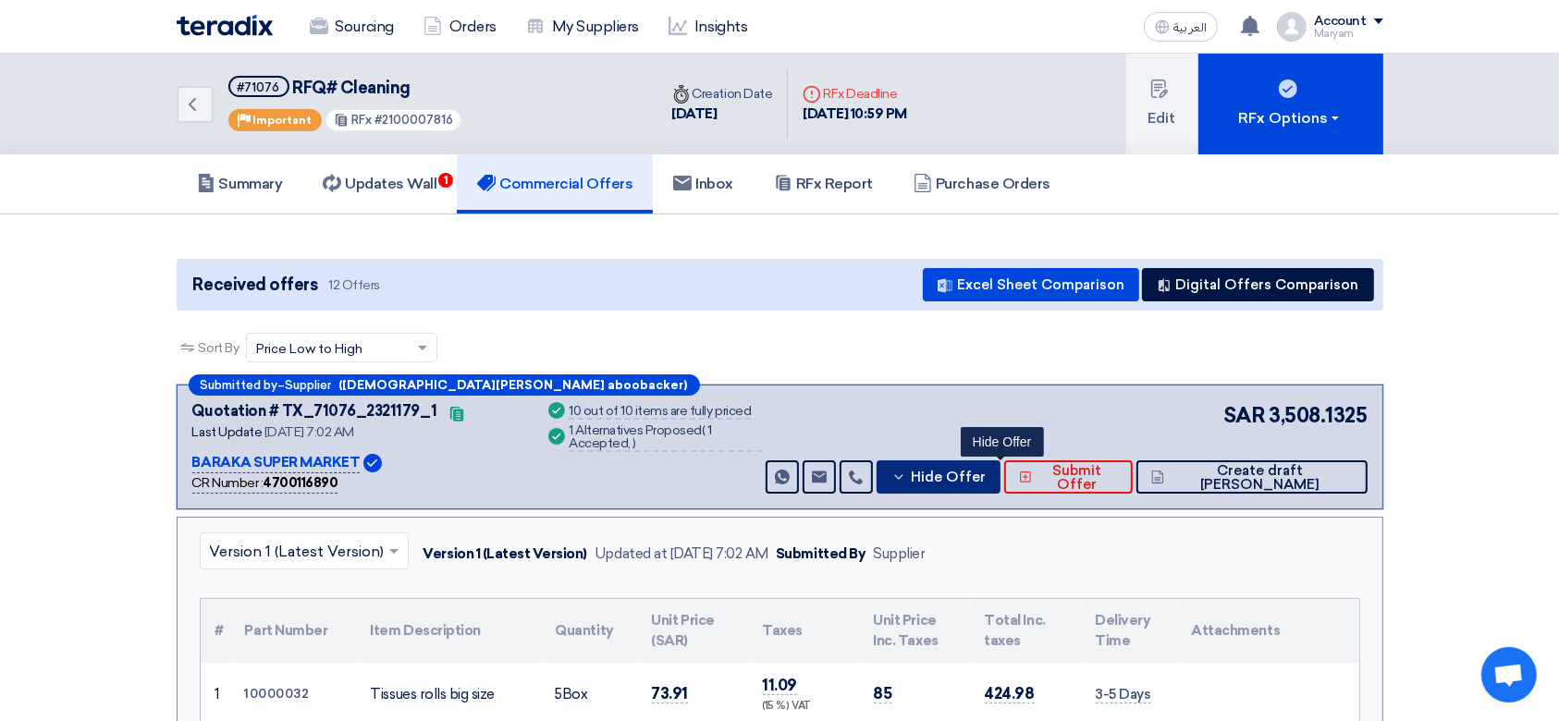
click at [1000, 477] on button "Hide Offer" at bounding box center [938, 476] width 124 height 33
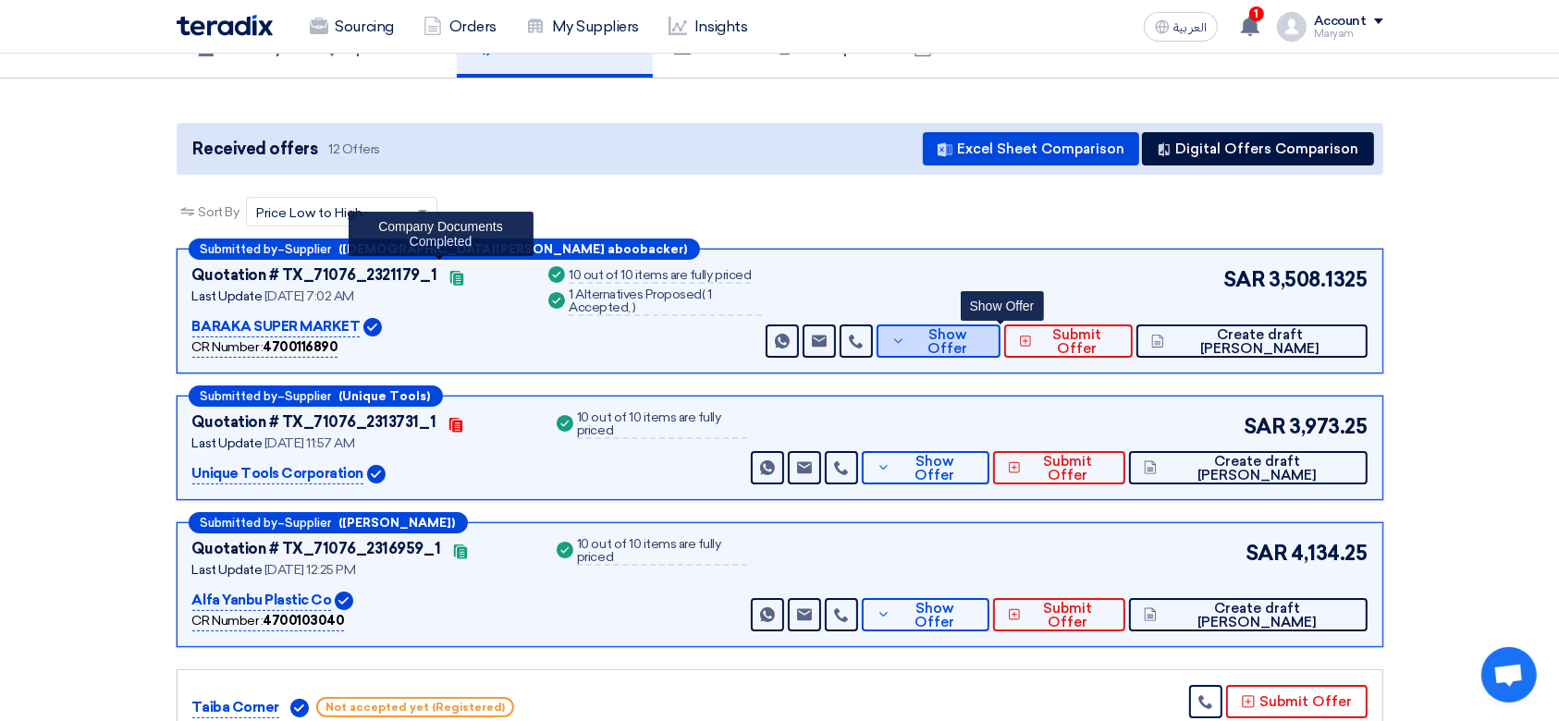
scroll to position [246, 0]
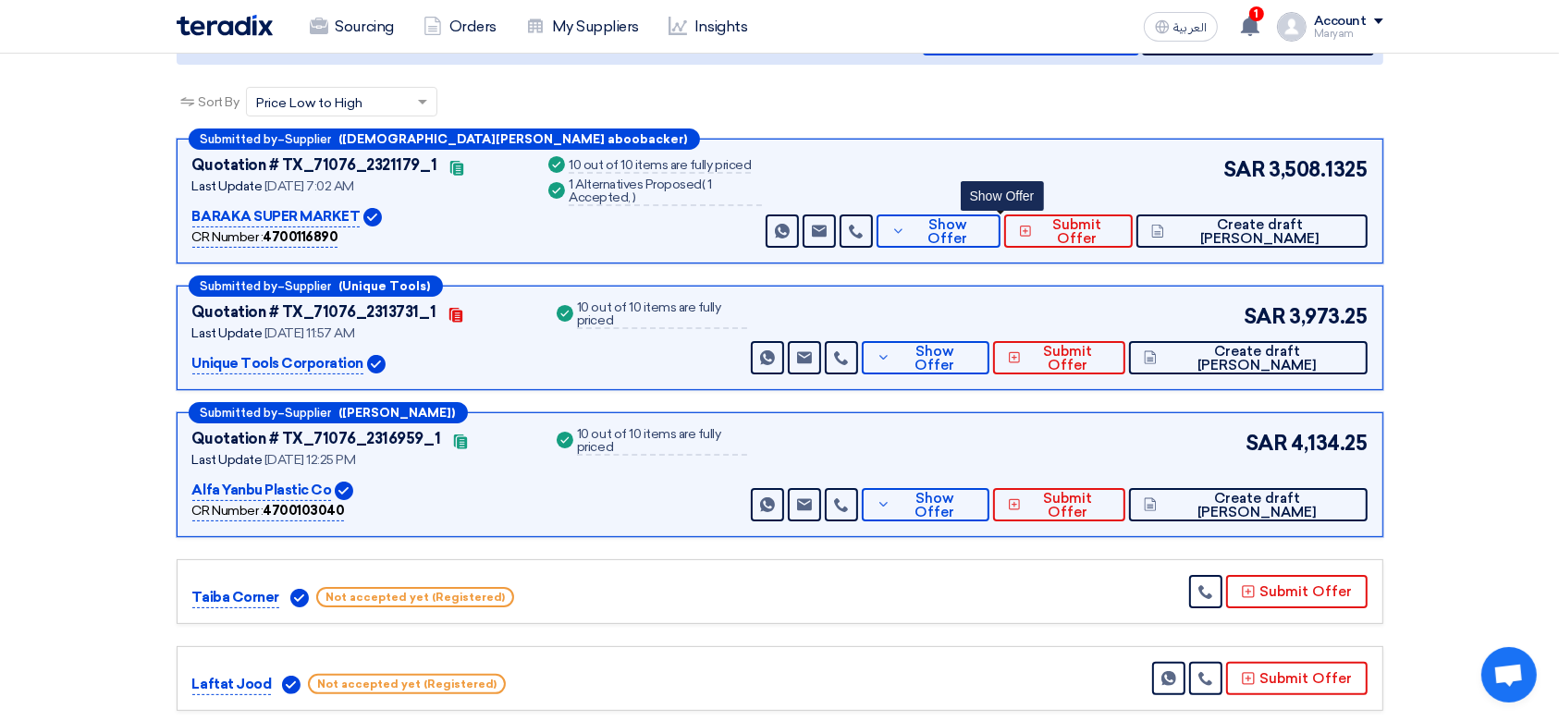
click at [646, 301] on div "Success 10 out of 10 items are fully priced" at bounding box center [650, 315] width 194 height 28
click at [643, 301] on div "10 out of 10 items are fully priced" at bounding box center [662, 315] width 170 height 28
click at [610, 345] on div "Success 10 out of 10 items are fully priced" at bounding box center [650, 337] width 194 height 73
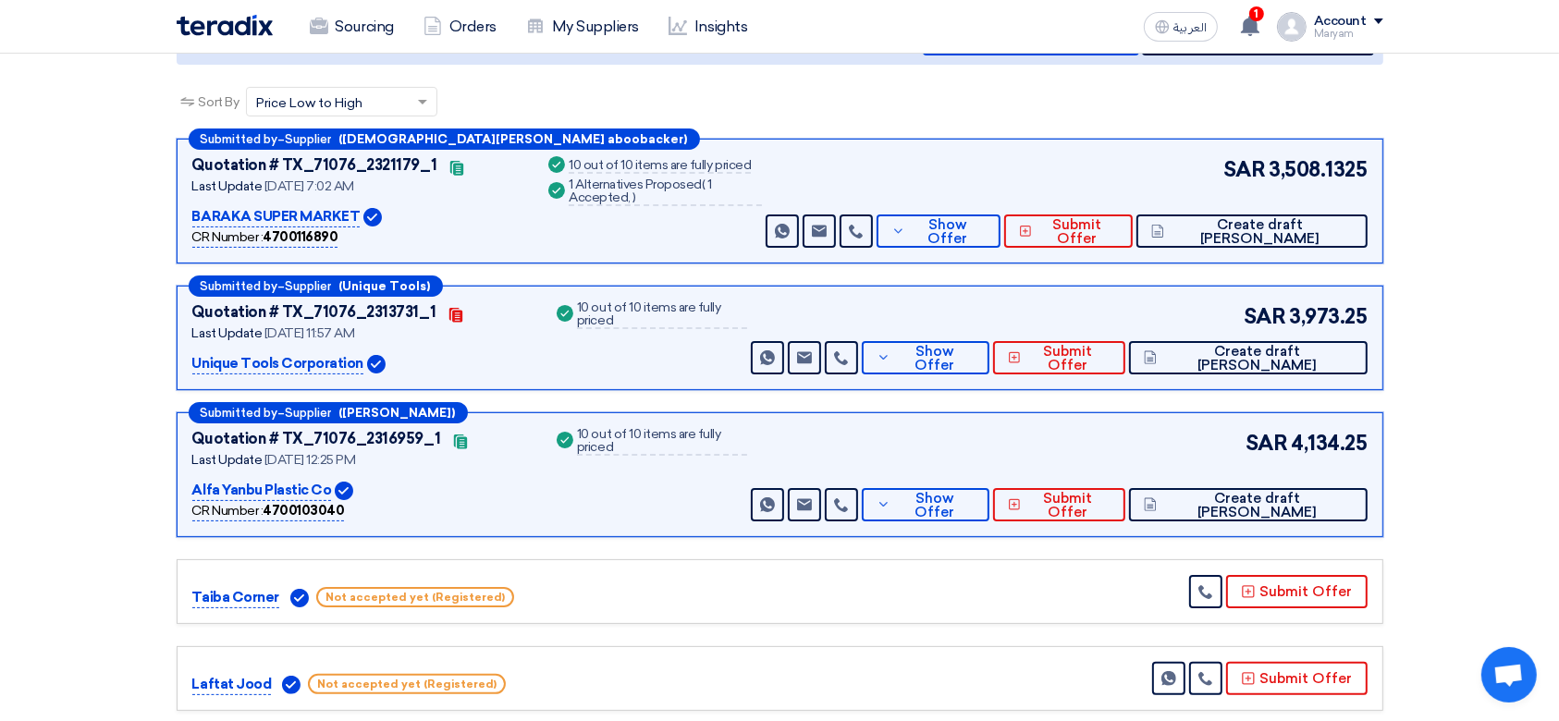
click at [614, 438] on div "10 out of 10 items are fully priced" at bounding box center [662, 442] width 170 height 28
click at [600, 480] on div "Success 10 out of 10 items are fully priced" at bounding box center [650, 474] width 194 height 93
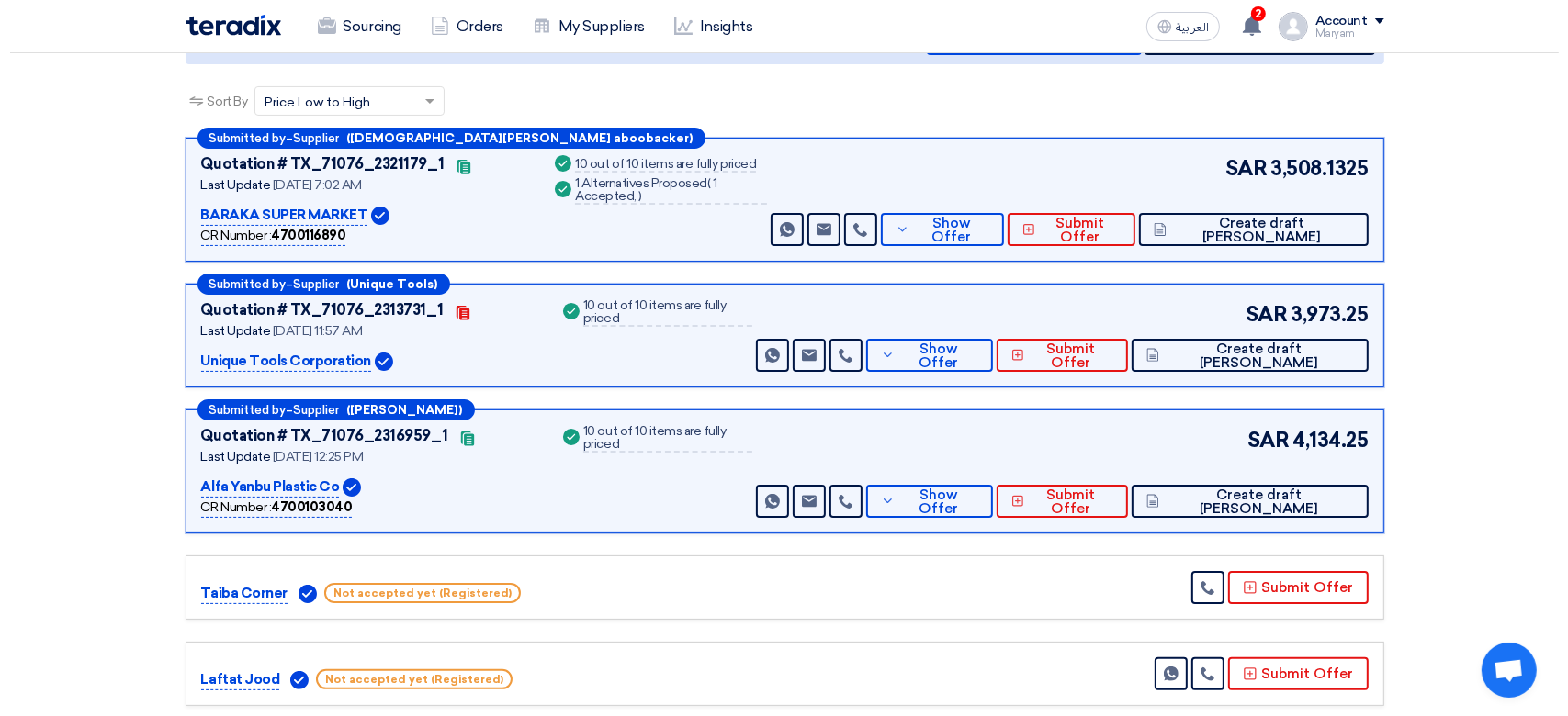
scroll to position [0, 0]
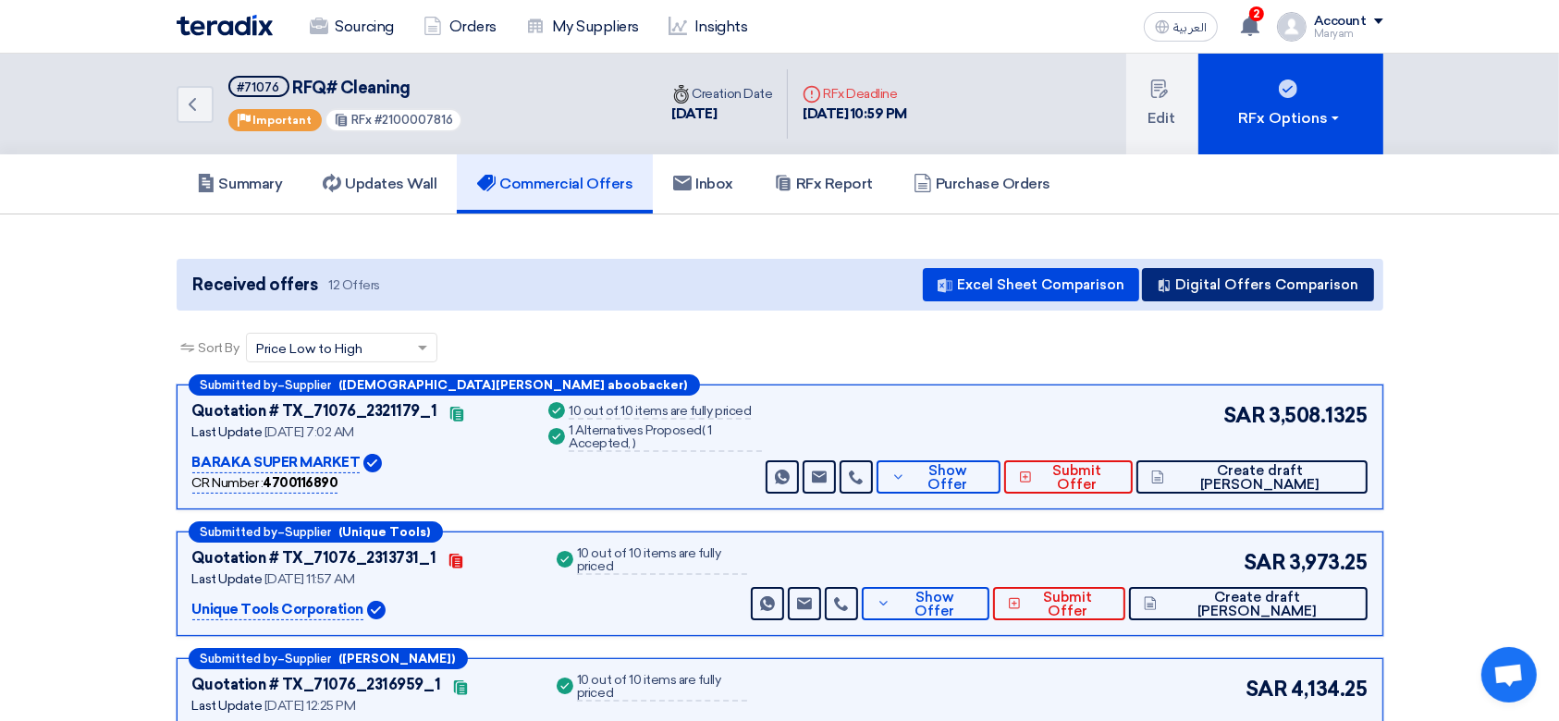
click at [1212, 296] on button "Digital Offers Comparison" at bounding box center [1258, 284] width 232 height 33
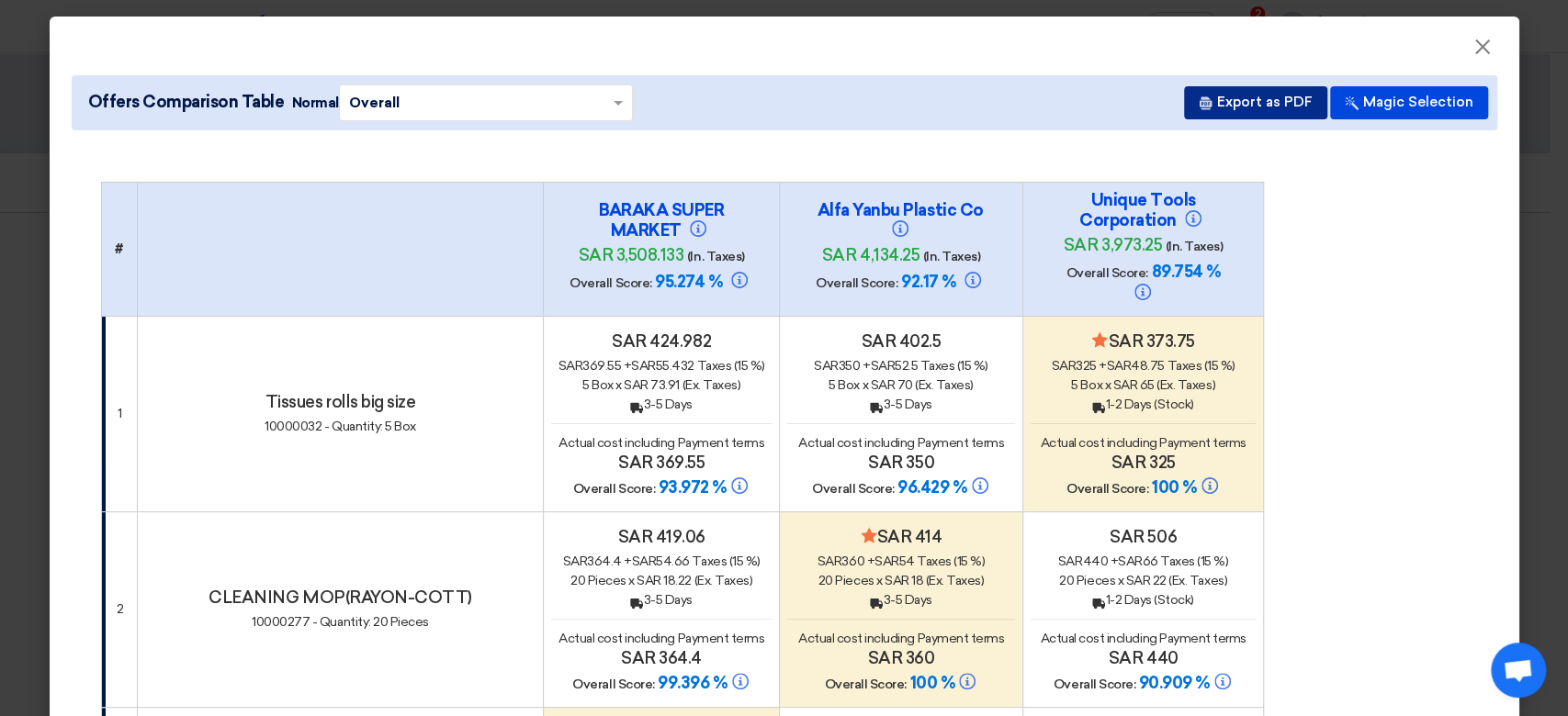
click at [1233, 91] on button "Export as PDF" at bounding box center [1256, 102] width 143 height 33
click at [1463, 55] on button "×" at bounding box center [1483, 48] width 48 height 37
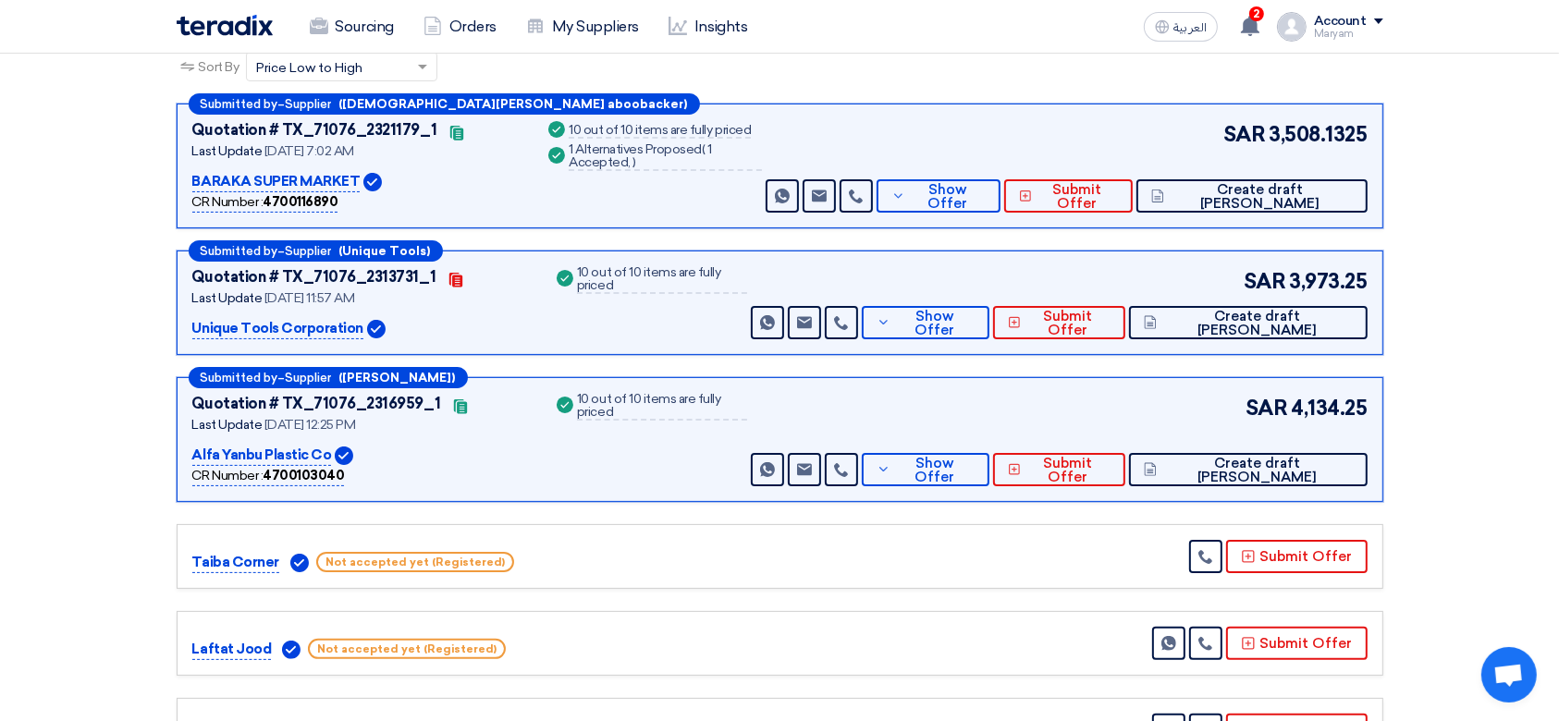
scroll to position [246, 0]
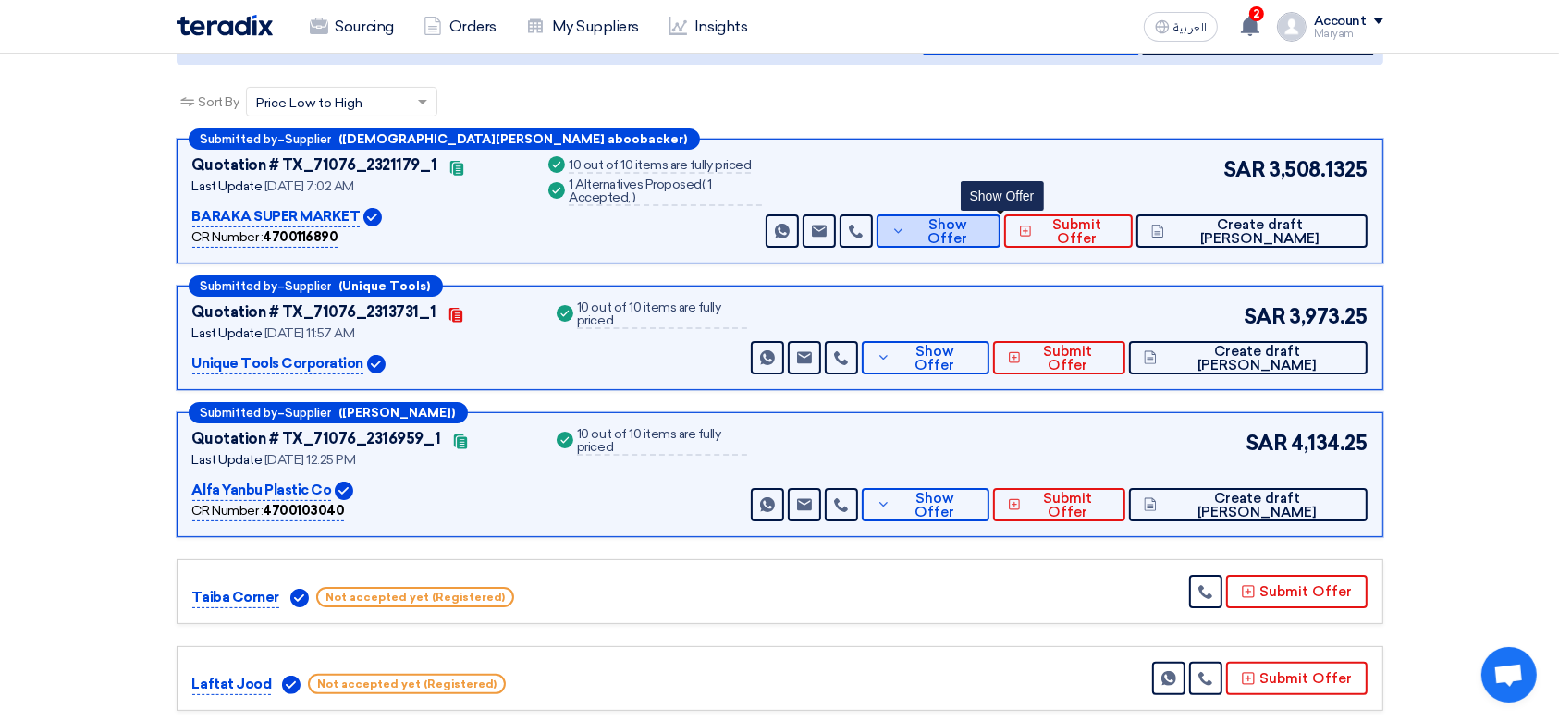
click at [985, 232] on span "Show Offer" at bounding box center [948, 232] width 76 height 28
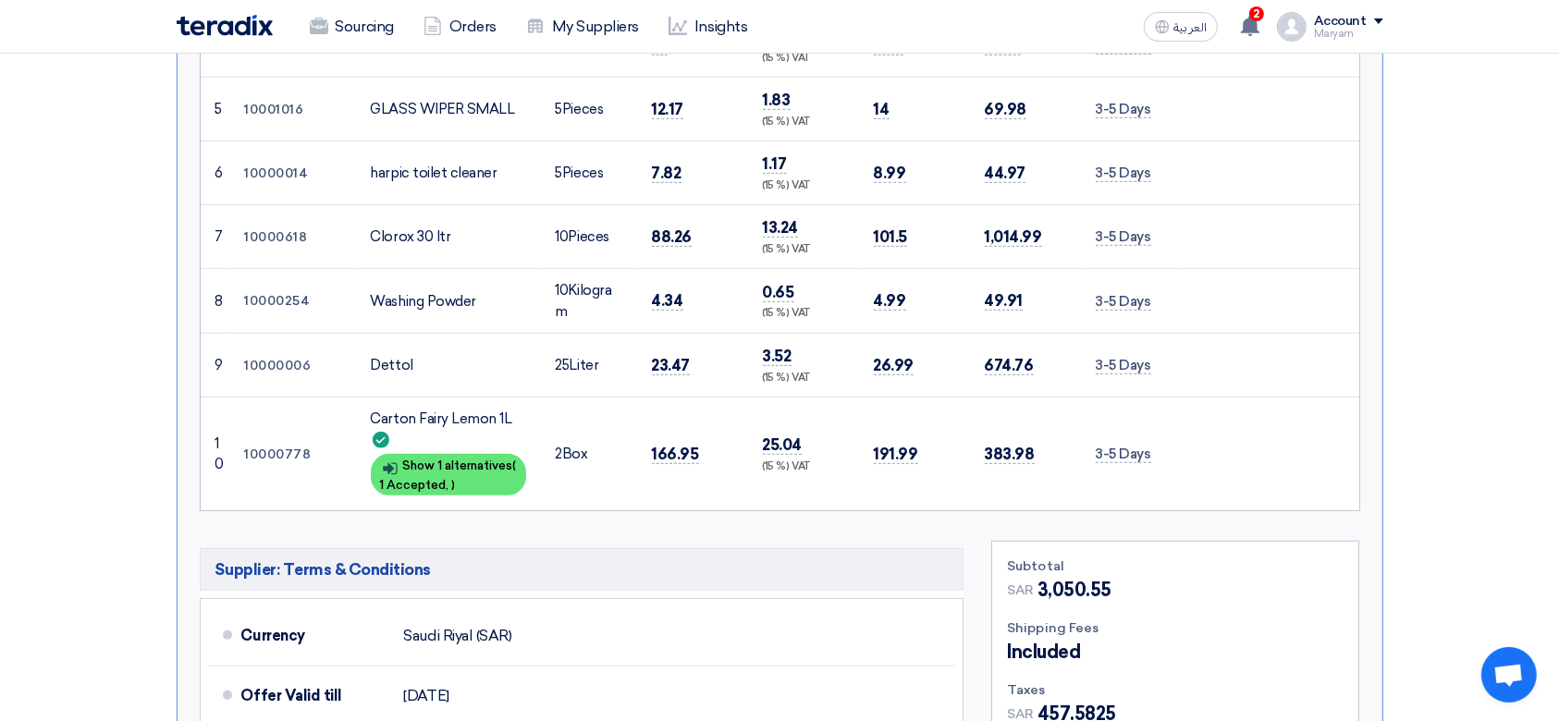
scroll to position [1355, 0]
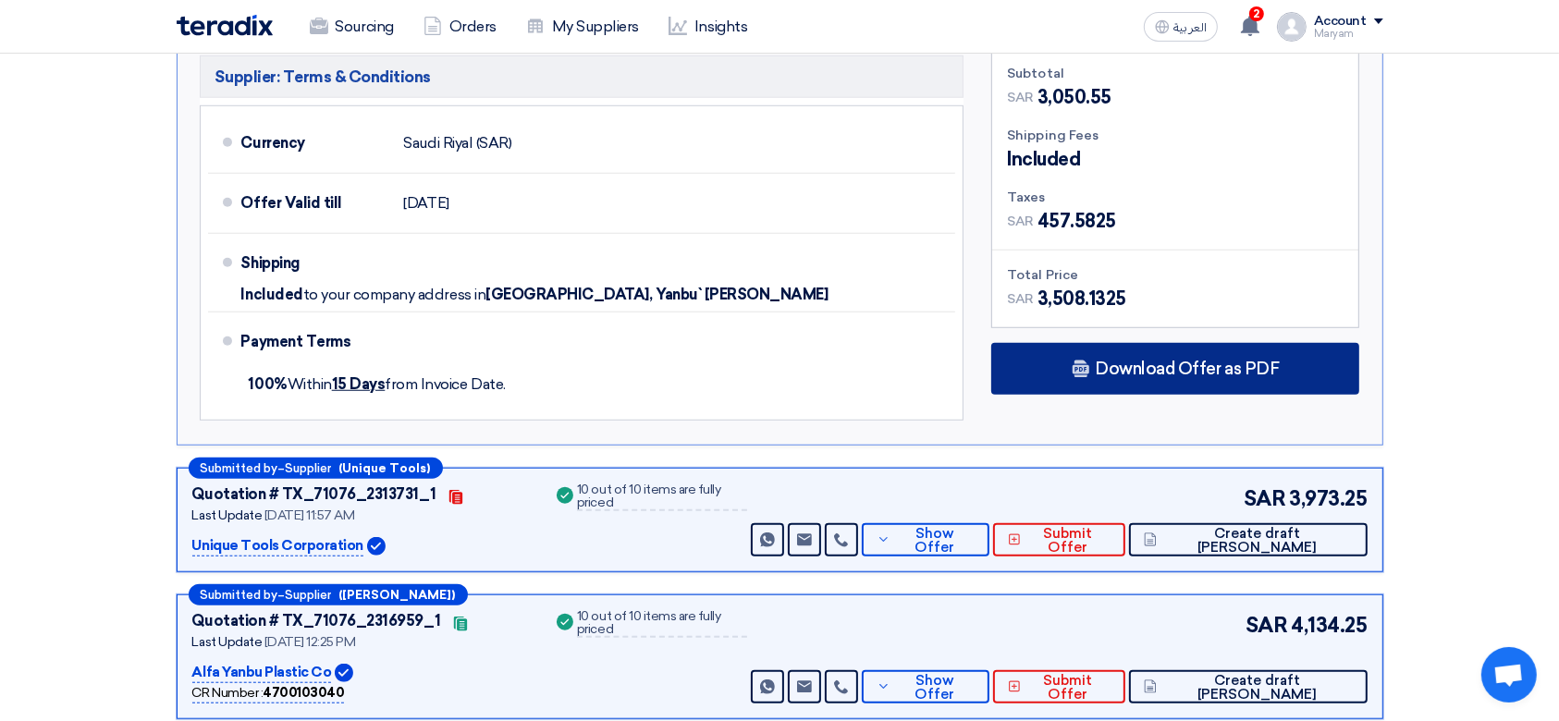
click at [1144, 345] on div "Download Offer as PDF" at bounding box center [1175, 369] width 368 height 52
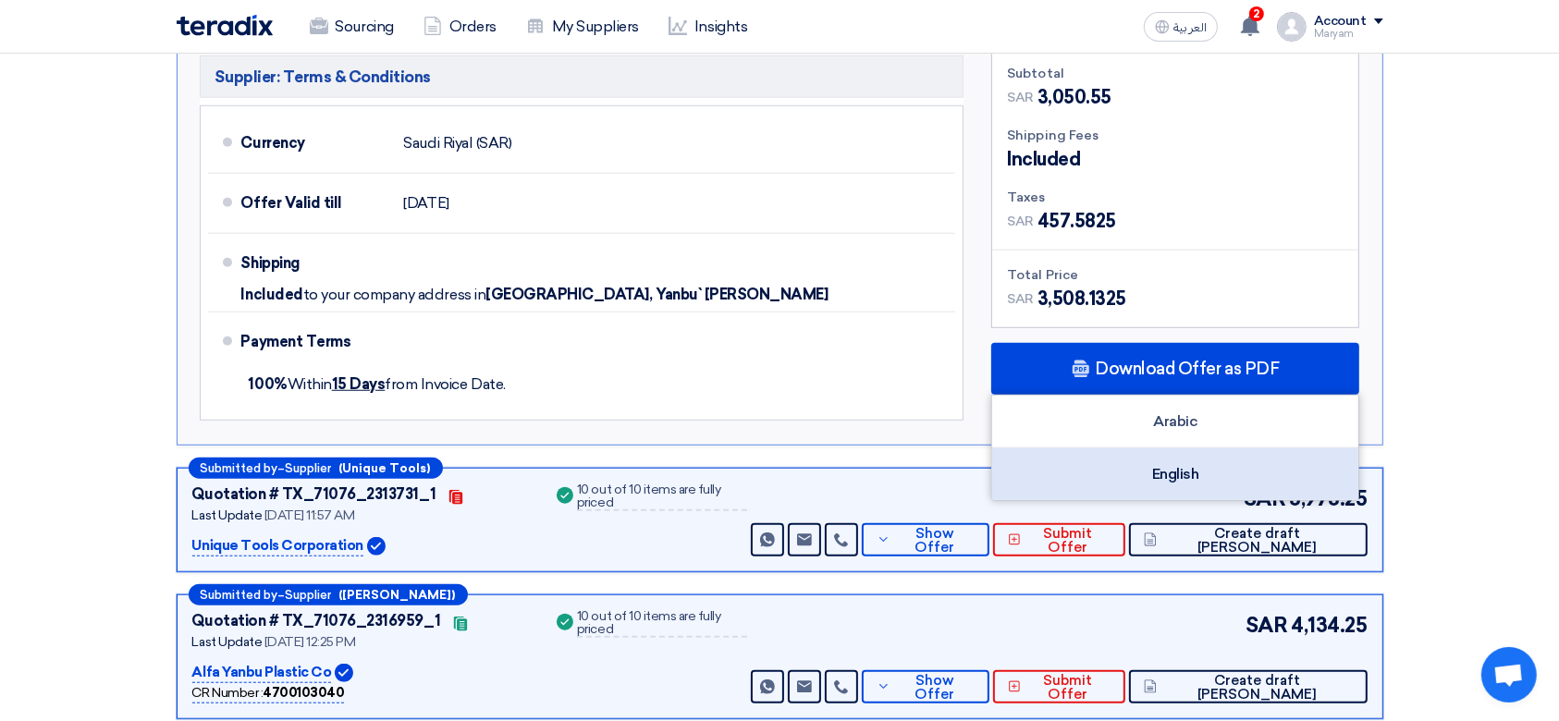
click at [1098, 455] on div "English" at bounding box center [1175, 474] width 366 height 52
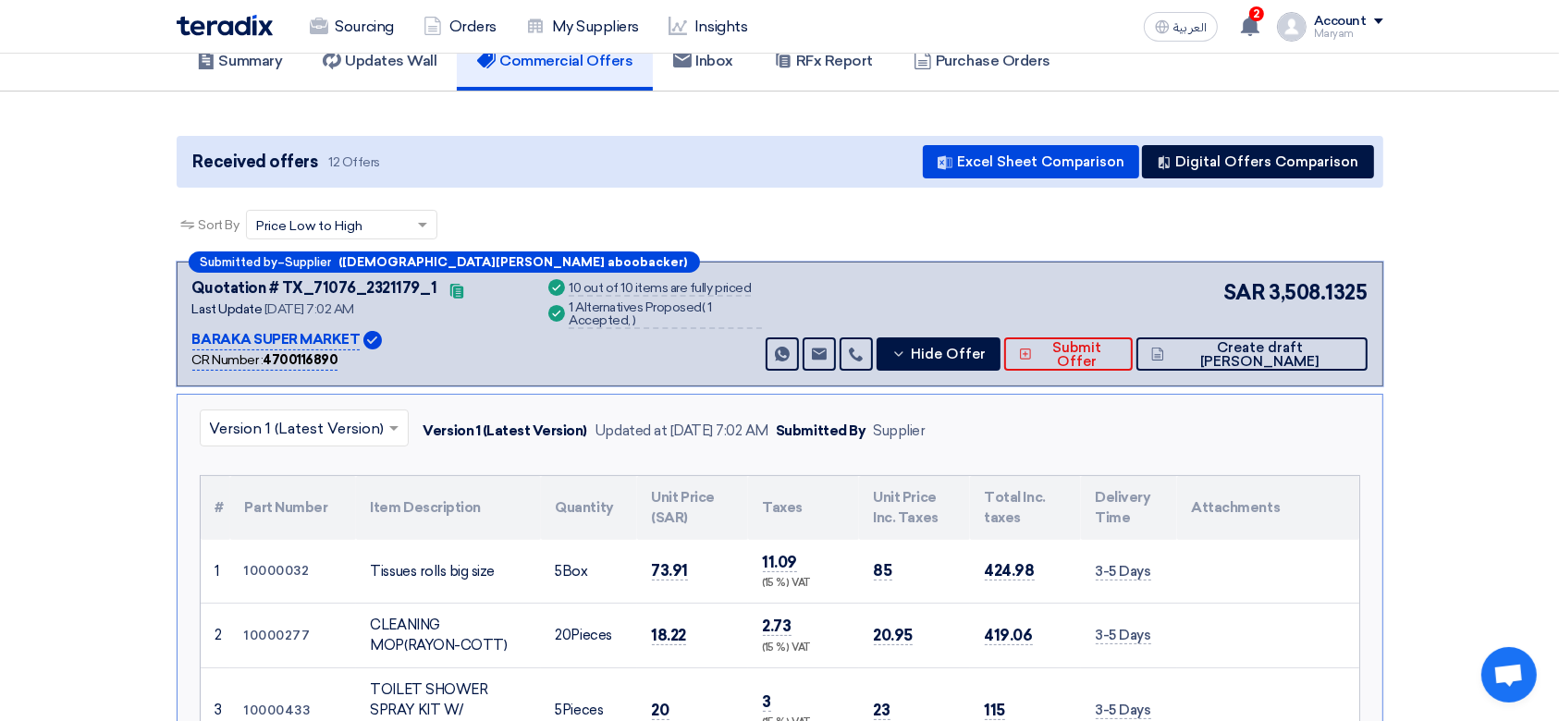
scroll to position [0, 0]
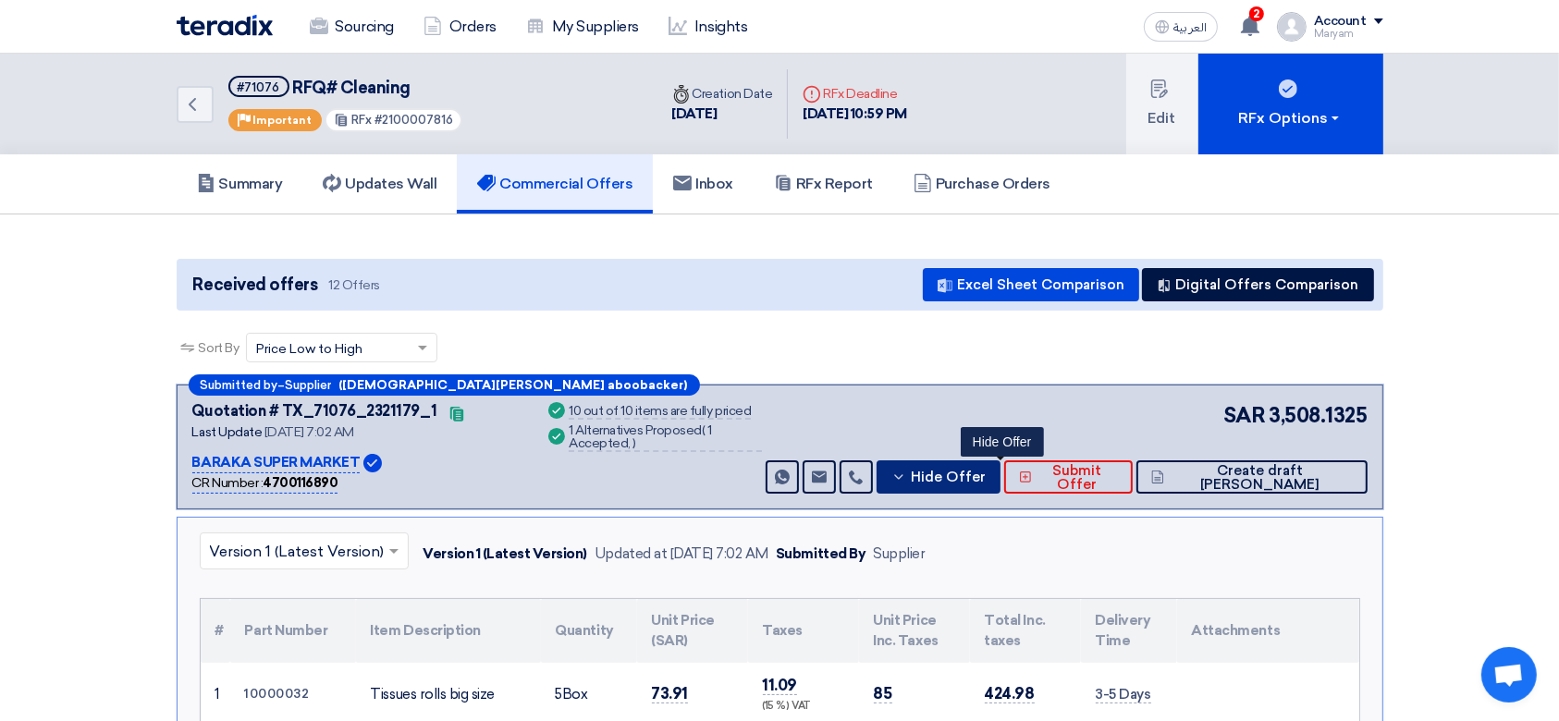
click at [985, 479] on span "Hide Offer" at bounding box center [948, 478] width 75 height 14
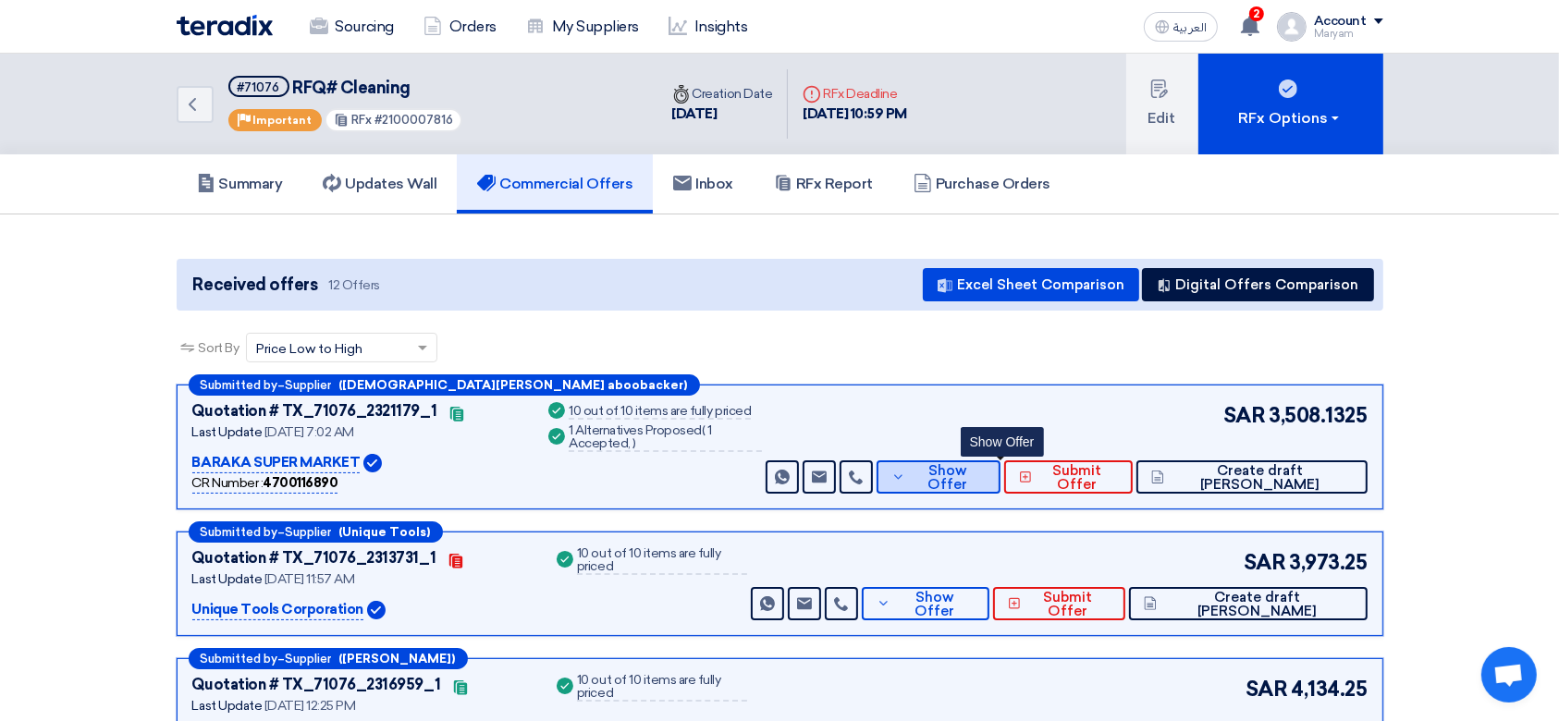
scroll to position [246, 0]
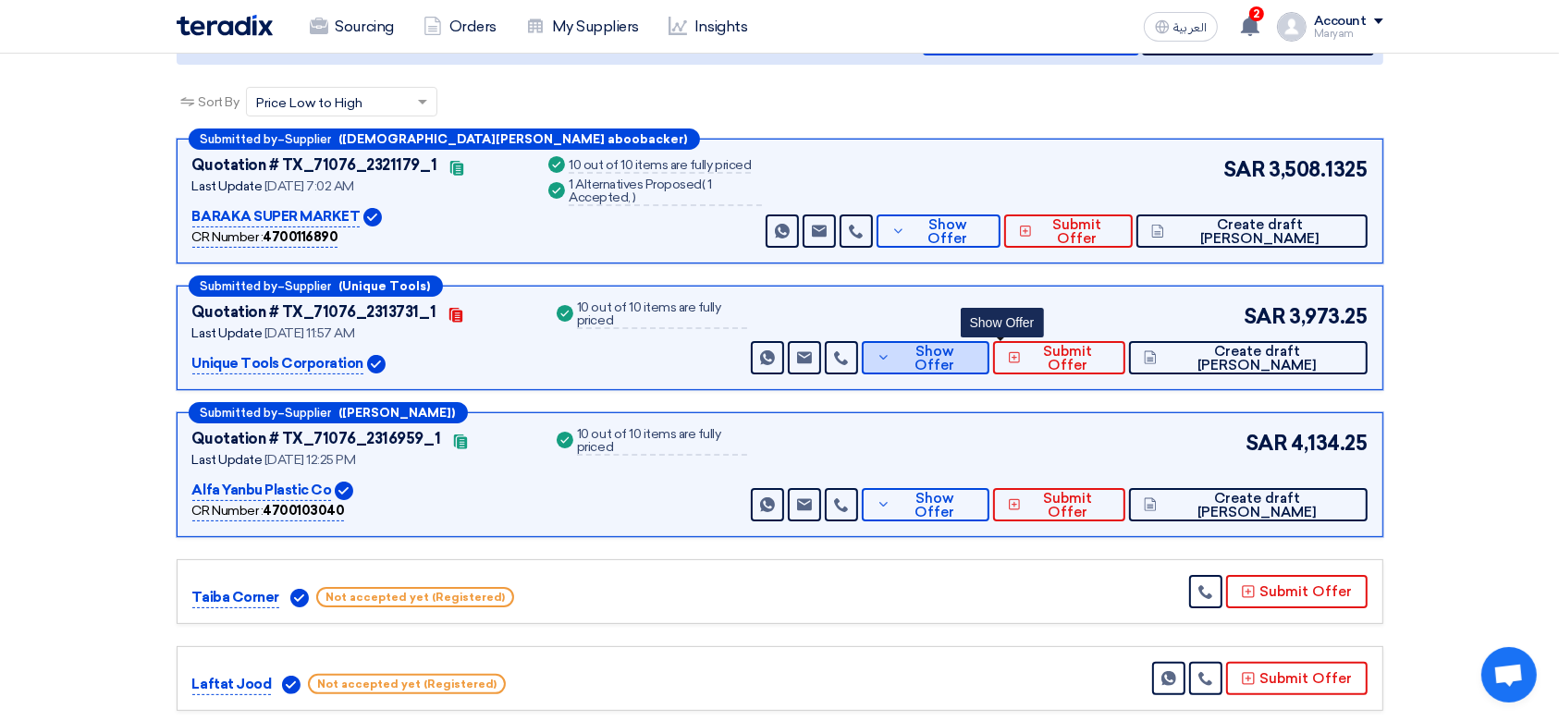
click at [989, 364] on button "Show Offer" at bounding box center [926, 357] width 128 height 33
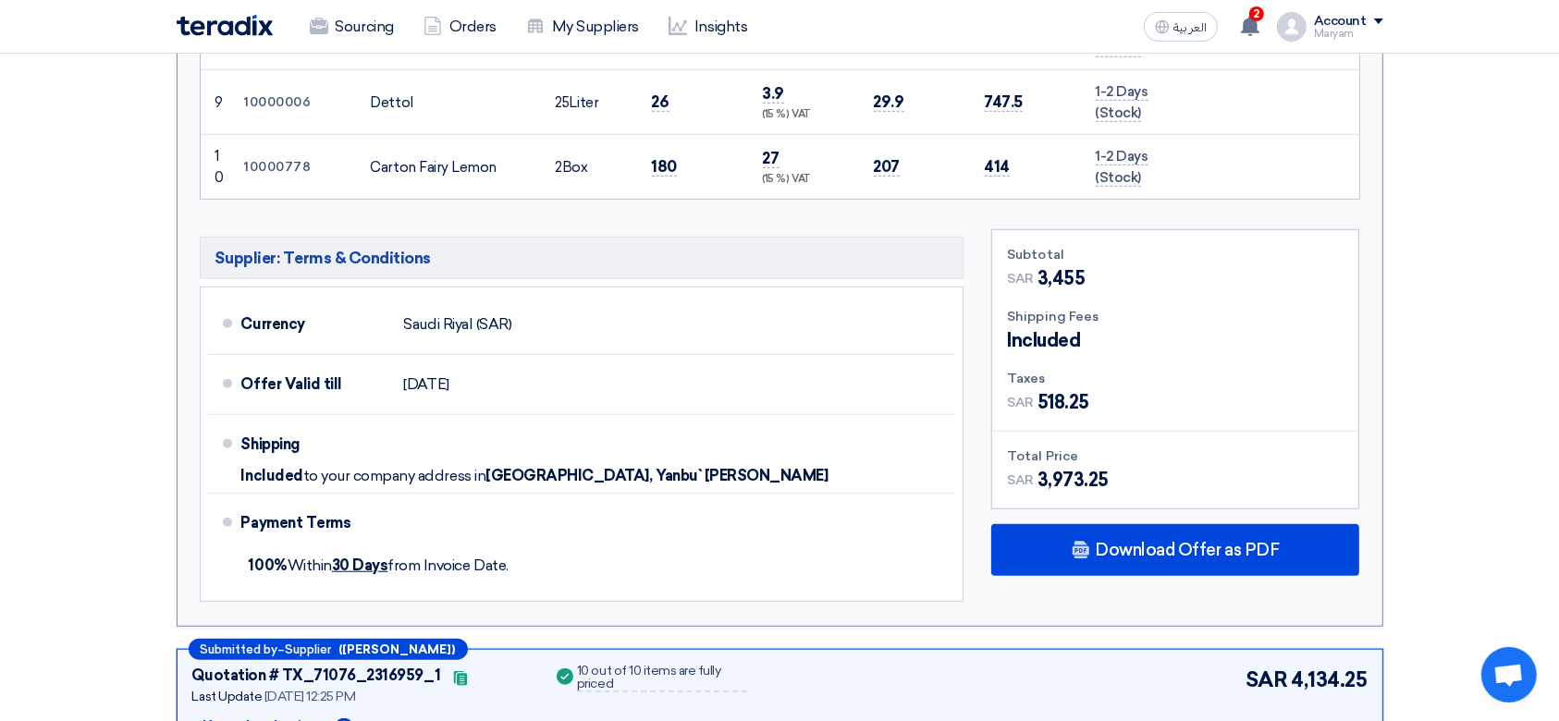
scroll to position [1355, 0]
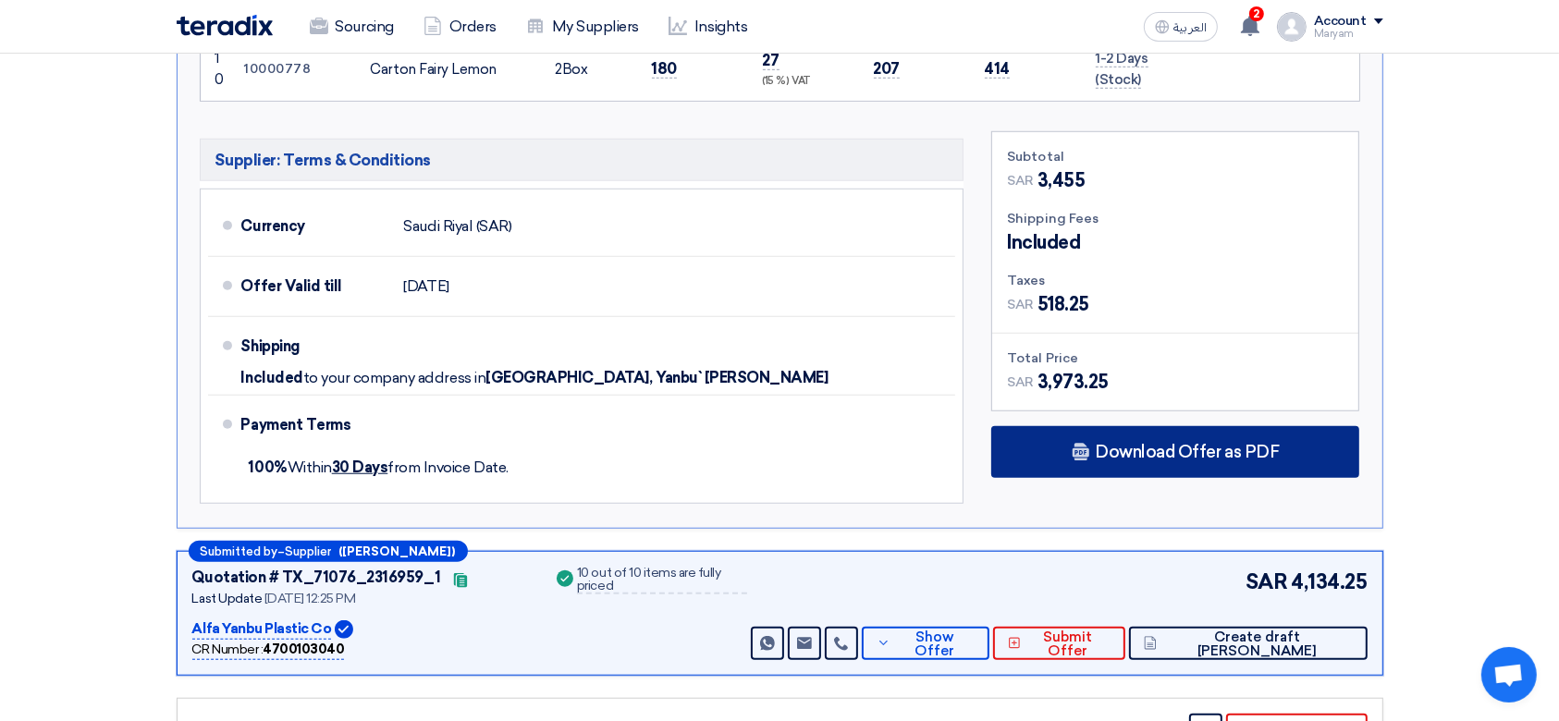
click at [1093, 444] on div "Download Offer as PDF" at bounding box center [1175, 452] width 368 height 52
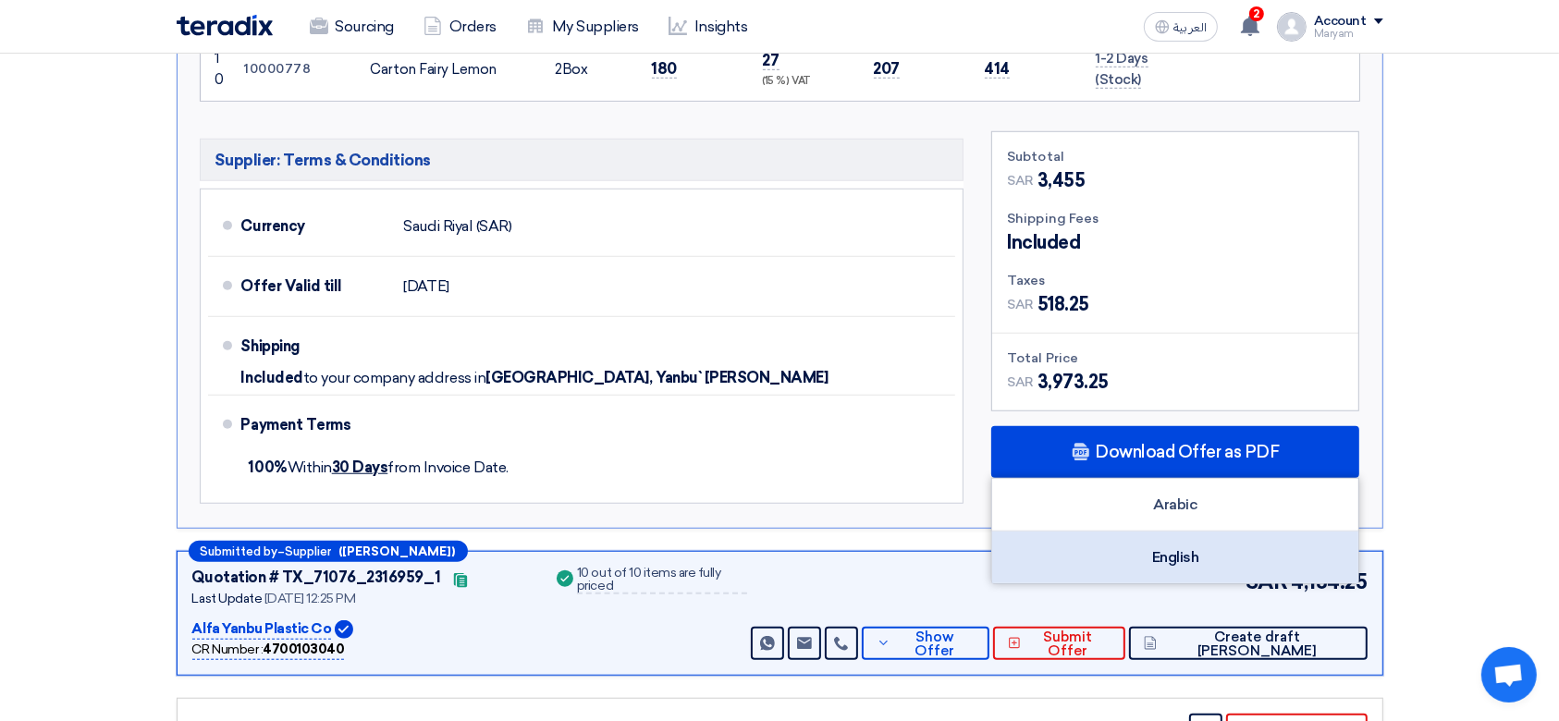
click at [1091, 558] on div "English" at bounding box center [1175, 558] width 366 height 52
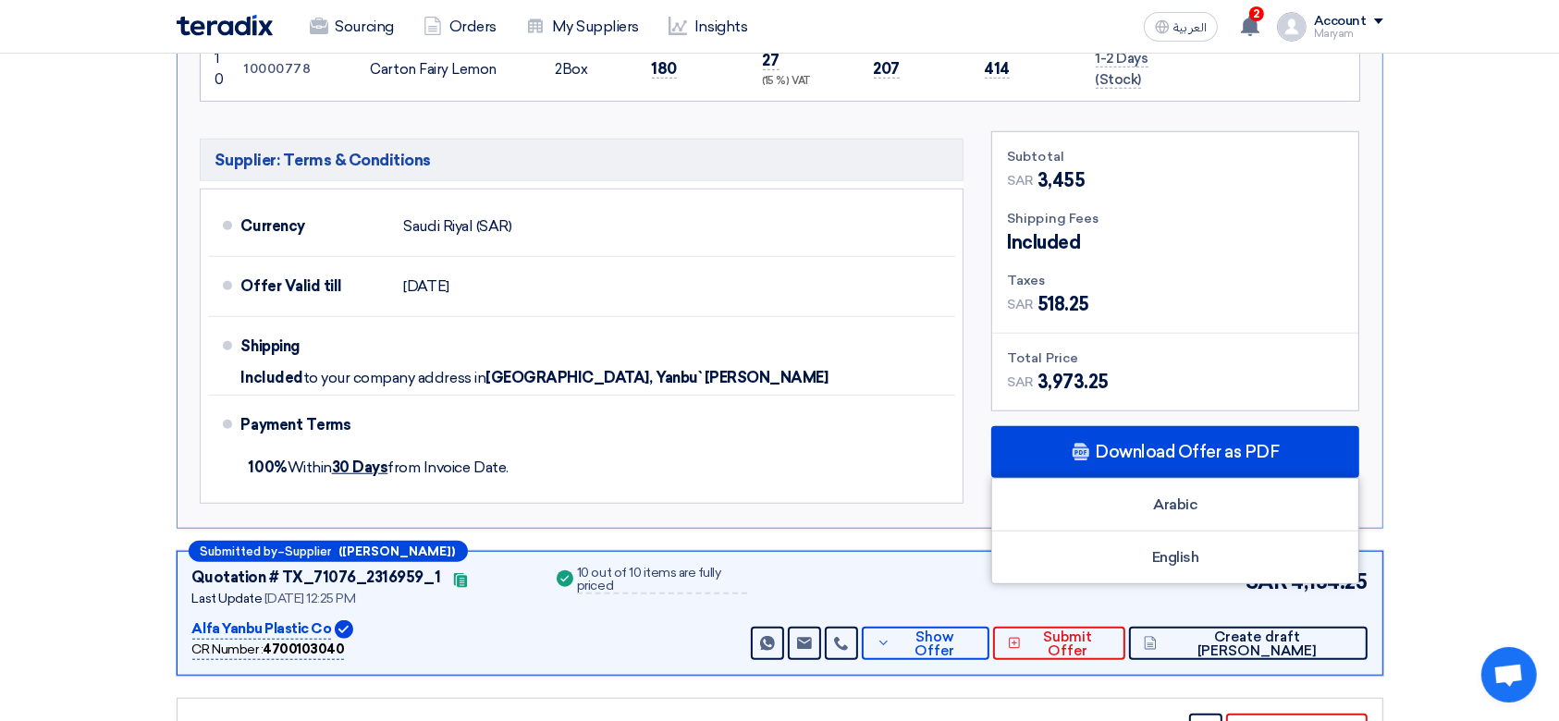
click at [1510, 466] on section "Received offers 12 Offers Excel Sheet Comparison Digital Offers Comparison Sort…" at bounding box center [779, 227] width 1559 height 2736
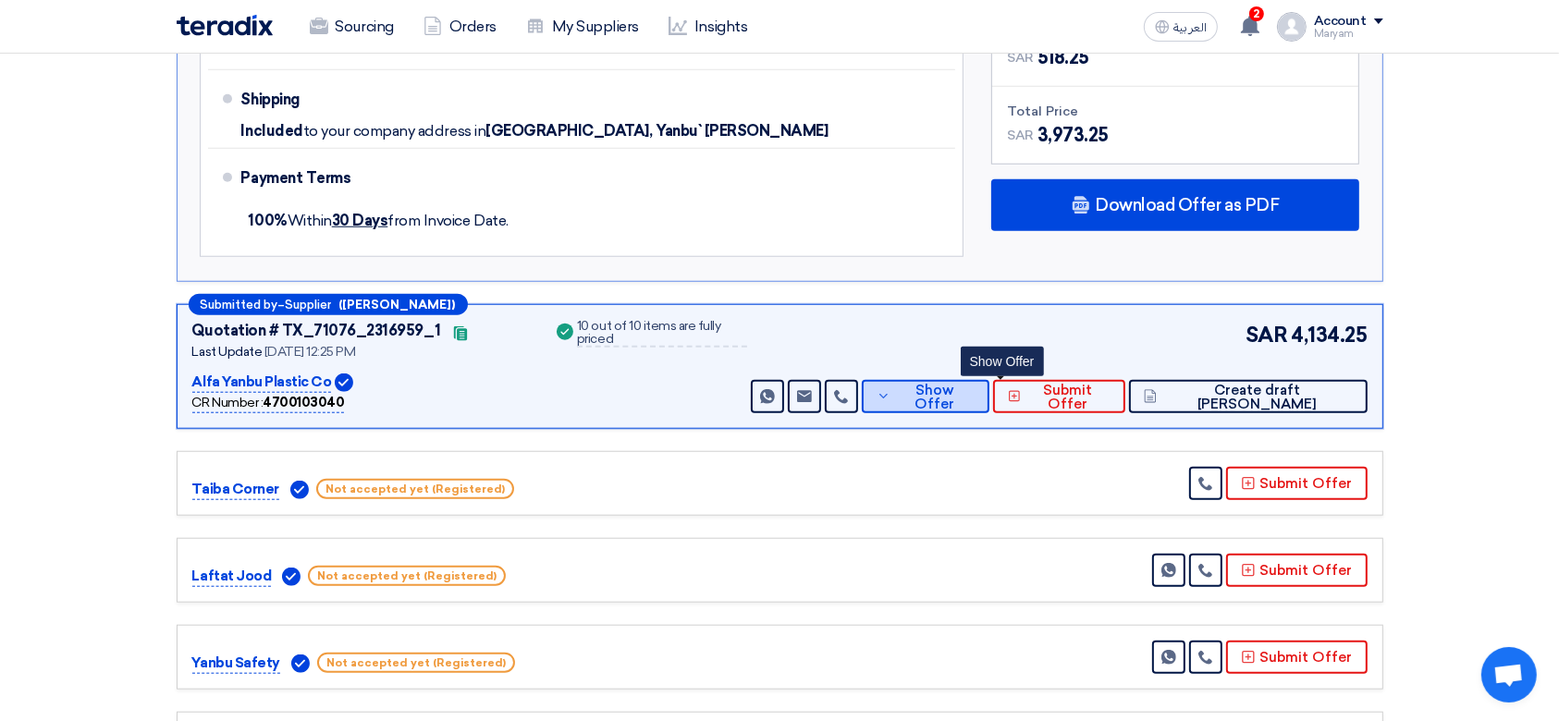
click at [989, 403] on button "Show Offer" at bounding box center [926, 396] width 128 height 33
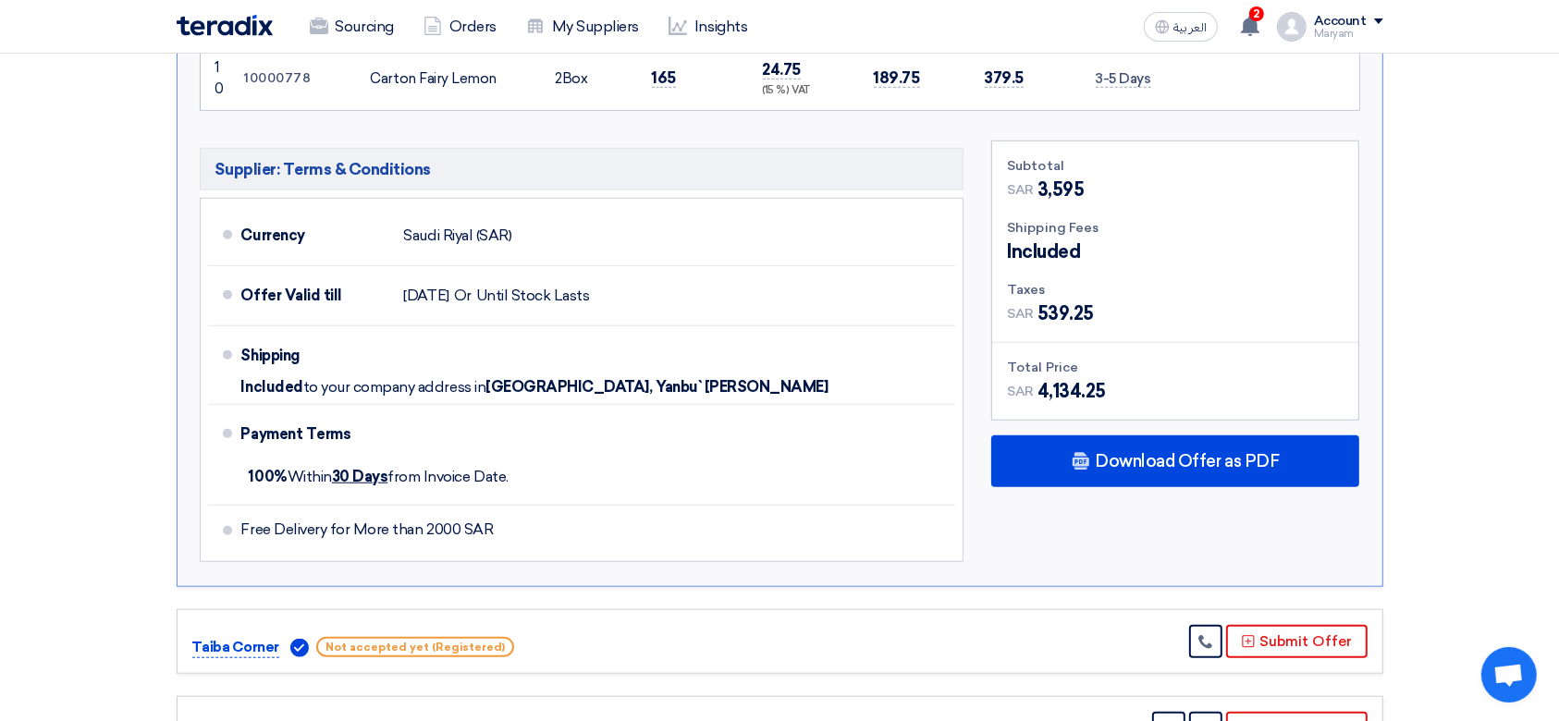
scroll to position [1602, 0]
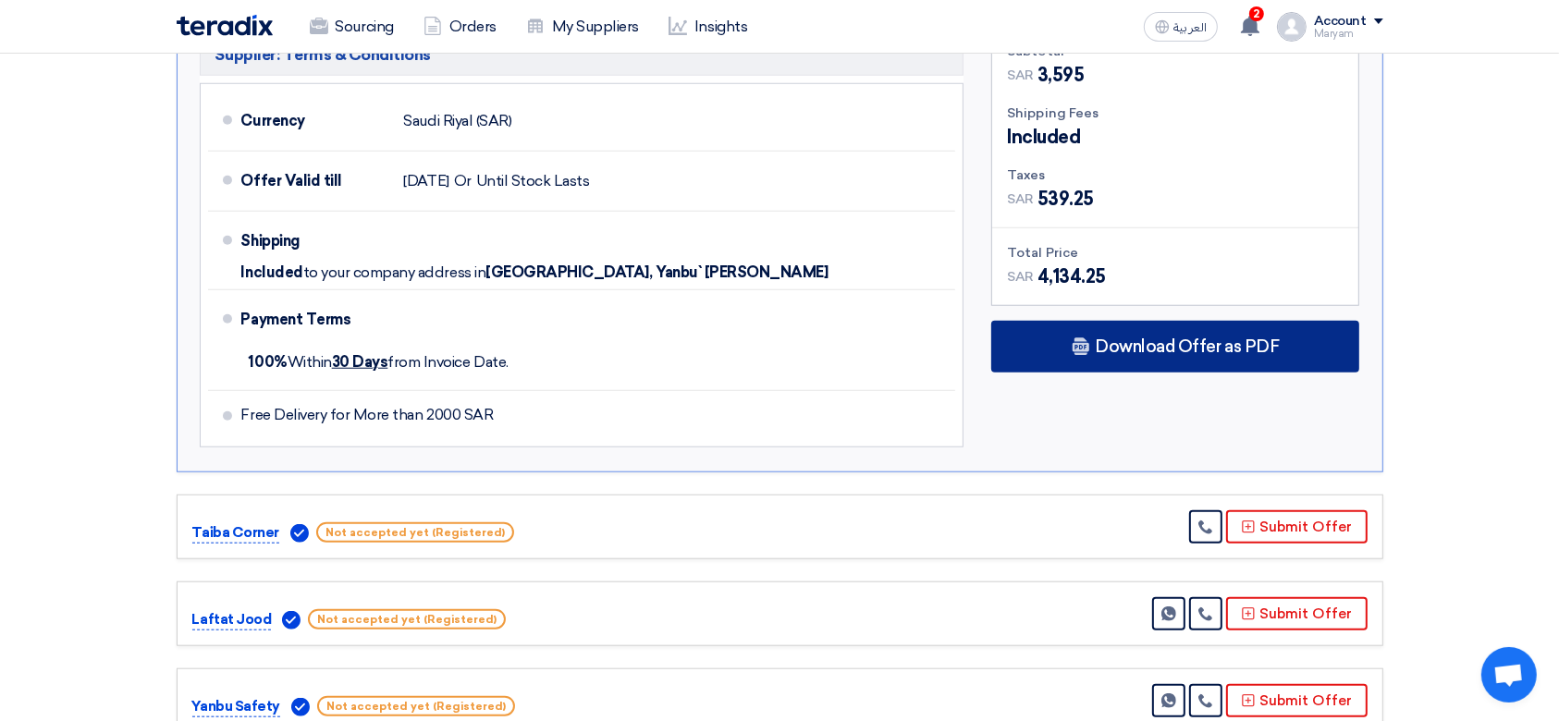
click at [1122, 352] on div "Download Offer as PDF" at bounding box center [1175, 347] width 368 height 52
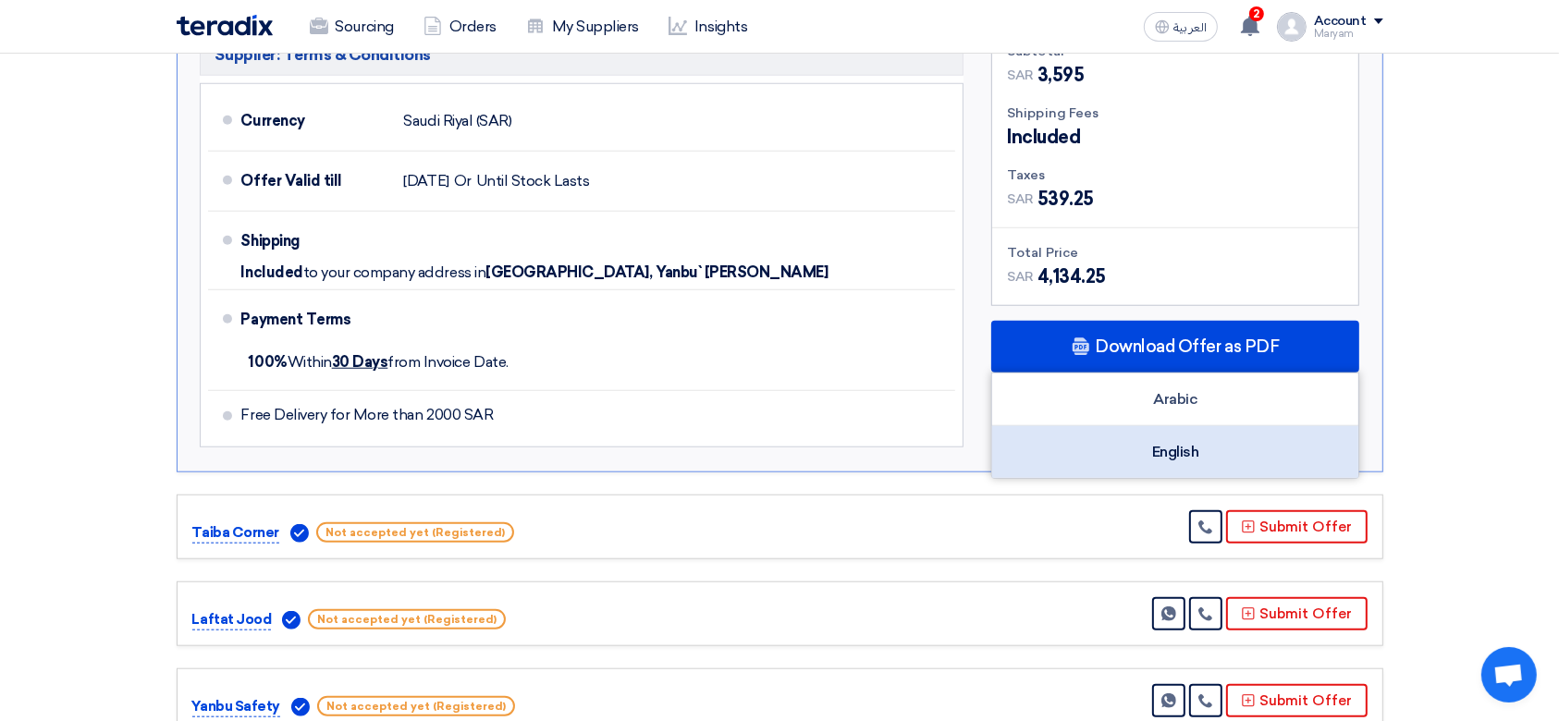
click at [1094, 445] on div "English" at bounding box center [1175, 452] width 366 height 52
